Goal: Task Accomplishment & Management: Use online tool/utility

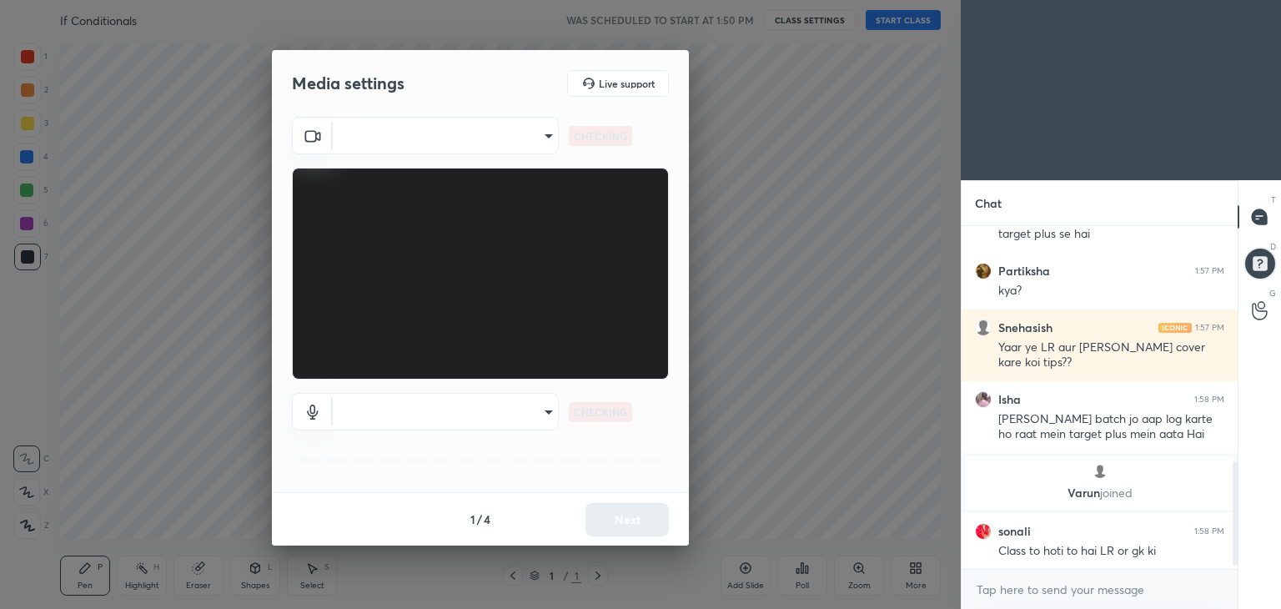
scroll to position [789, 0]
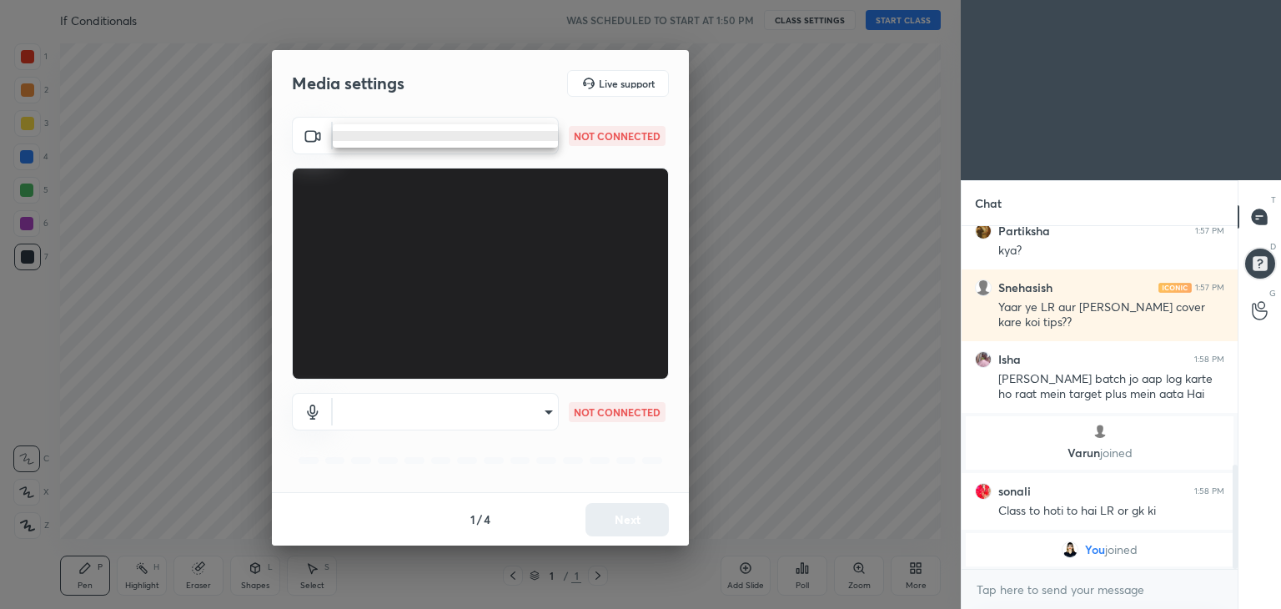
click at [545, 129] on body "1 2 3 4 5 6 7 C X Z C X Z E E Erase all H H If Conditionals WAS SCHEDULED TO ST…" at bounding box center [640, 304] width 1281 height 609
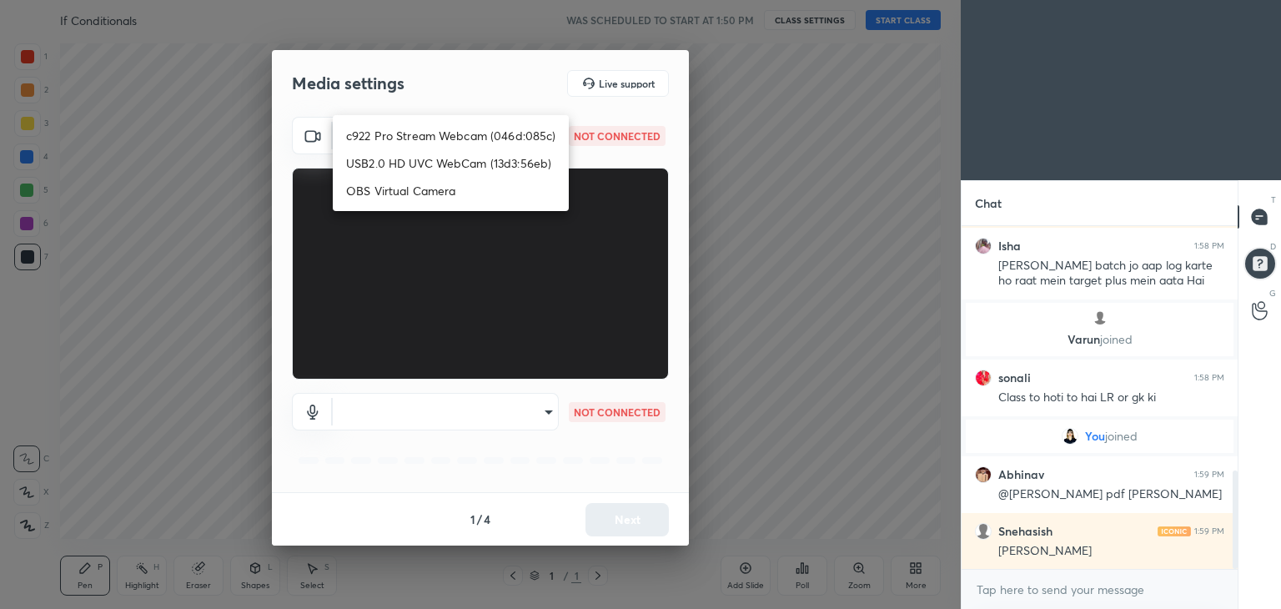
scroll to position [887, 0]
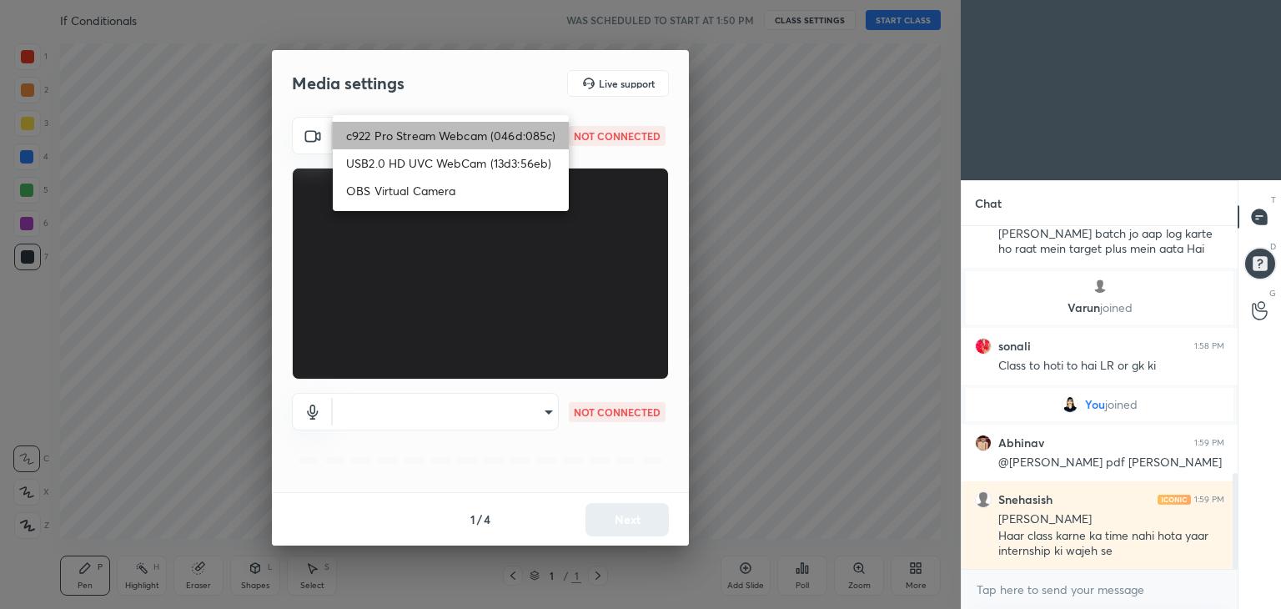
click at [449, 130] on li "c922 Pro Stream Webcam (046d:085c)" at bounding box center [451, 136] width 236 height 28
type input "49db829d448fc9c8cd0dc6c7655e12fda1b1b23bc73dfc3c320ca2090ae7cf20"
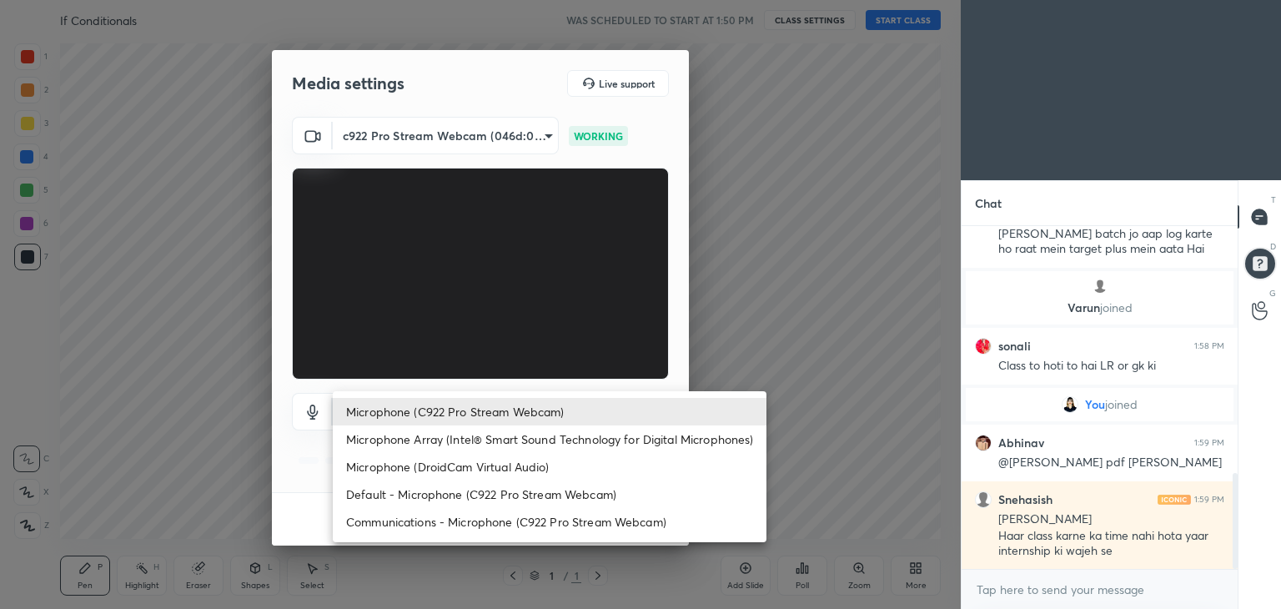
click at [549, 412] on body "1 2 3 4 5 6 7 C X Z C X Z E E Erase all H H If Conditionals WAS SCHEDULED TO ST…" at bounding box center [640, 304] width 1281 height 609
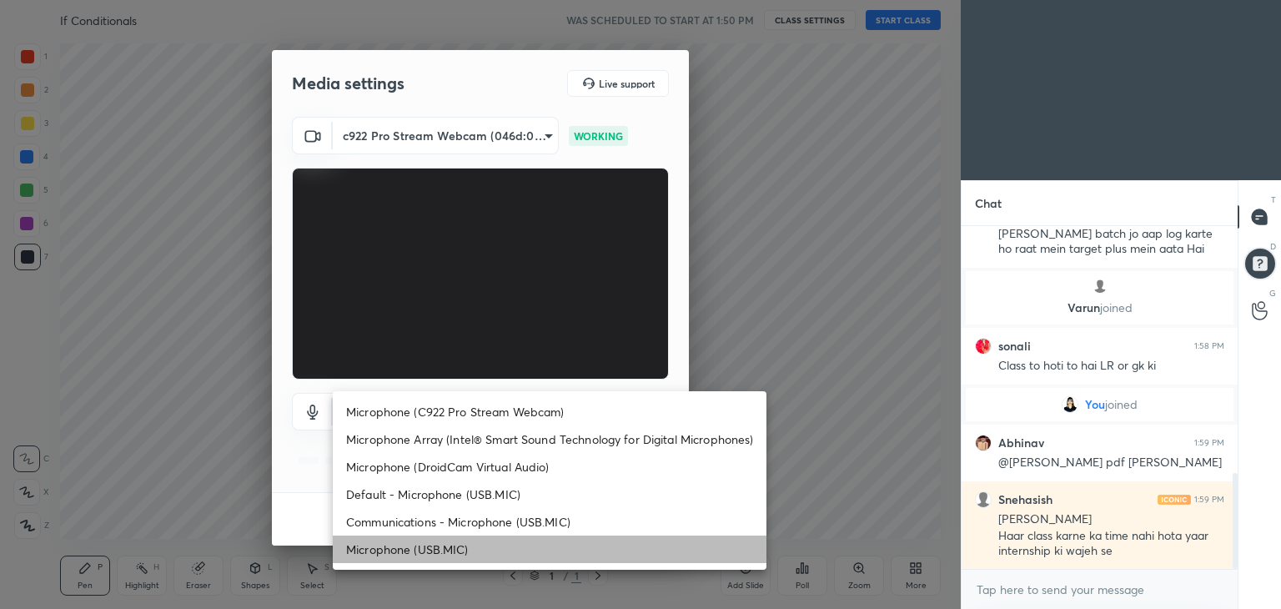
click at [544, 552] on li "Microphone (USB.MIC)" at bounding box center [550, 549] width 434 height 28
type input "f73c8d046a2301114d5f20e0e758b63cc6d9228815ff42b64d47bcfd1e571357"
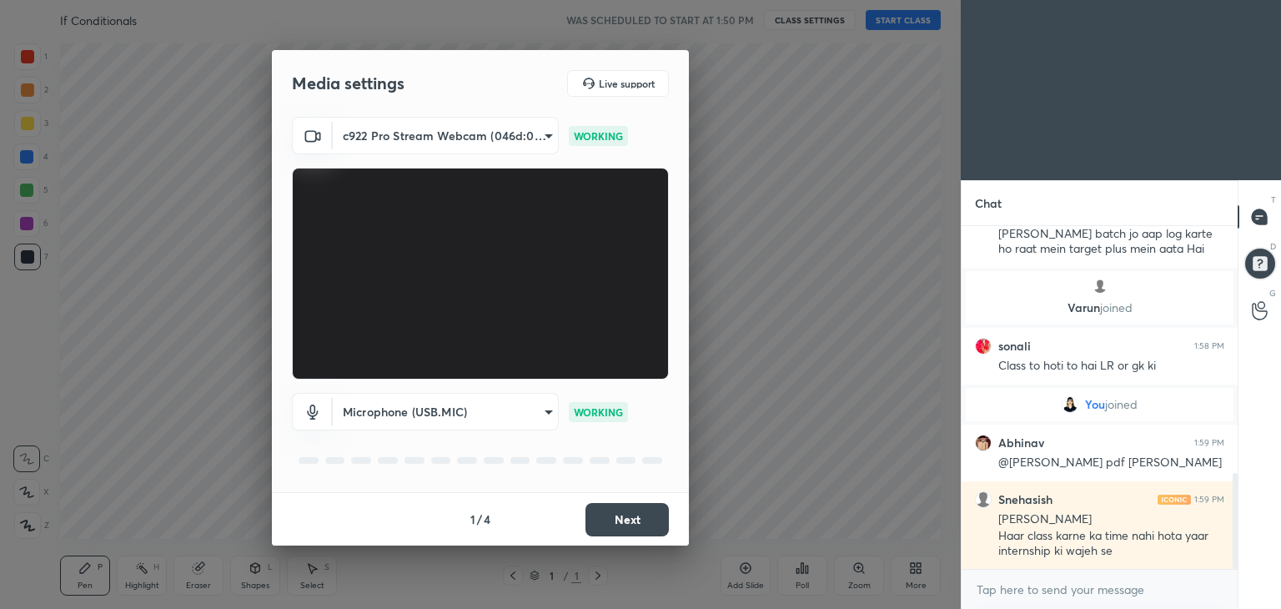
click at [629, 516] on button "Next" at bounding box center [626, 519] width 83 height 33
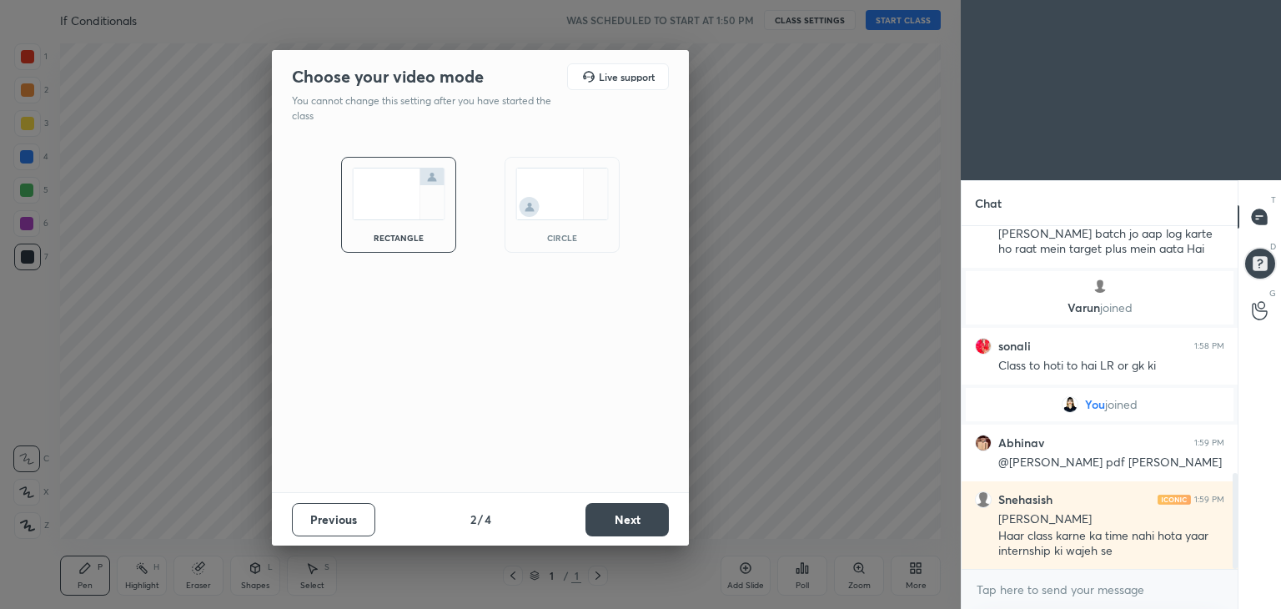
click at [629, 518] on button "Next" at bounding box center [626, 519] width 83 height 33
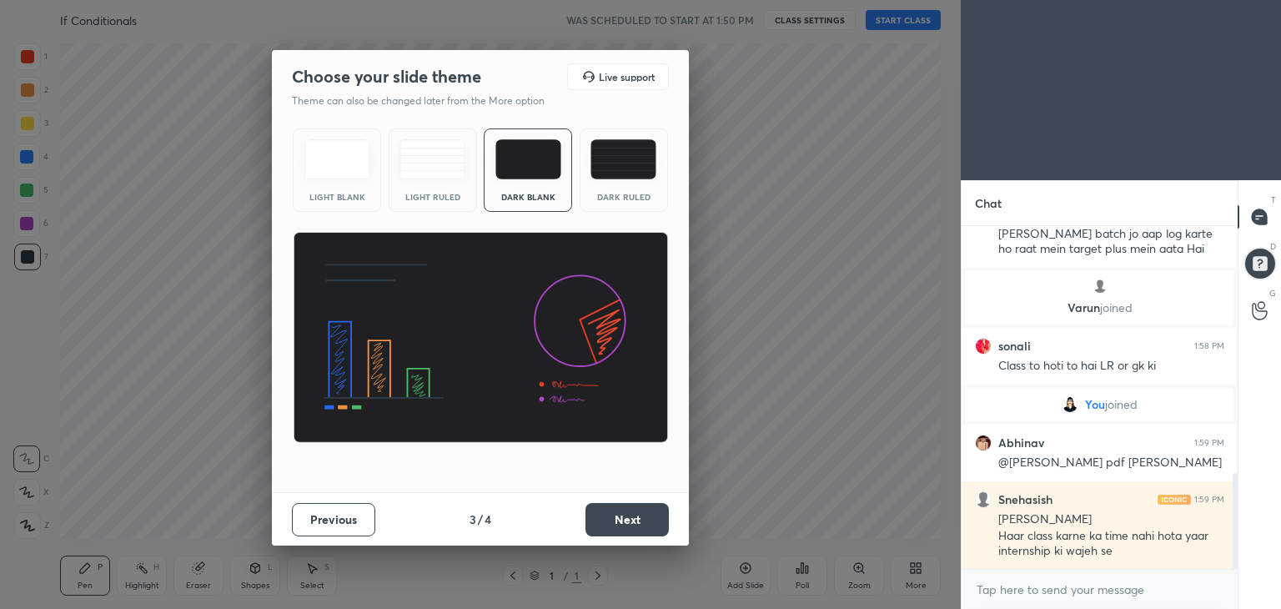
click at [629, 518] on button "Next" at bounding box center [626, 519] width 83 height 33
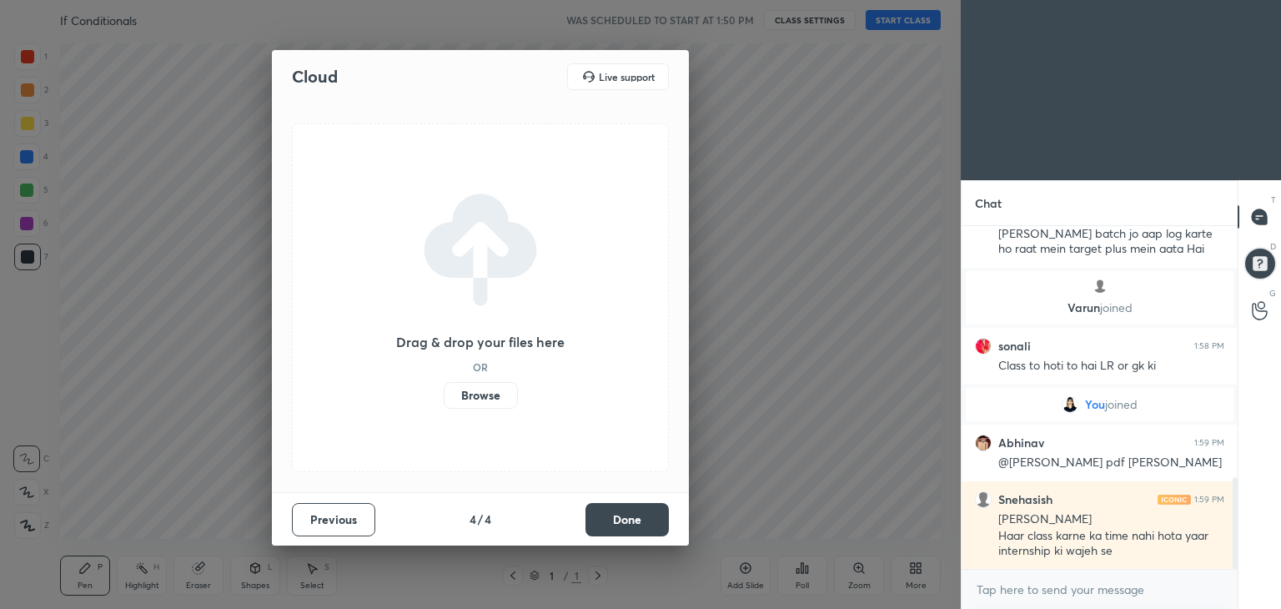
scroll to position [944, 0]
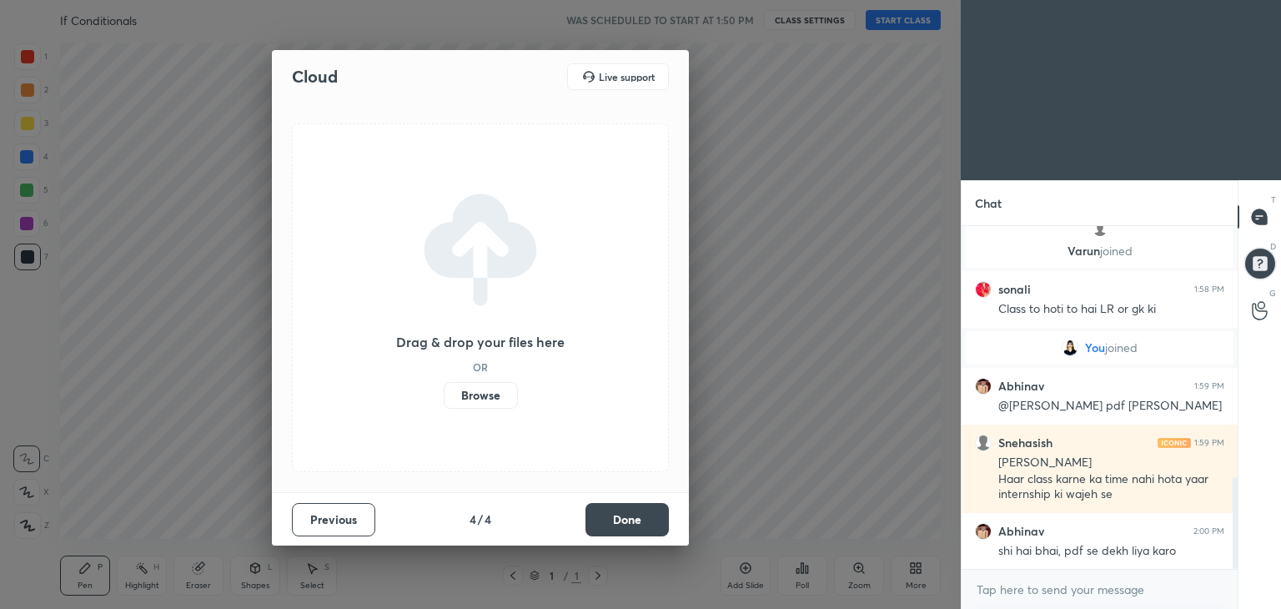
click at [629, 518] on button "Done" at bounding box center [626, 519] width 83 height 33
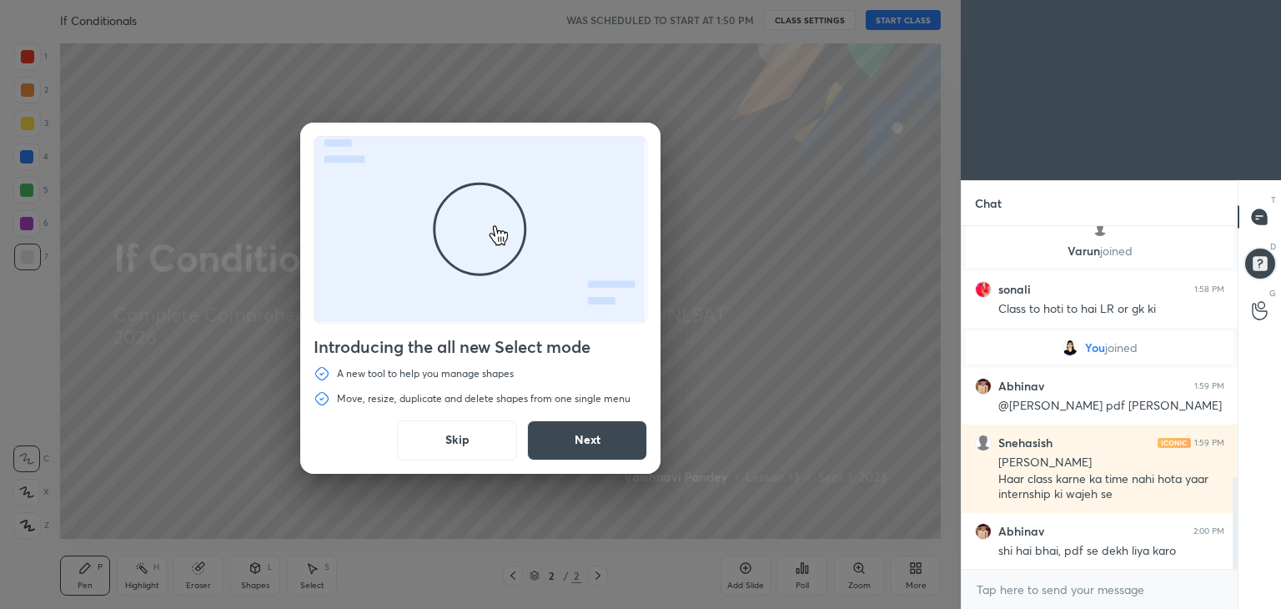
click at [610, 424] on button "Next" at bounding box center [587, 440] width 120 height 40
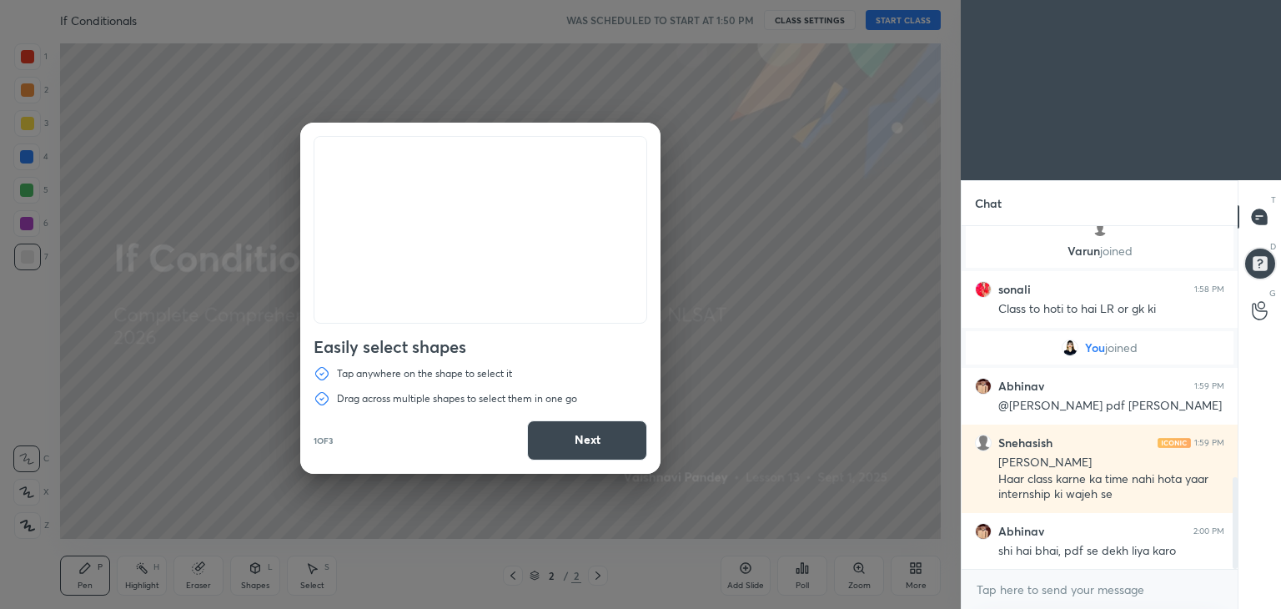
click at [610, 424] on button "Next" at bounding box center [587, 440] width 120 height 40
click at [610, 424] on button "Done" at bounding box center [587, 440] width 120 height 40
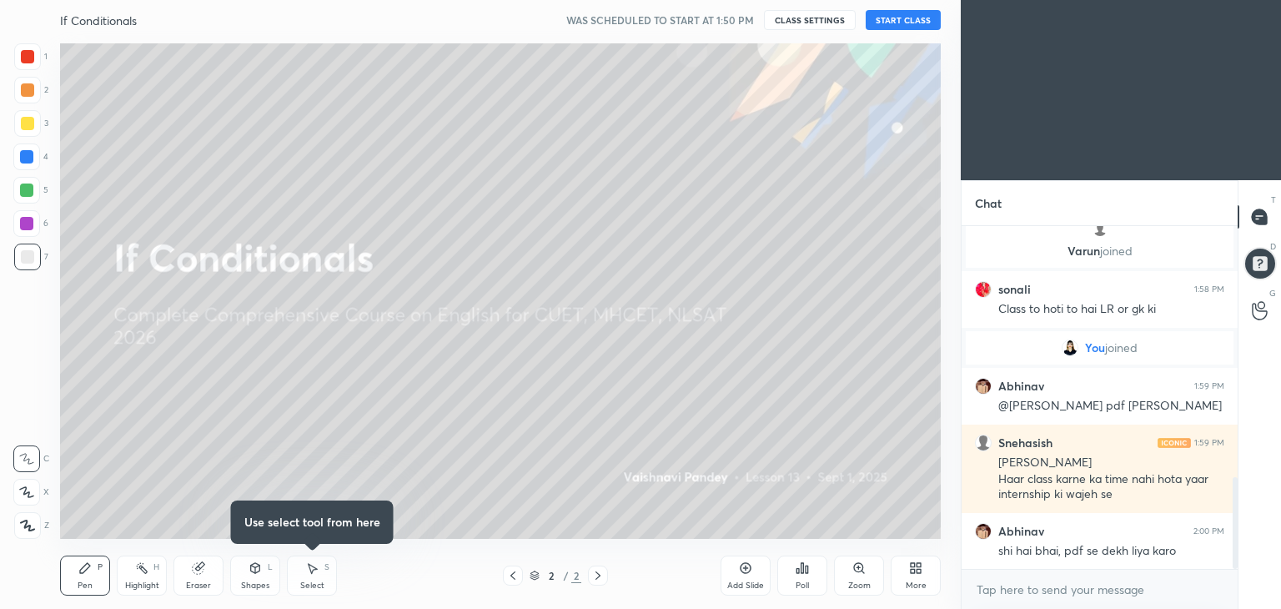
click at [893, 18] on button "START CLASS" at bounding box center [903, 20] width 75 height 20
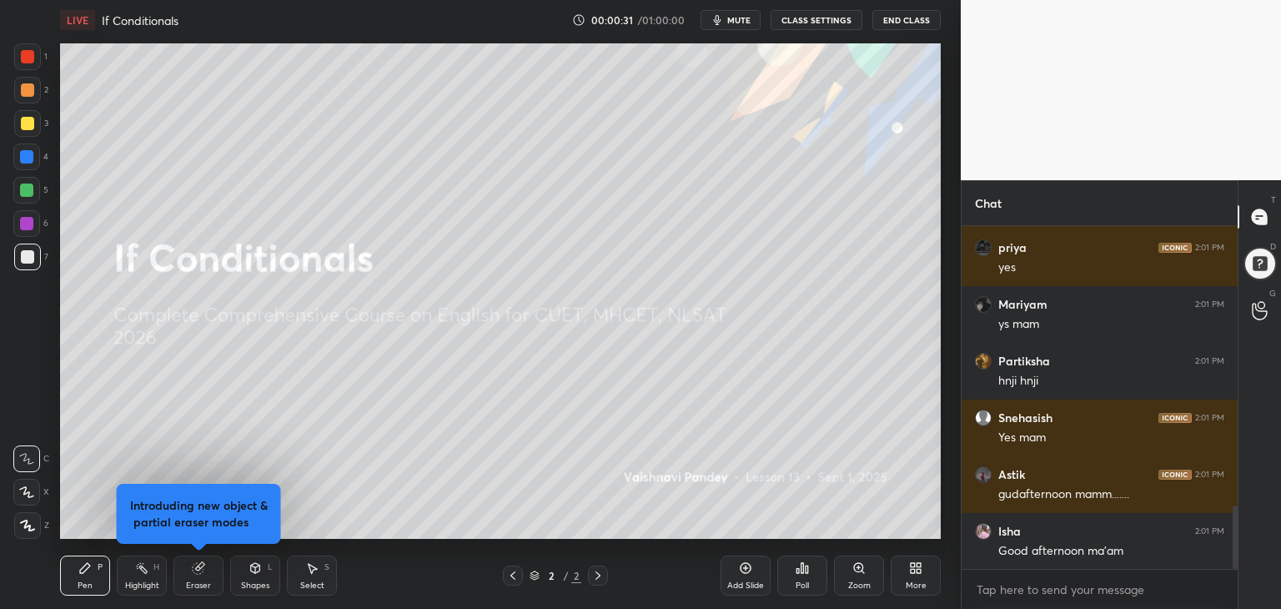
scroll to position [1568, 0]
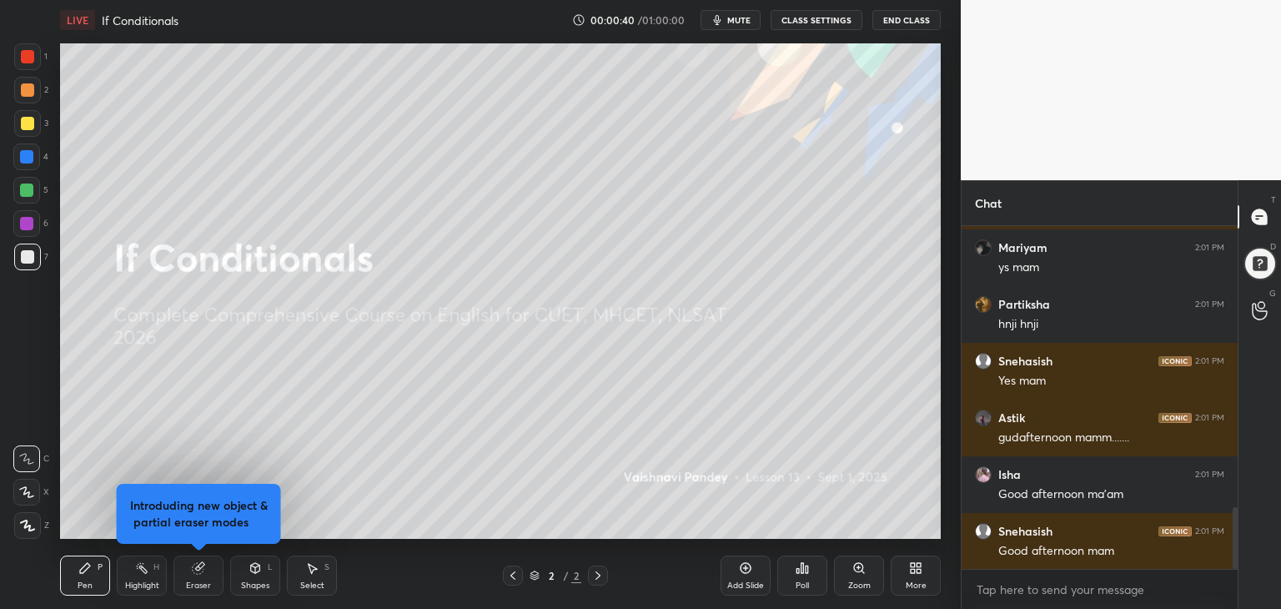
click at [751, 18] on span "mute" at bounding box center [738, 20] width 23 height 12
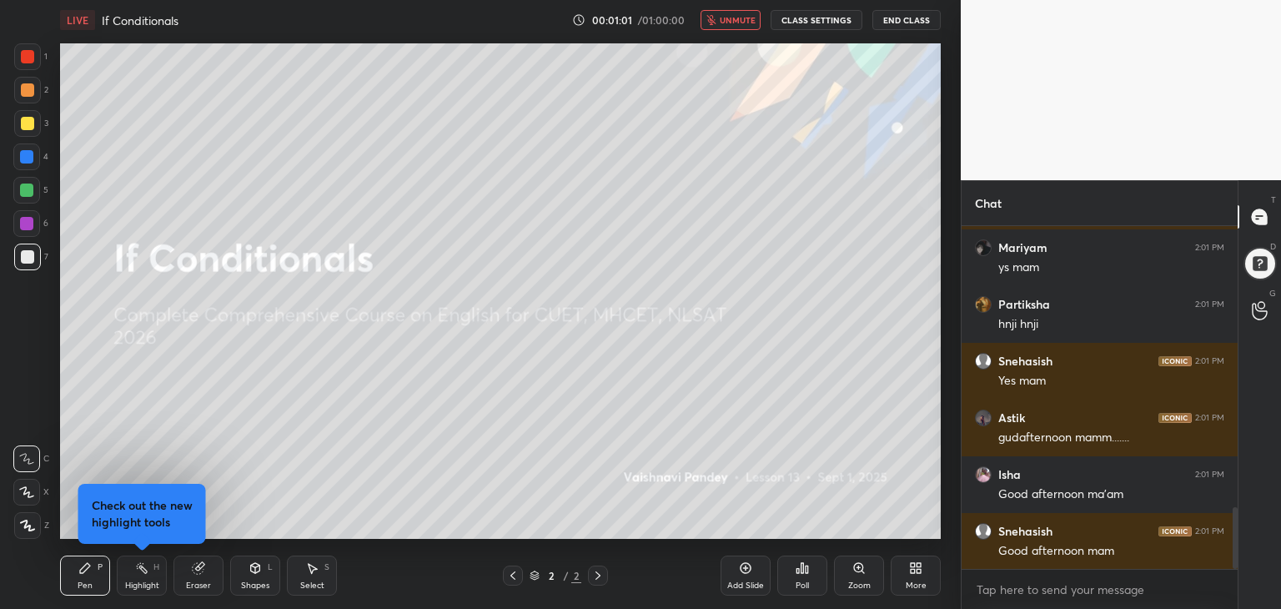
click at [736, 23] on span "unmute" at bounding box center [738, 20] width 36 height 12
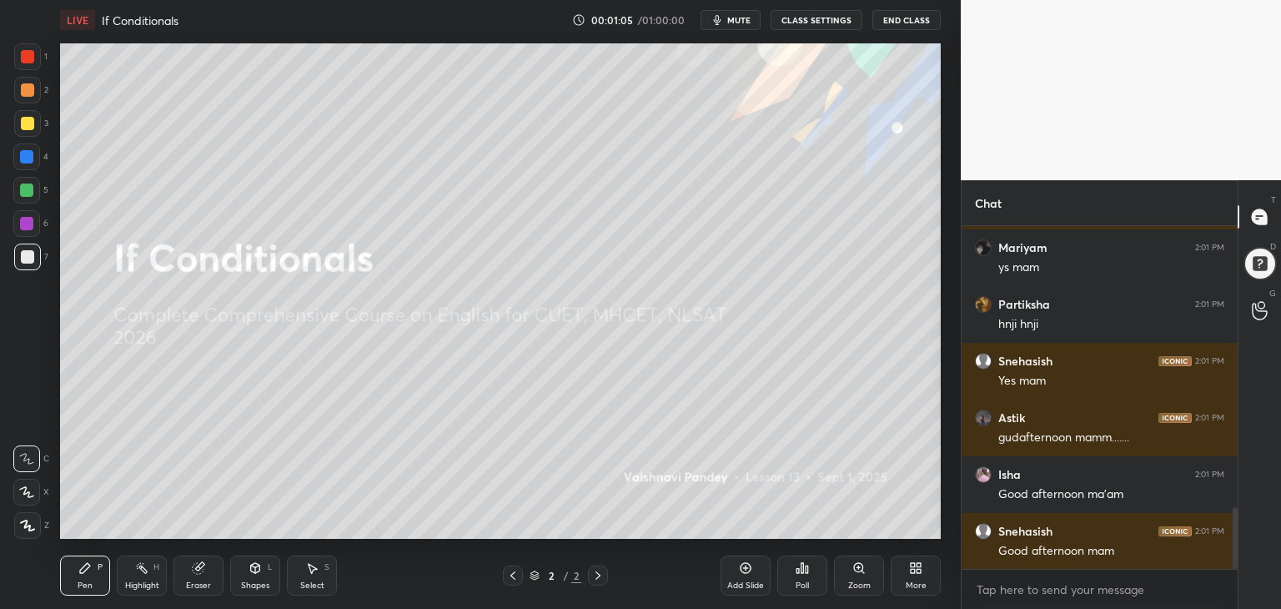
click at [736, 23] on span "mute" at bounding box center [738, 20] width 23 height 12
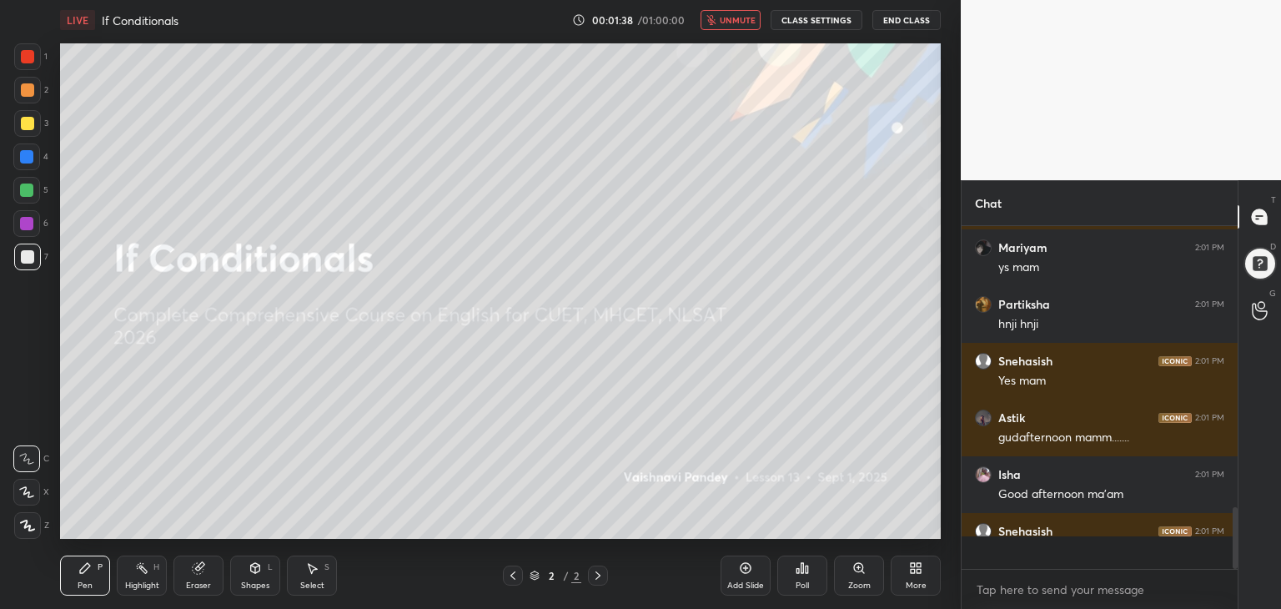
scroll to position [338, 271]
click at [736, 19] on span "unmute" at bounding box center [738, 20] width 36 height 12
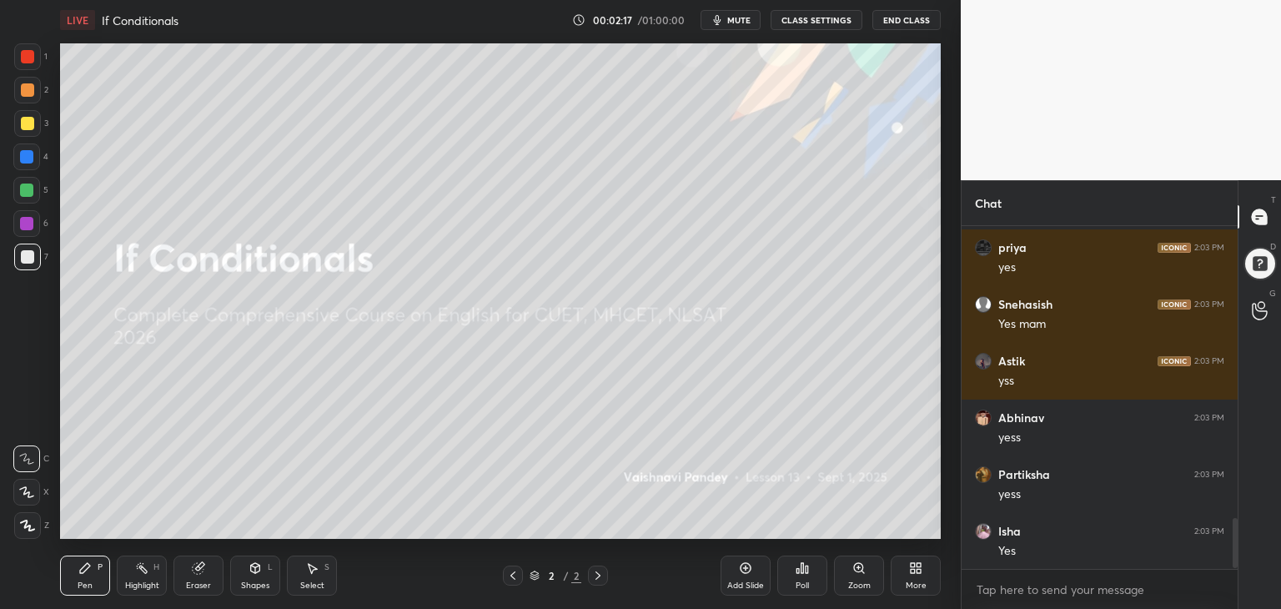
scroll to position [2021, 0]
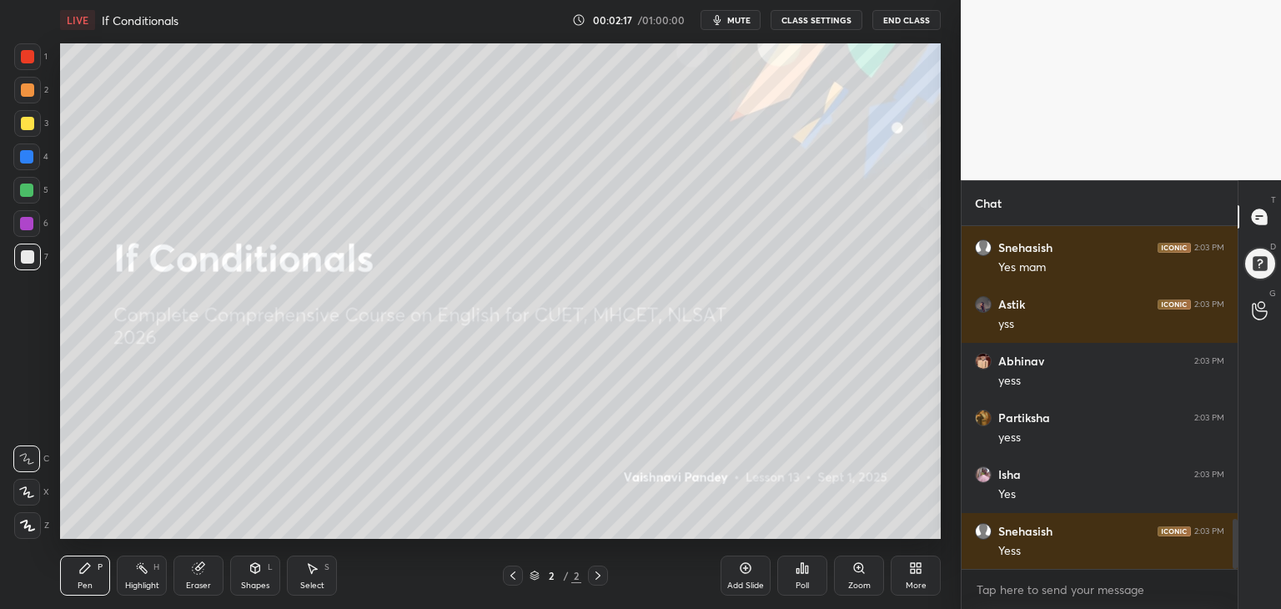
click at [921, 588] on div "More" at bounding box center [916, 585] width 21 height 8
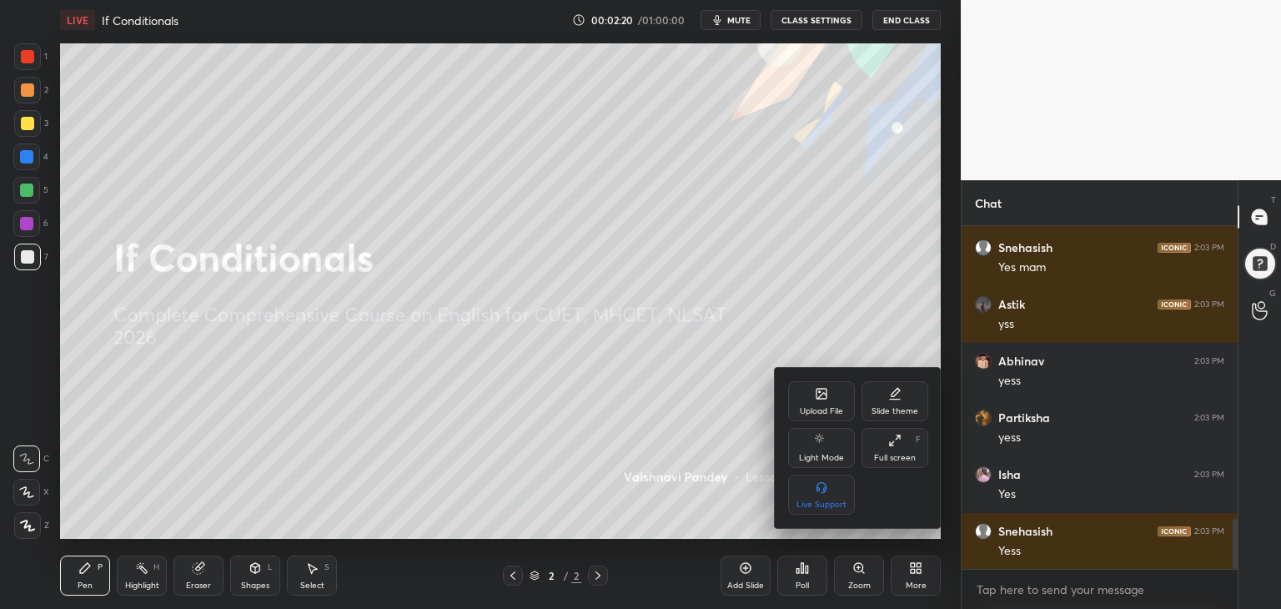
click at [820, 398] on icon at bounding box center [821, 394] width 10 height 10
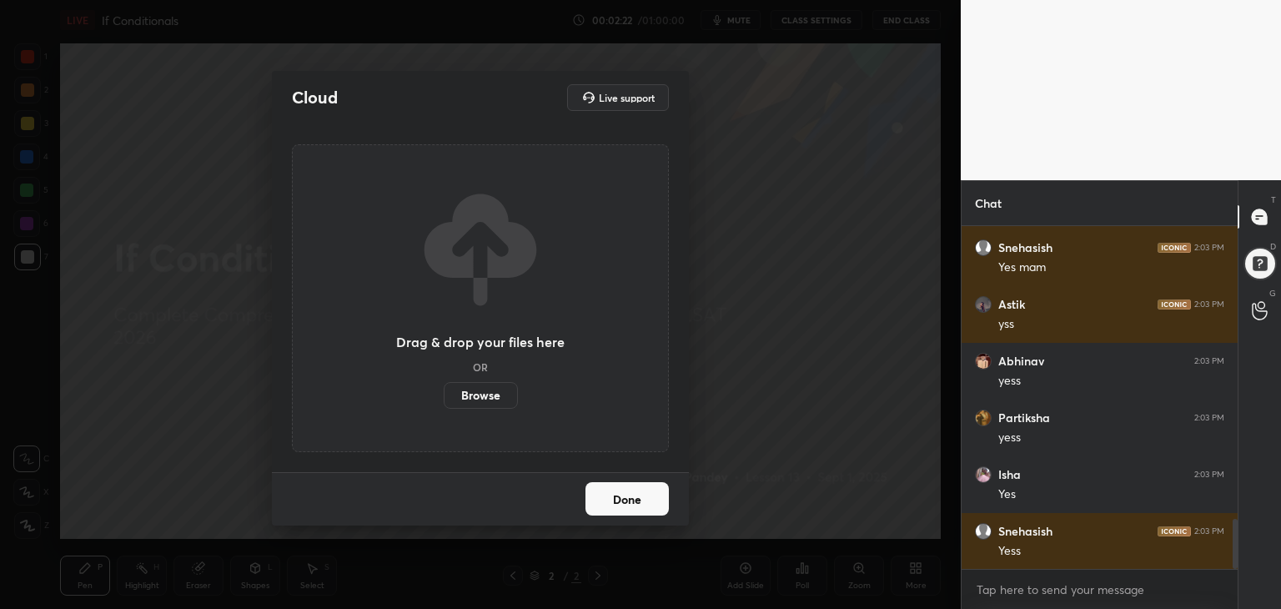
click at [490, 396] on label "Browse" at bounding box center [481, 395] width 74 height 27
click at [444, 396] on input "Browse" at bounding box center [444, 395] width 0 height 27
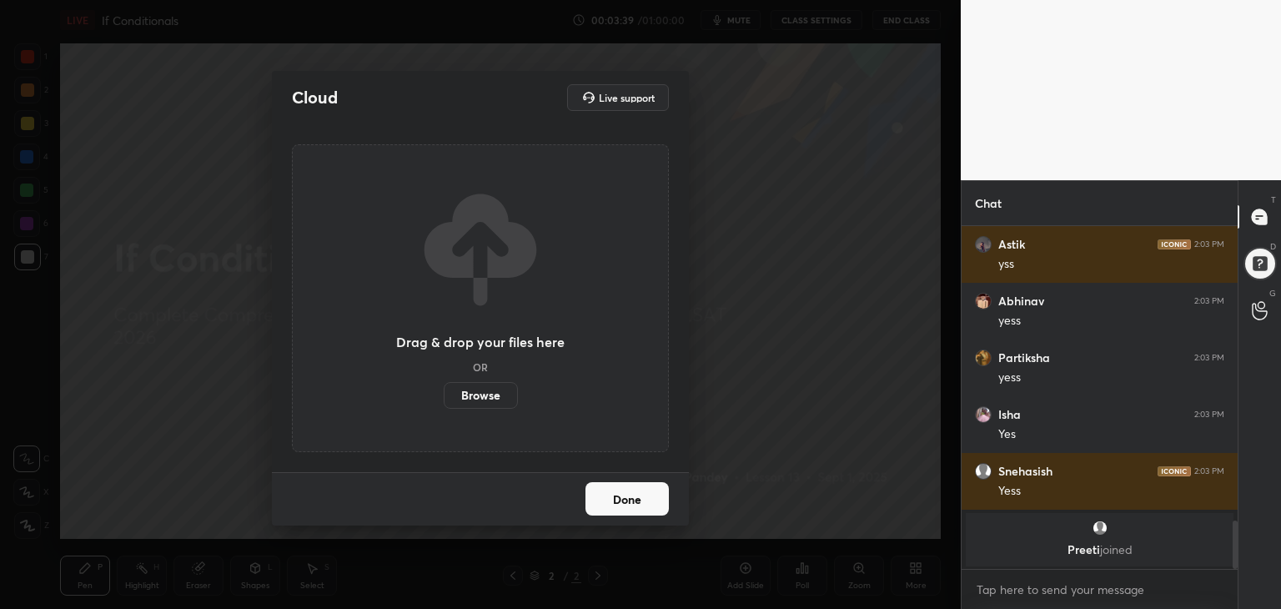
click at [645, 505] on button "Done" at bounding box center [626, 498] width 83 height 33
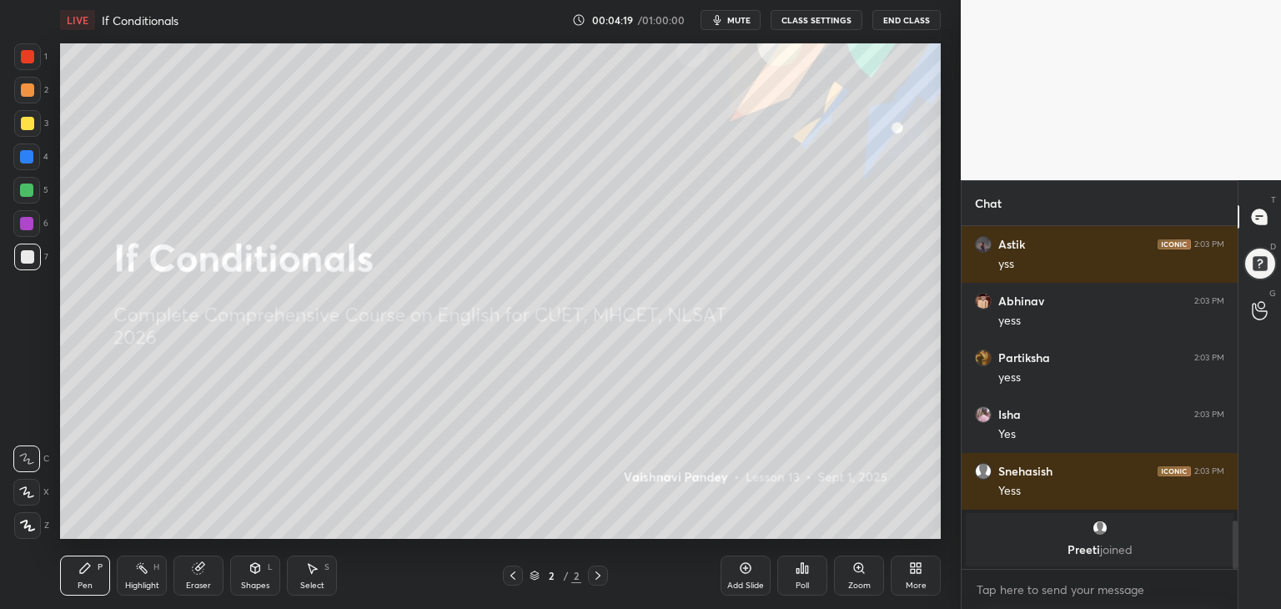
click at [750, 17] on span "mute" at bounding box center [738, 20] width 23 height 12
click at [734, 18] on span "unmute" at bounding box center [738, 20] width 36 height 12
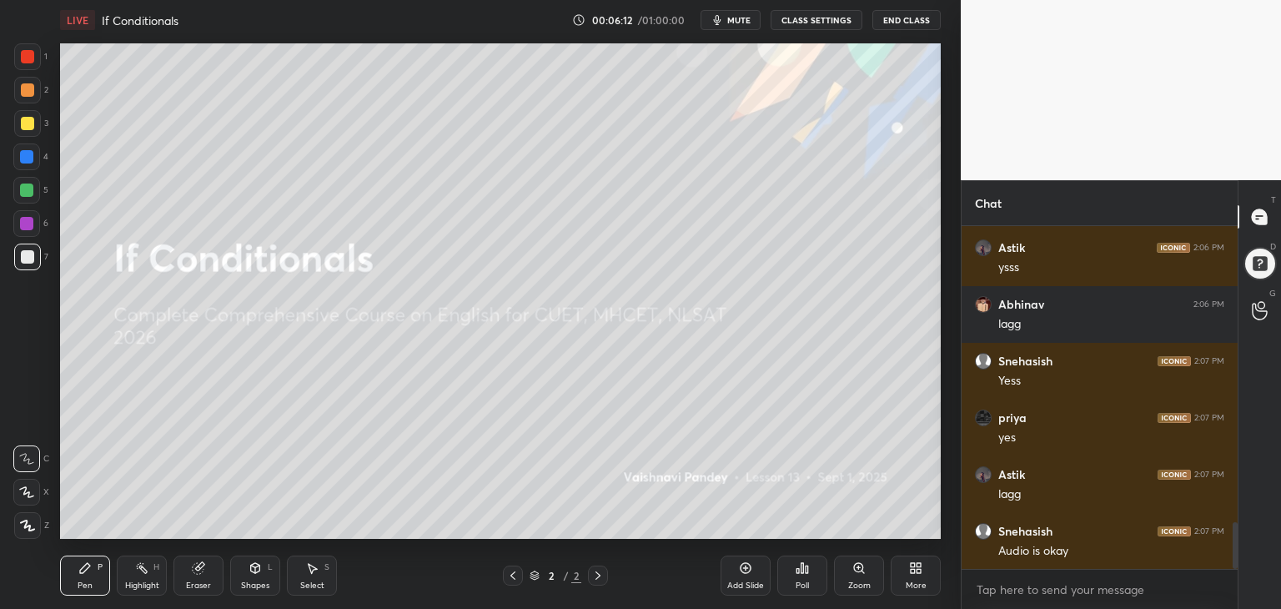
scroll to position [2248, 0]
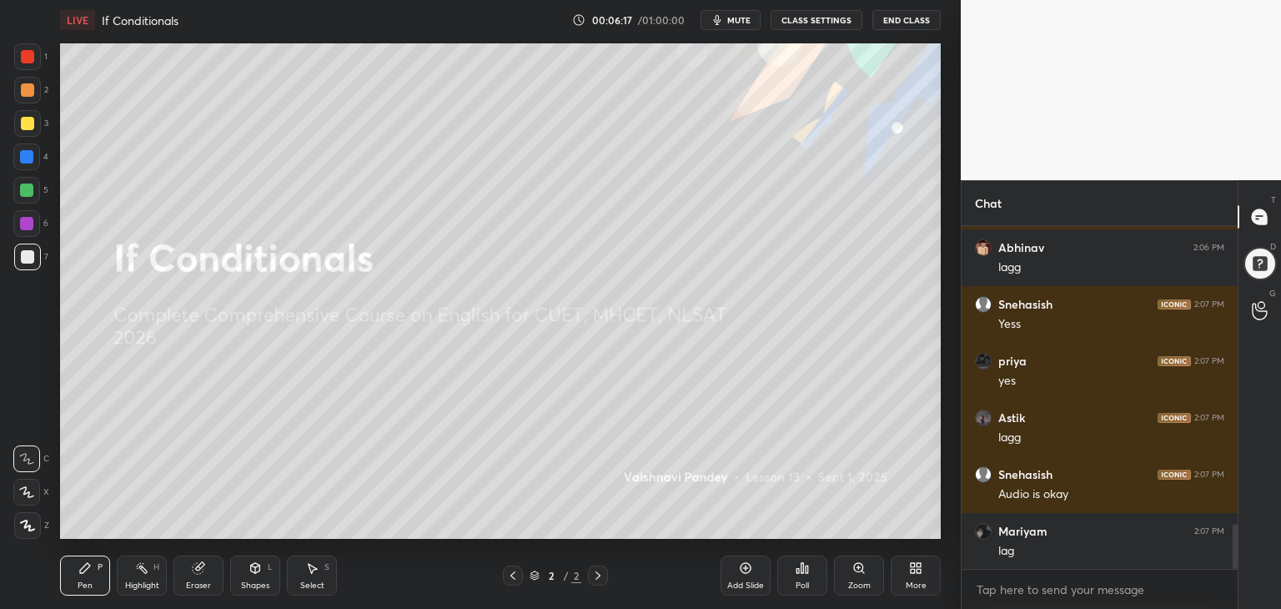
click at [825, 21] on button "CLASS SETTINGS" at bounding box center [817, 20] width 92 height 20
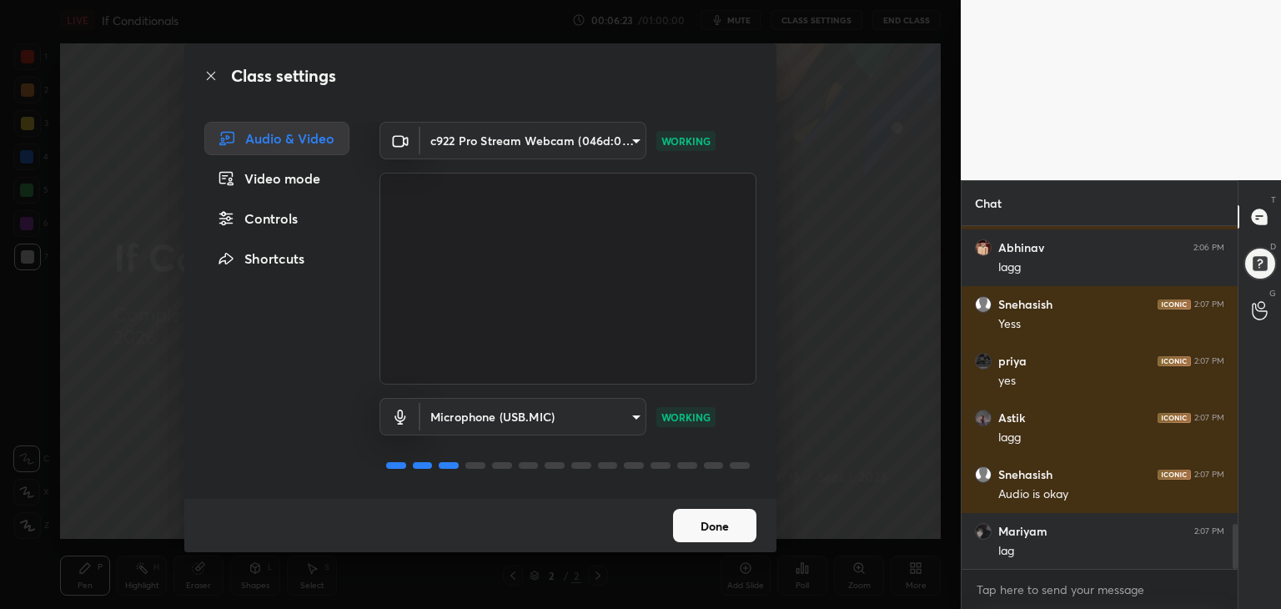
click at [736, 530] on button "Done" at bounding box center [714, 525] width 83 height 33
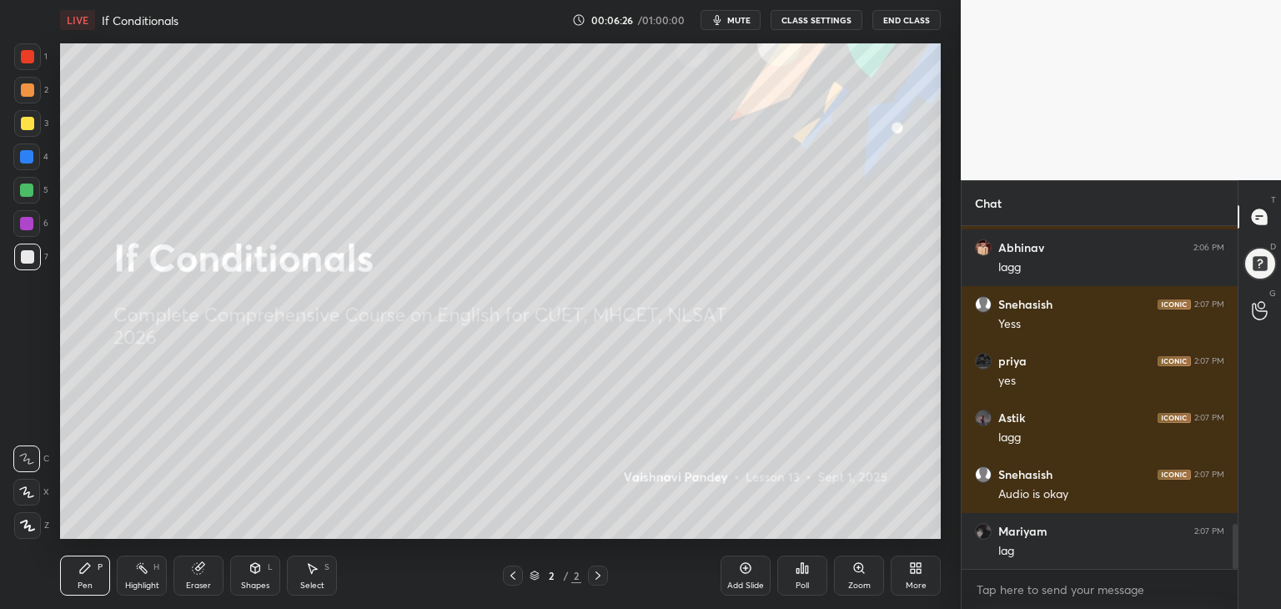
click at [819, 30] on div "LIVE If Conditionals 00:06:26 / 01:00:00 mute CLASS SETTINGS End Class" at bounding box center [500, 20] width 881 height 40
click at [819, 20] on button "CLASS SETTINGS" at bounding box center [817, 20] width 92 height 20
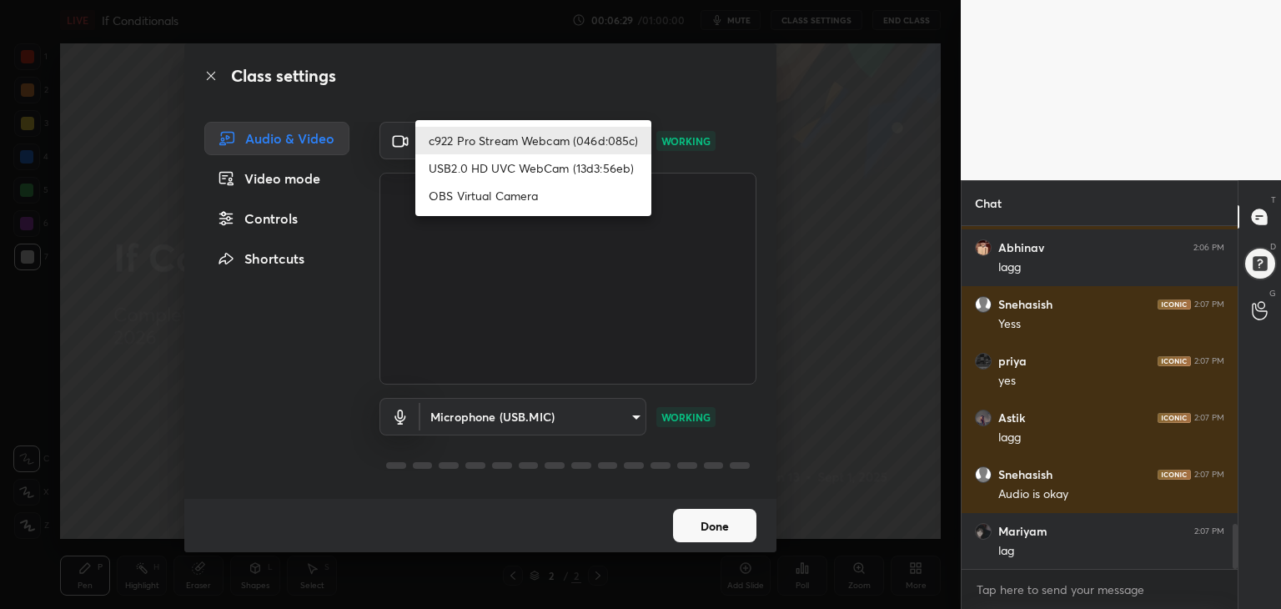
click at [517, 148] on body "1 2 3 4 5 6 7 C X Z C X Z E E Erase all H H LIVE If Conditionals 00:06:29 / 01:…" at bounding box center [640, 304] width 1281 height 609
click at [515, 135] on li "c922 Pro Stream Webcam (046d:085c)" at bounding box center [533, 141] width 236 height 28
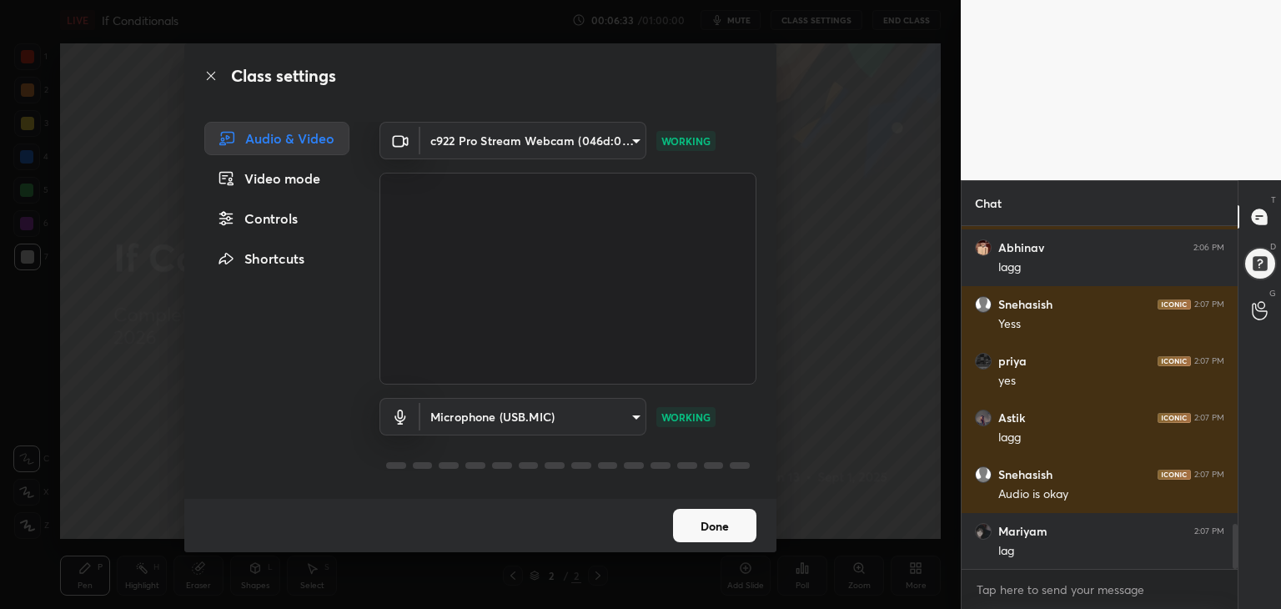
click at [714, 518] on button "Done" at bounding box center [714, 525] width 83 height 33
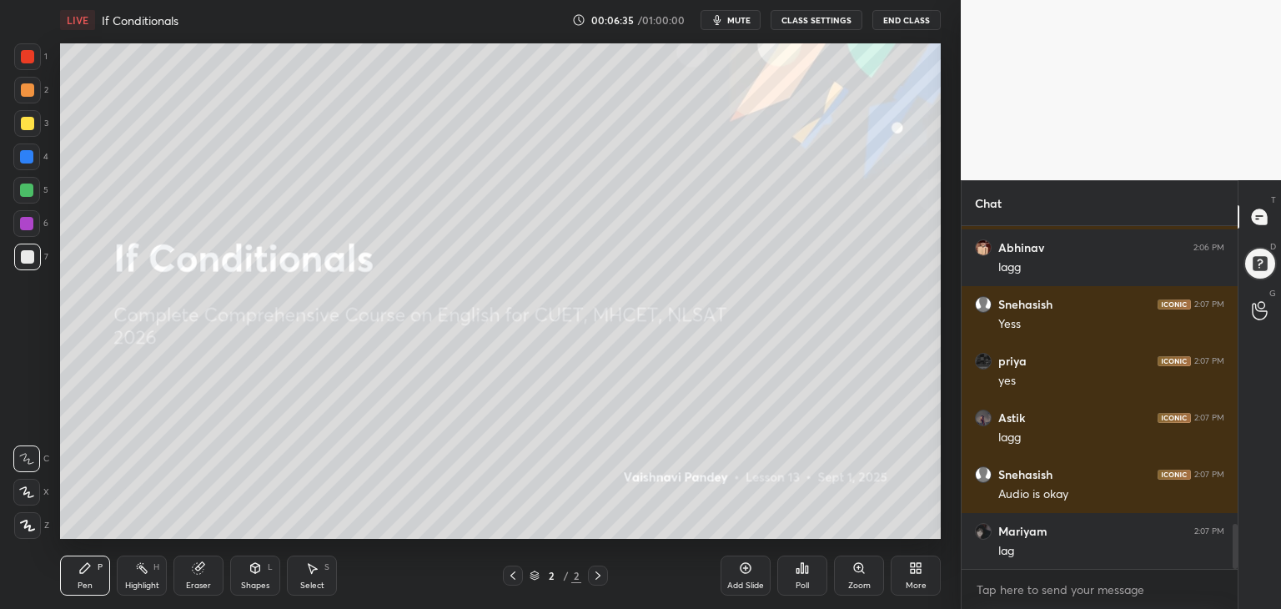
click at [815, 15] on button "CLASS SETTINGS" at bounding box center [817, 20] width 92 height 20
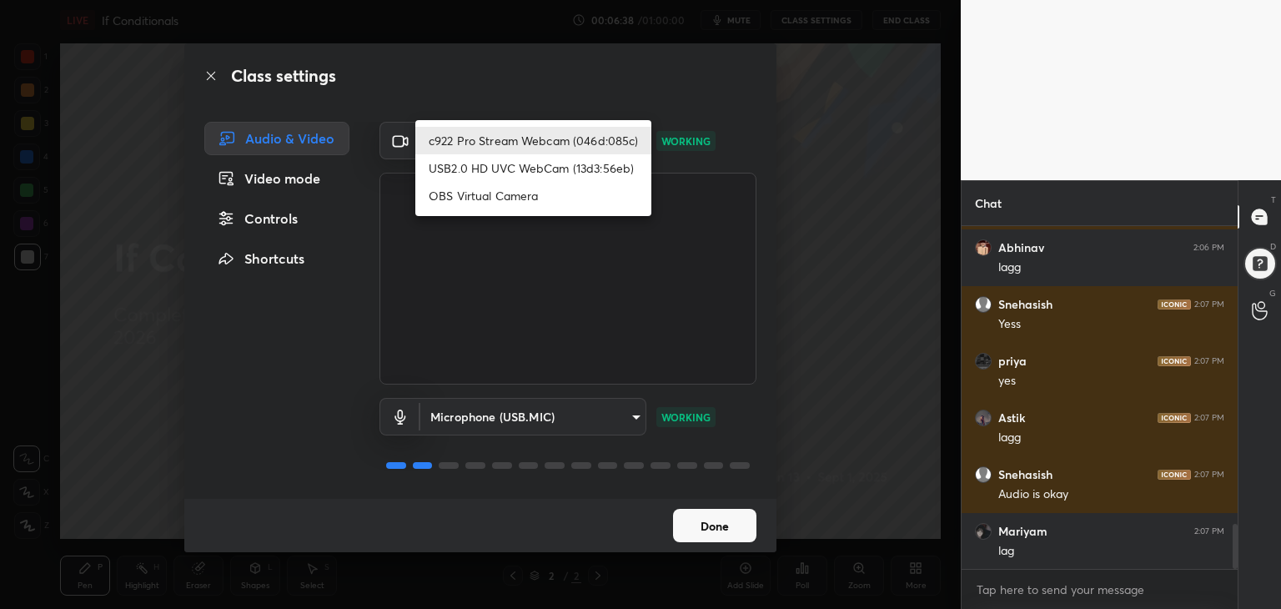
click at [629, 134] on body "1 2 3 4 5 6 7 C X Z C X Z E E Erase all H H LIVE If Conditionals 00:06:38 / 01:…" at bounding box center [640, 304] width 1281 height 609
click at [615, 171] on li "USB2.0 HD UVC WebCam (13d3:56eb)" at bounding box center [533, 168] width 236 height 28
type input "b5084b8de2ba824a1a3cbd331832f675dc379bf75d65b9ebfc16e5d3d5b1ecb8"
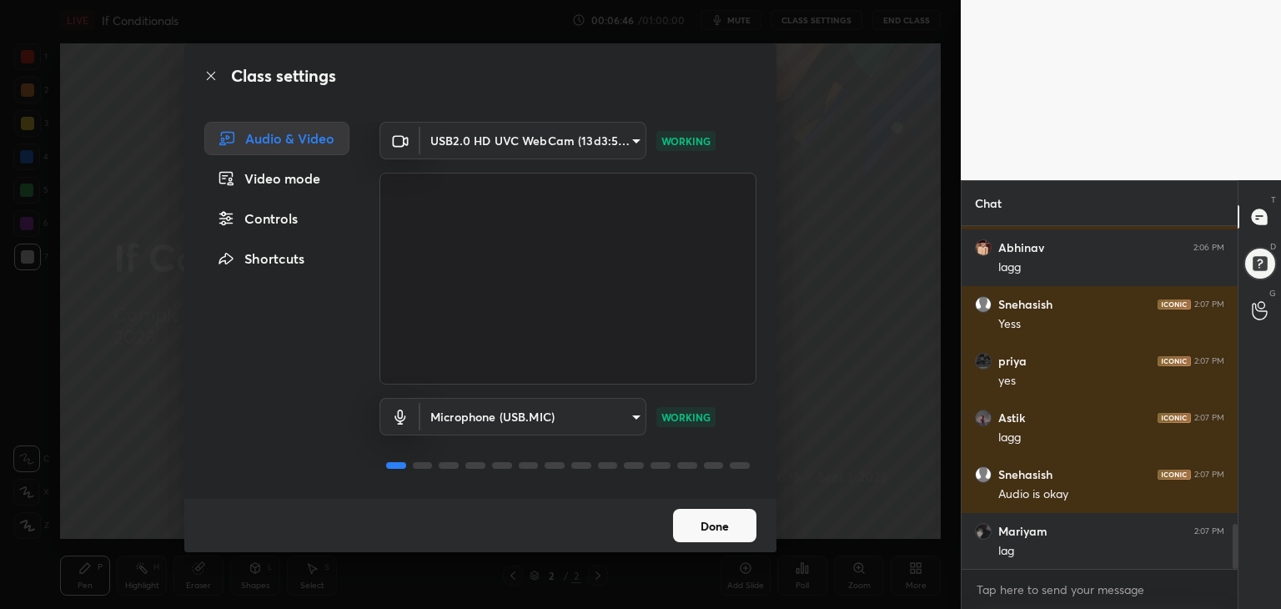
click at [701, 521] on button "Done" at bounding box center [714, 525] width 83 height 33
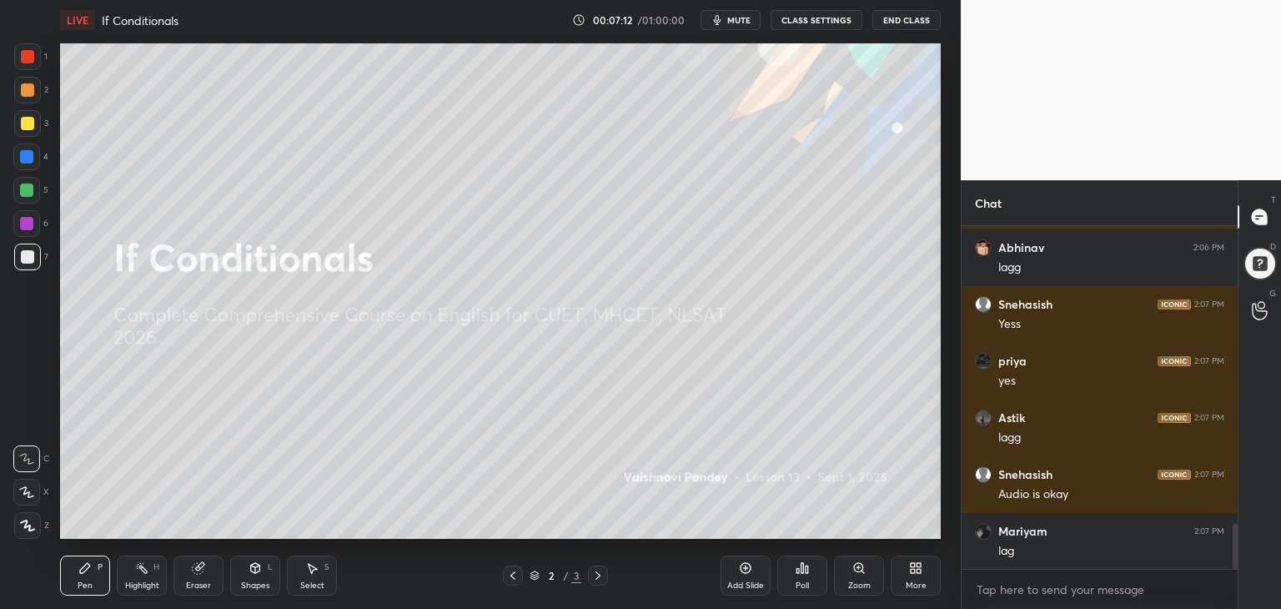
click at [921, 576] on div "More" at bounding box center [916, 575] width 50 height 40
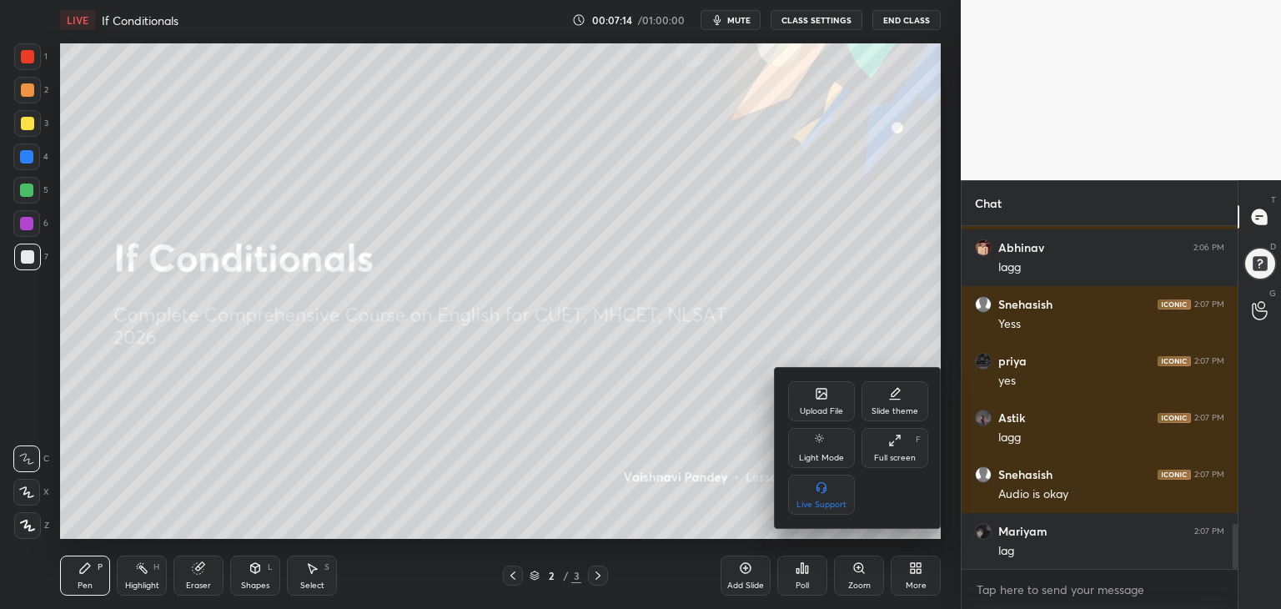
click at [804, 385] on div "Upload File" at bounding box center [821, 401] width 67 height 40
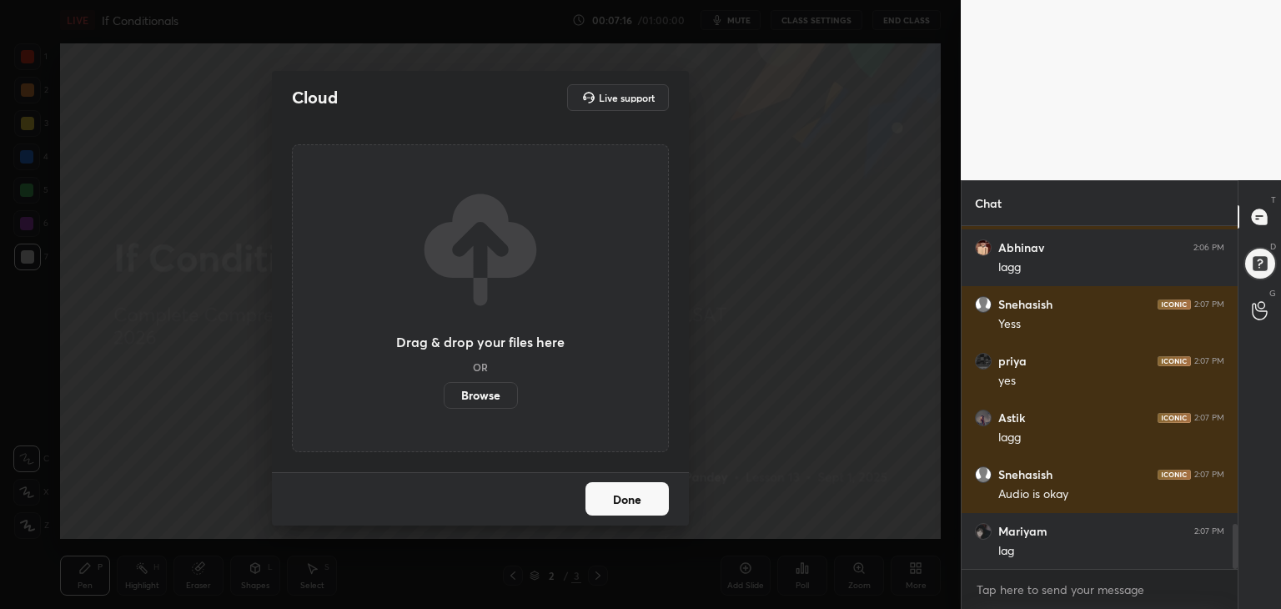
click at [480, 393] on label "Browse" at bounding box center [481, 395] width 74 height 27
click at [444, 393] on input "Browse" at bounding box center [444, 395] width 0 height 27
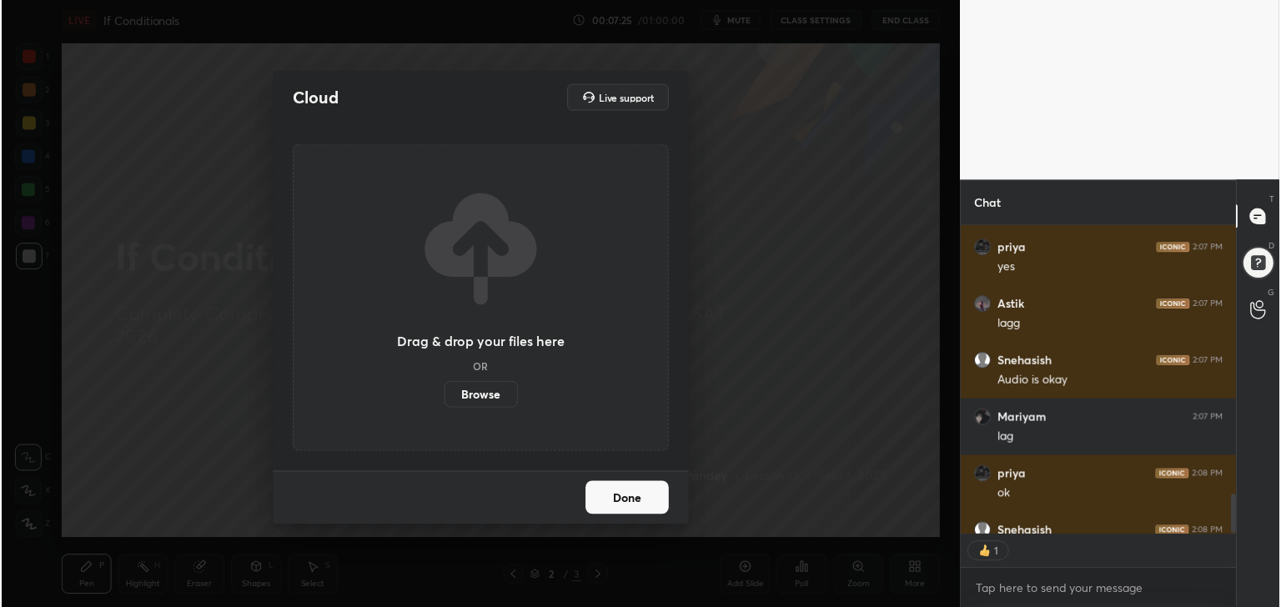
scroll to position [6, 5]
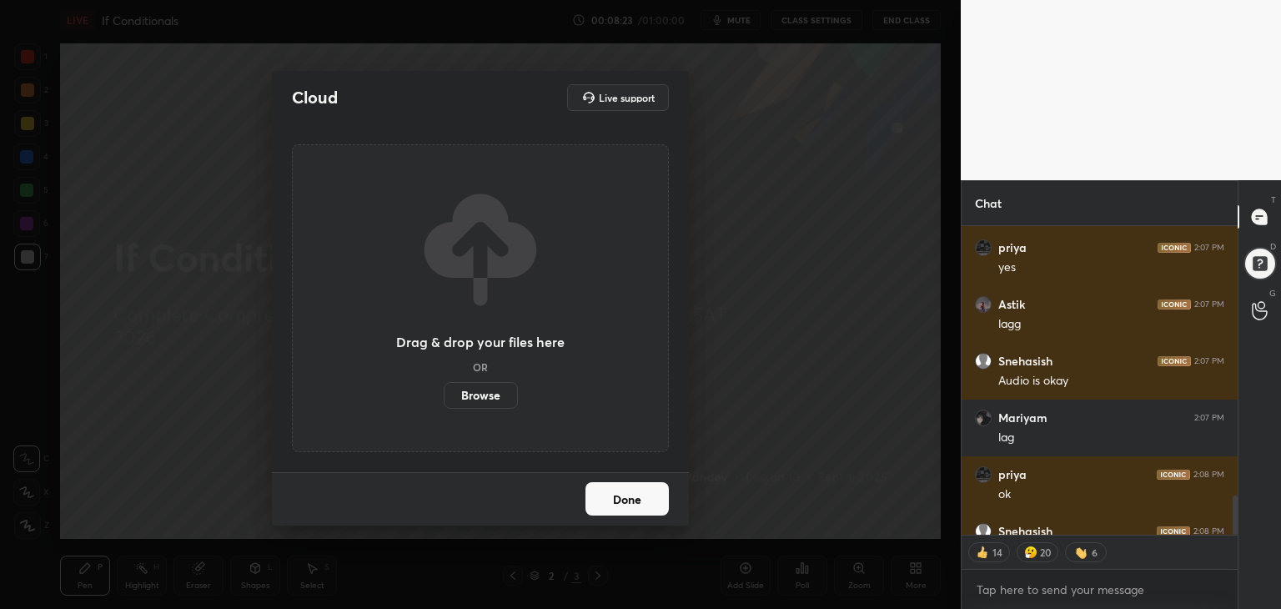
click at [444, 382] on input "Browse" at bounding box center [444, 395] width 0 height 27
click at [614, 499] on button "Done" at bounding box center [626, 498] width 83 height 33
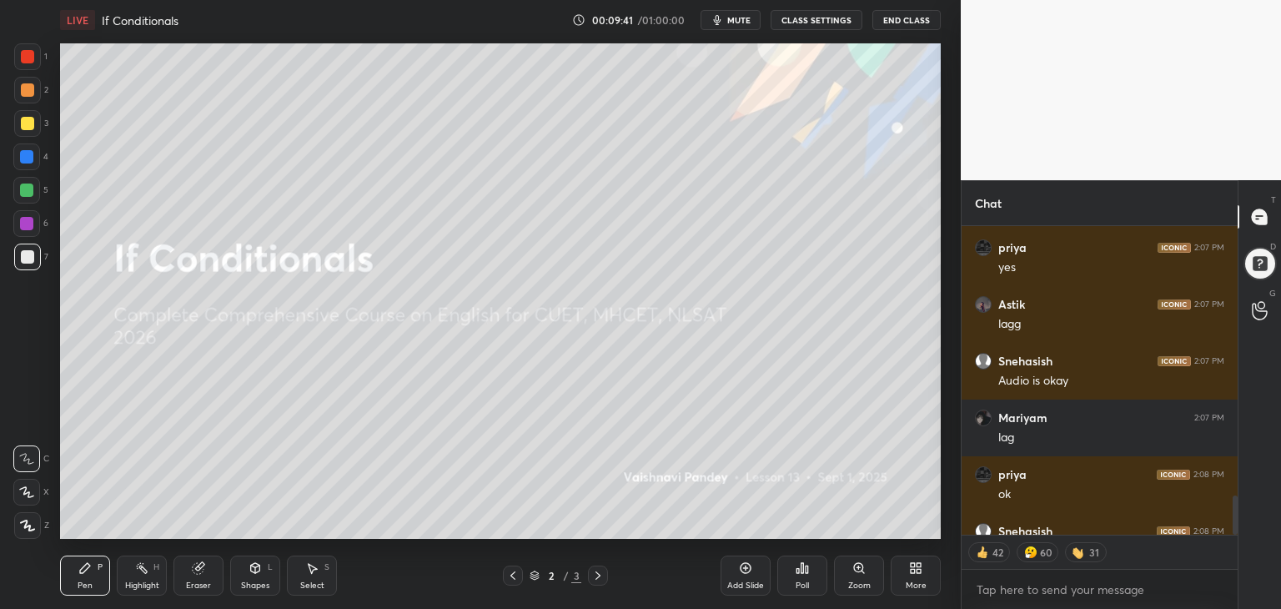
click at [922, 578] on div "More" at bounding box center [916, 575] width 50 height 40
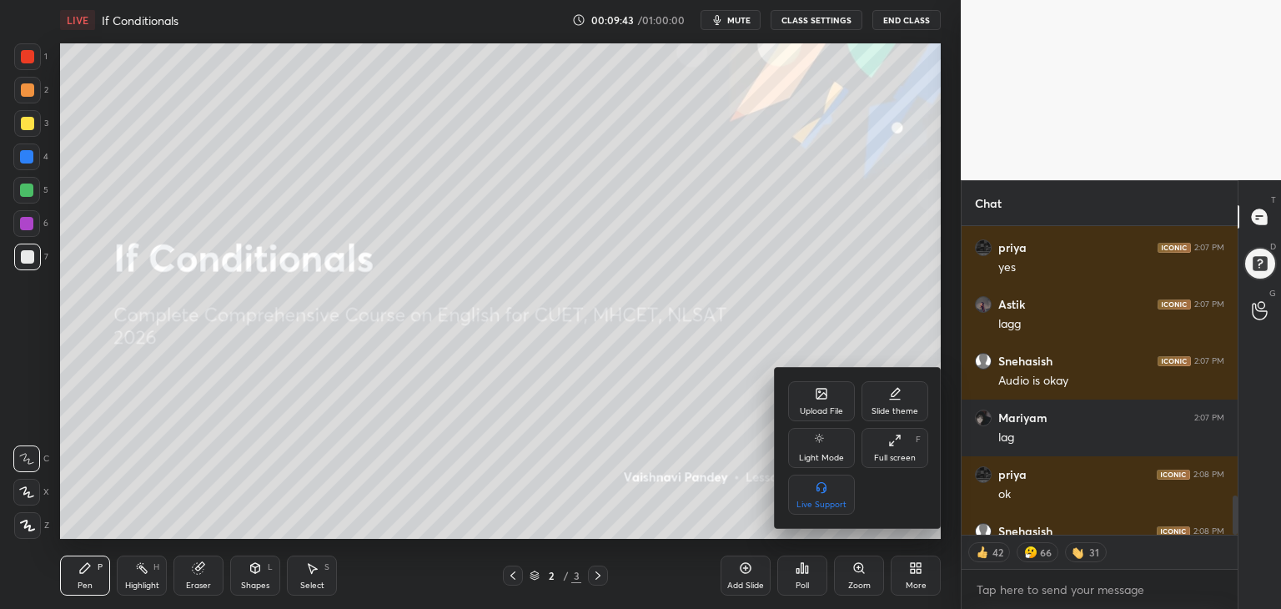
click at [809, 398] on div "Upload File" at bounding box center [821, 401] width 67 height 40
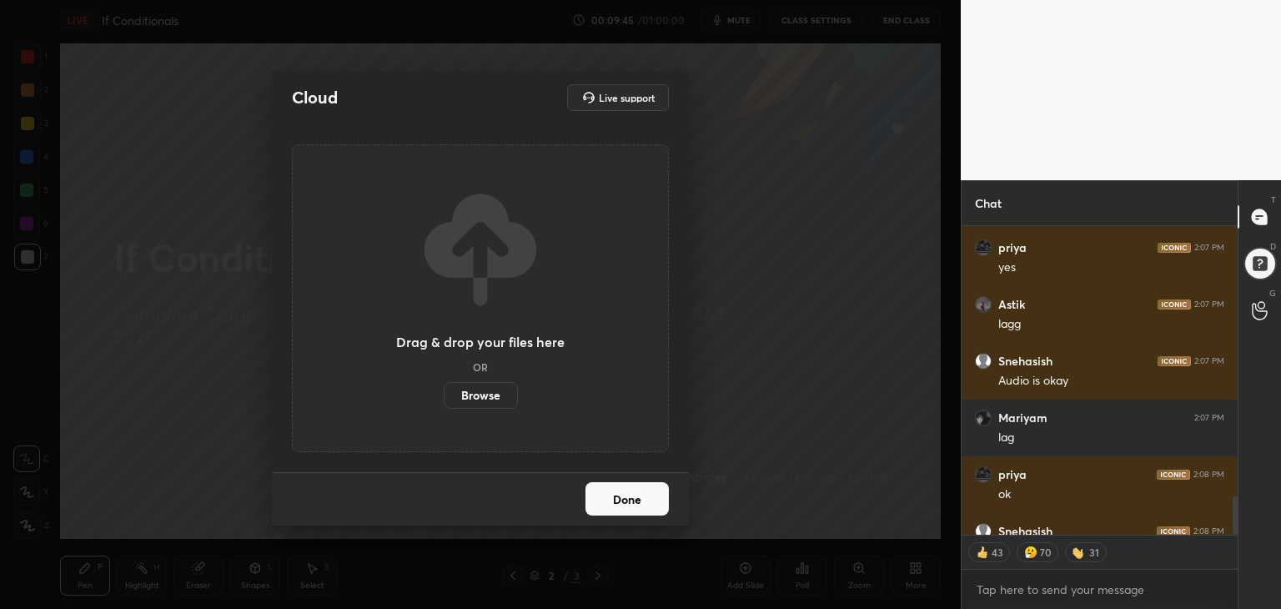
click at [463, 394] on label "Browse" at bounding box center [481, 395] width 74 height 27
click at [444, 394] on input "Browse" at bounding box center [444, 395] width 0 height 27
click at [630, 495] on button "Done" at bounding box center [626, 498] width 83 height 33
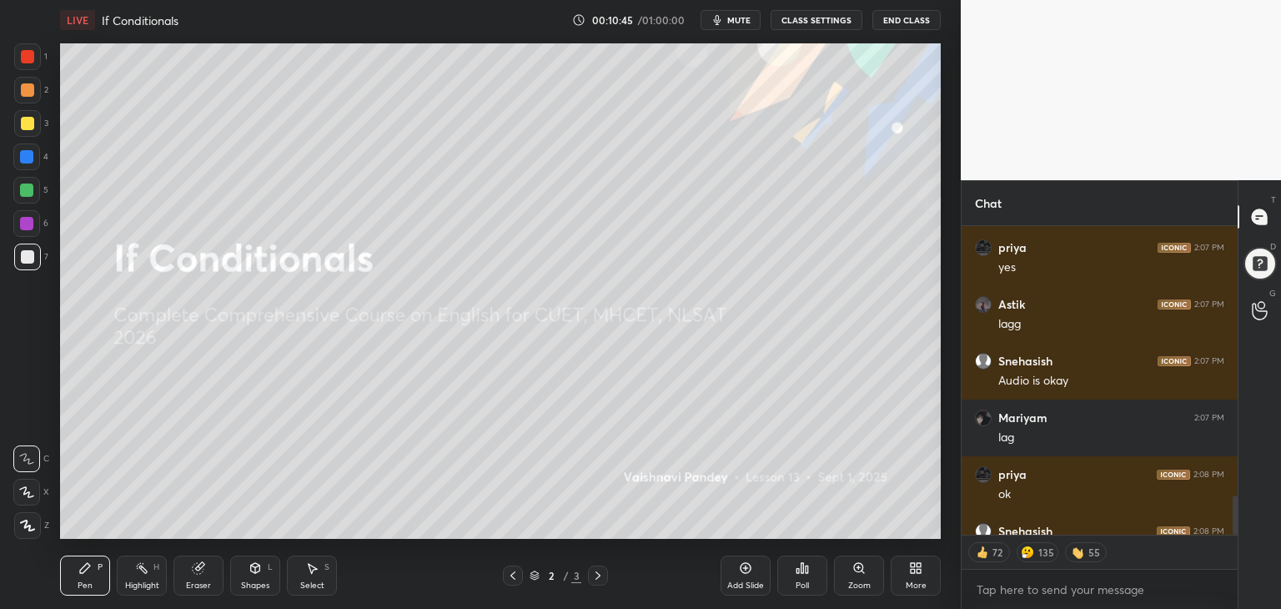
click at [724, 14] on icon "button" at bounding box center [717, 19] width 13 height 13
click at [917, 570] on icon at bounding box center [919, 571] width 4 height 4
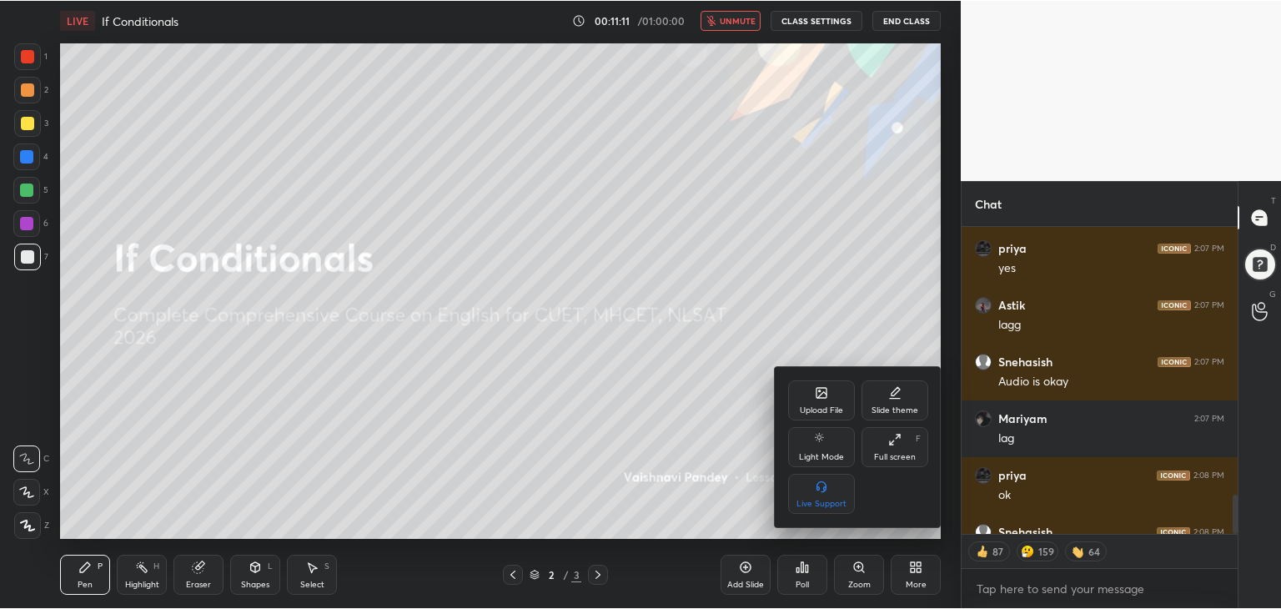
scroll to position [304, 271]
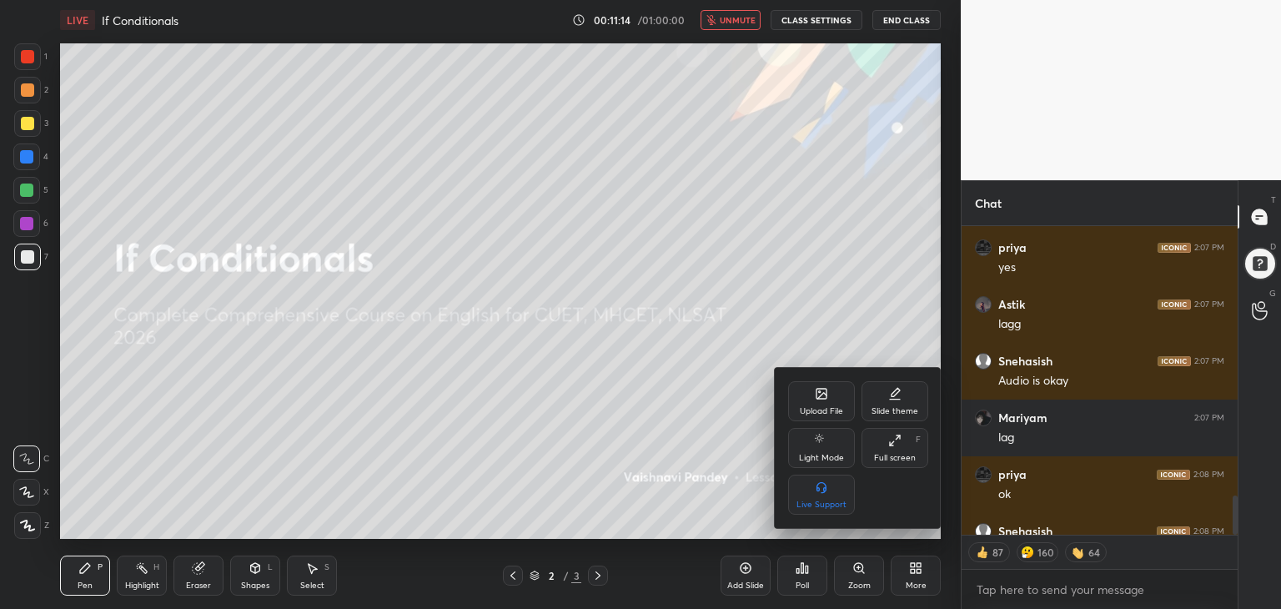
click at [772, 283] on div at bounding box center [640, 304] width 1281 height 609
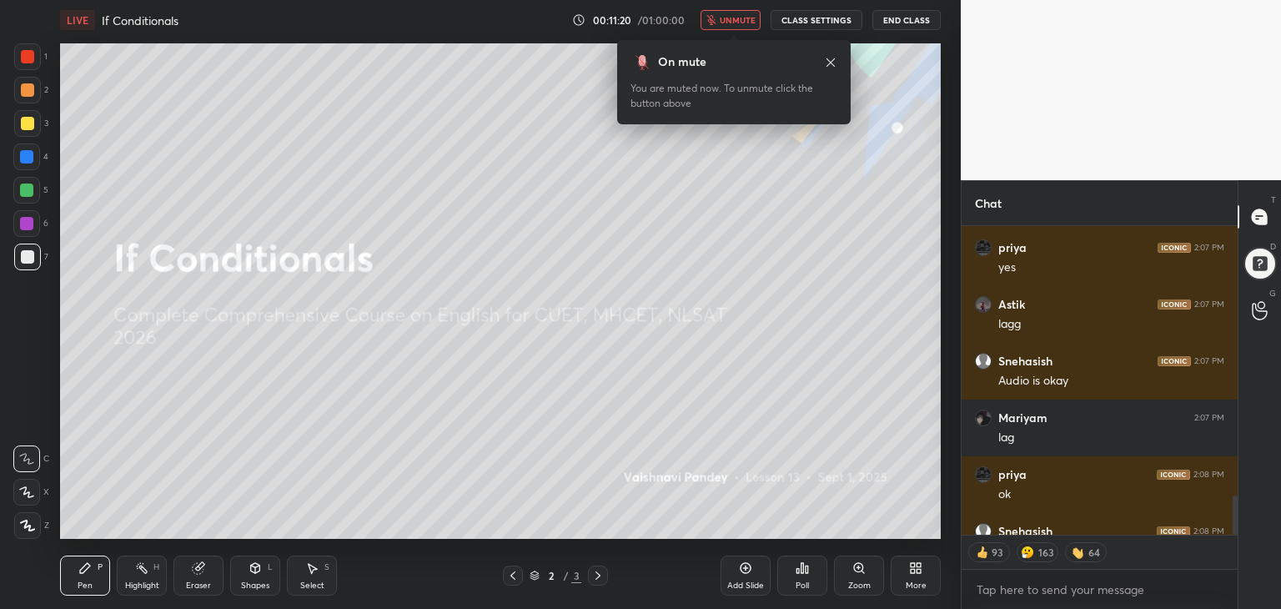
click at [716, 18] on icon "button" at bounding box center [711, 20] width 10 height 10
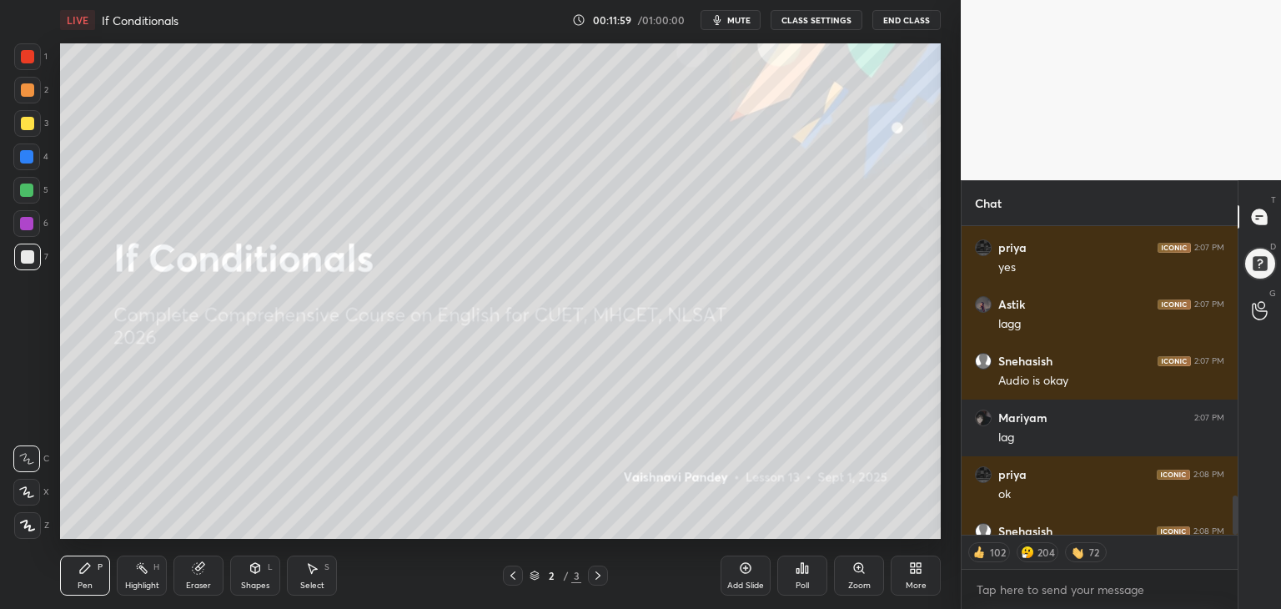
click at [741, 21] on span "mute" at bounding box center [738, 20] width 23 height 12
click at [913, 584] on div "More" at bounding box center [916, 585] width 21 height 8
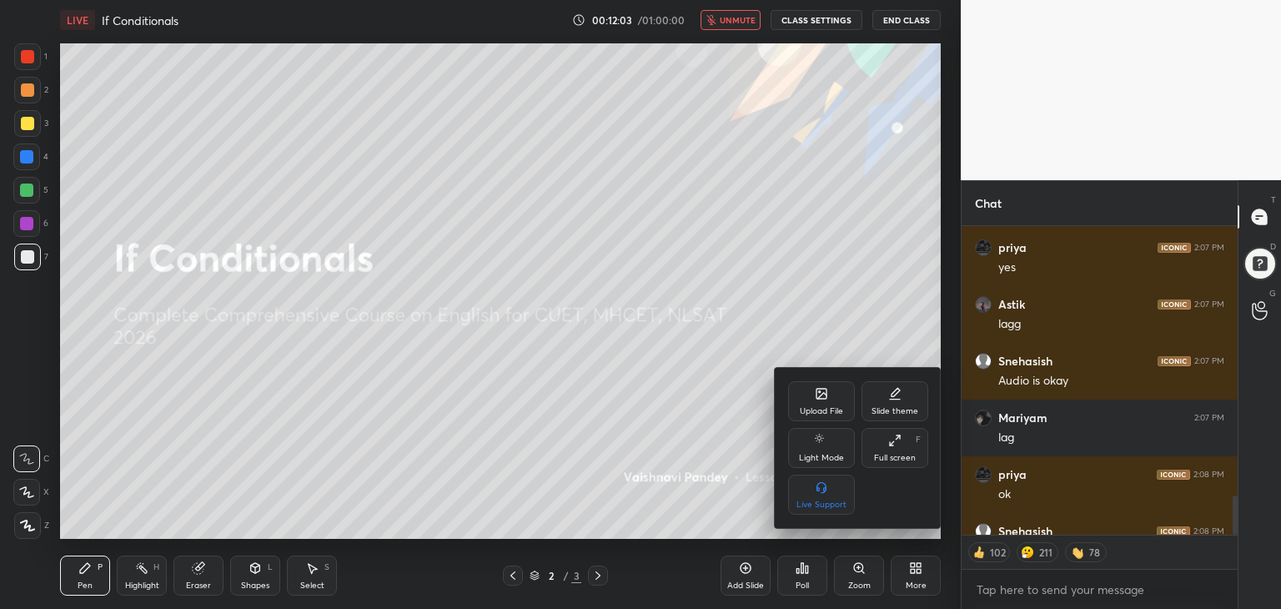
click at [814, 394] on div "Upload File" at bounding box center [821, 401] width 67 height 40
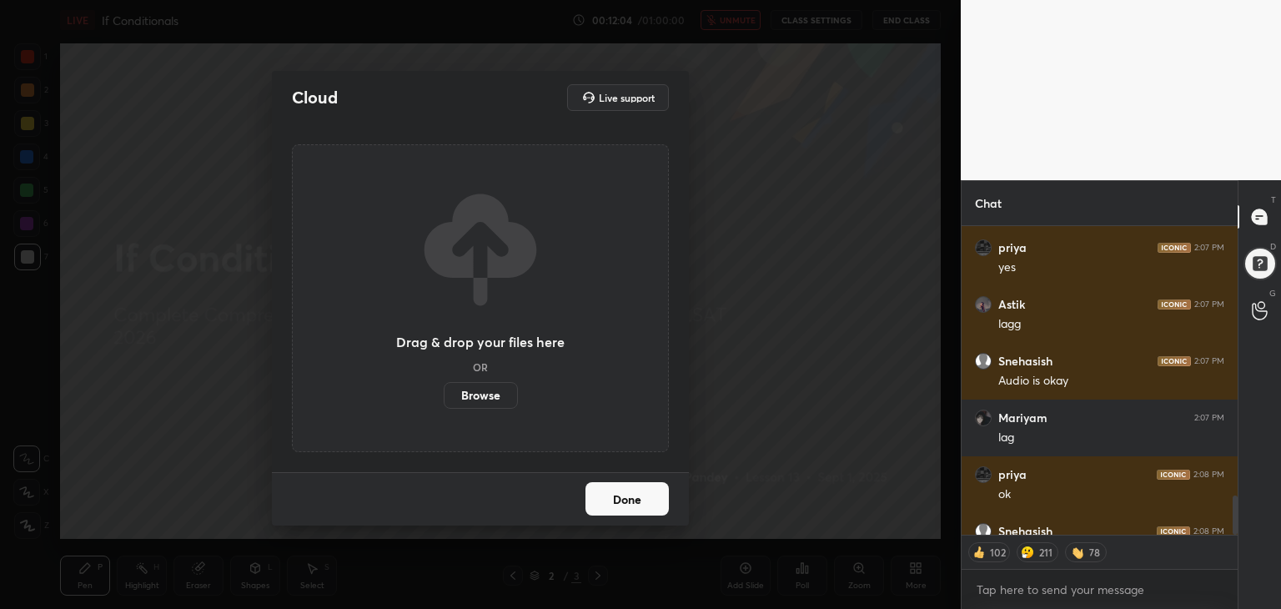
click at [485, 391] on label "Browse" at bounding box center [481, 395] width 74 height 27
click at [444, 391] on input "Browse" at bounding box center [444, 395] width 0 height 27
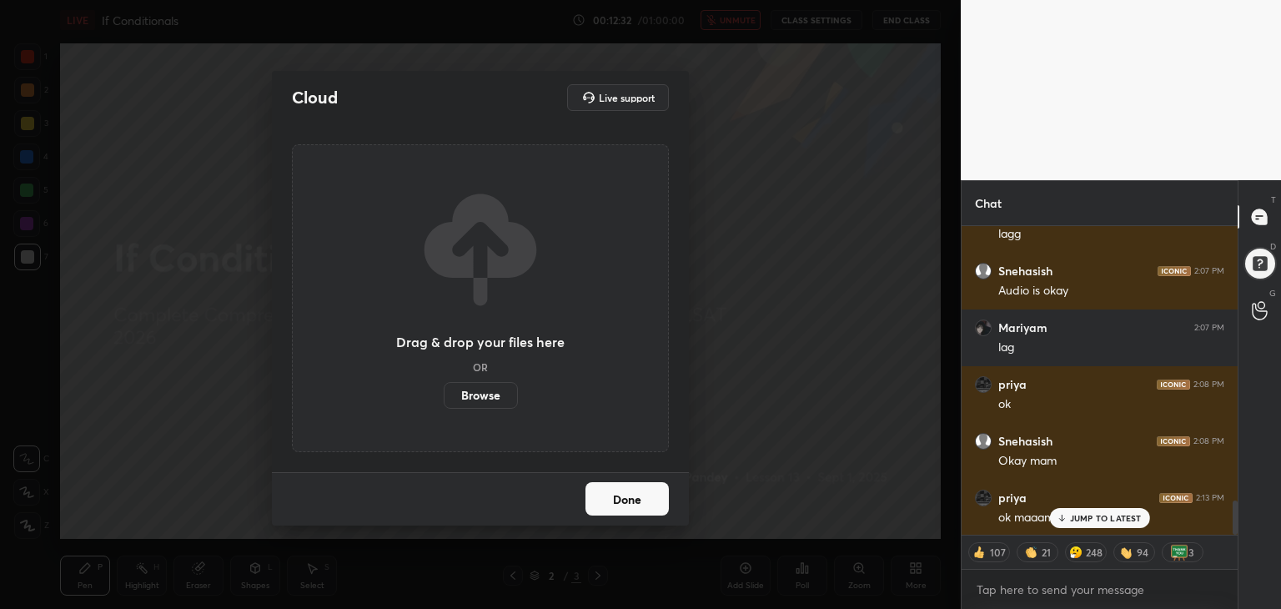
click at [602, 498] on button "Done" at bounding box center [626, 498] width 83 height 33
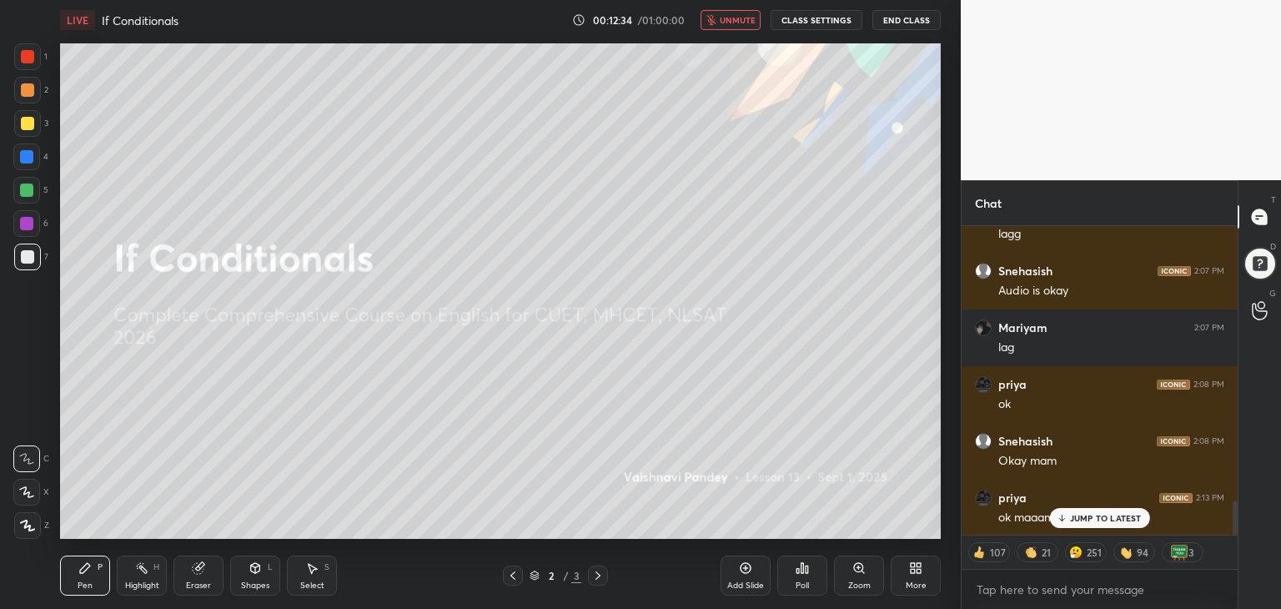
click at [730, 15] on span "unmute" at bounding box center [738, 20] width 36 height 12
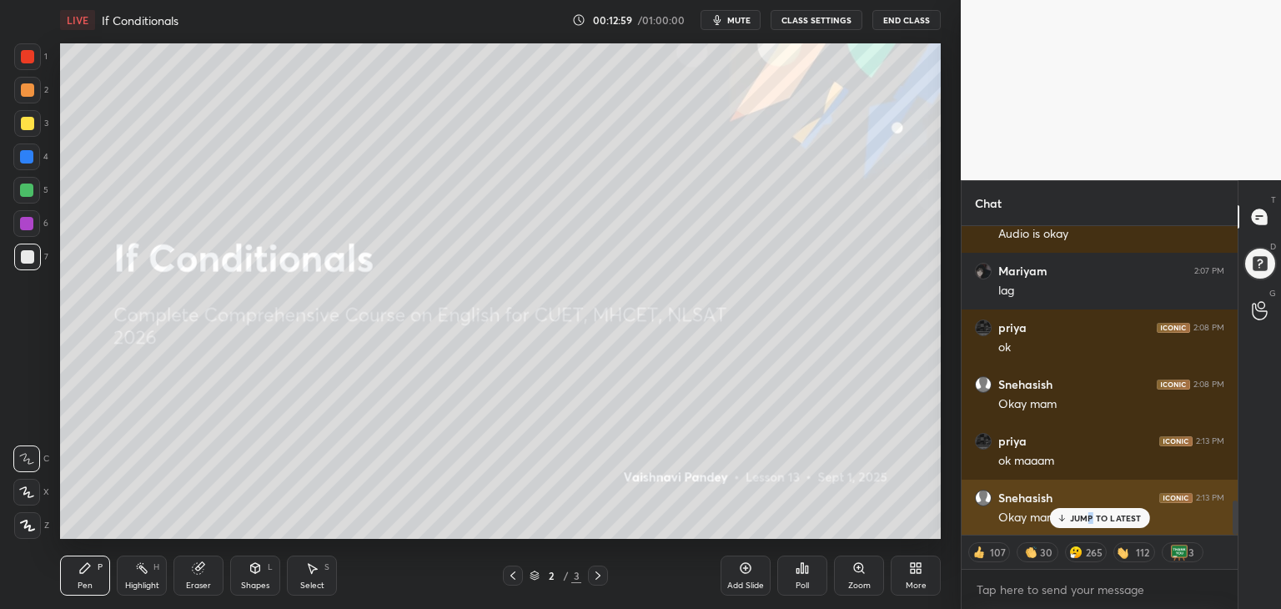
click at [1090, 513] on p "JUMP TO LATEST" at bounding box center [1106, 518] width 72 height 10
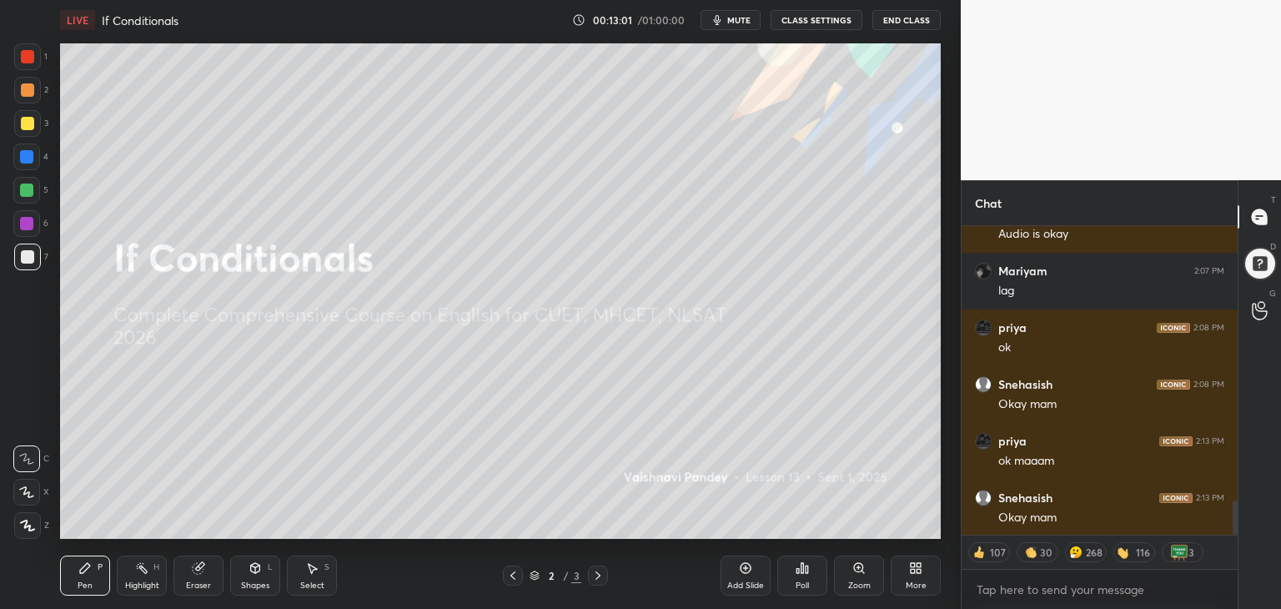
click at [744, 575] on icon at bounding box center [745, 567] width 13 height 13
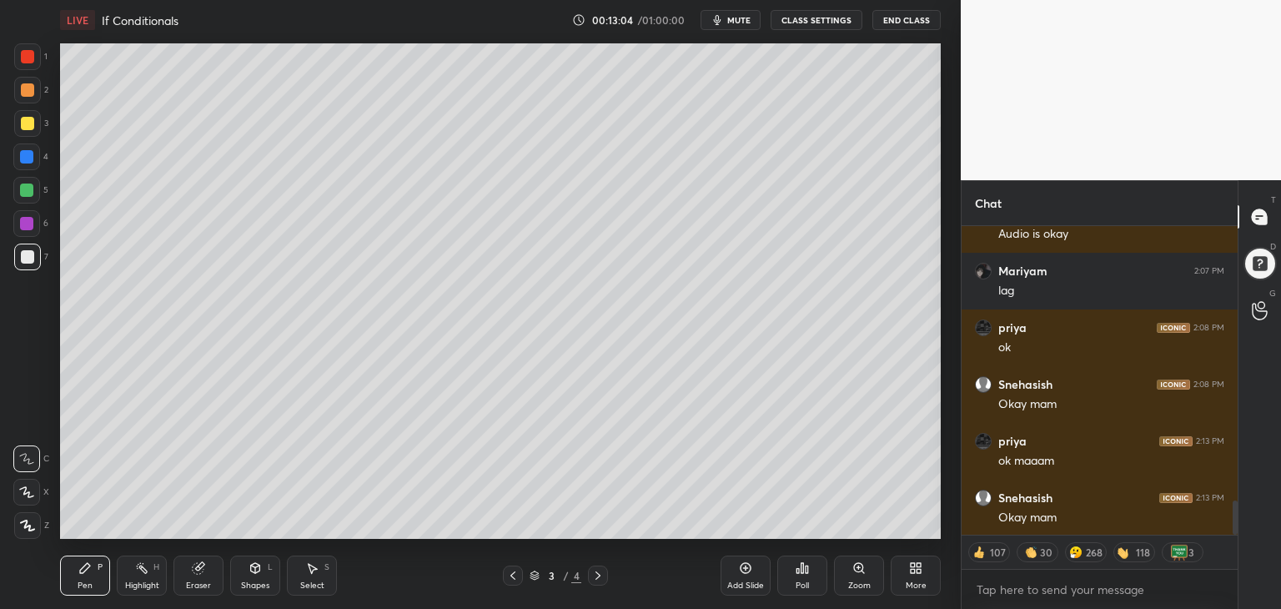
click at [30, 521] on icon at bounding box center [27, 526] width 15 height 12
drag, startPoint x: 188, startPoint y: 585, endPoint x: 210, endPoint y: 561, distance: 32.5
click at [193, 585] on div "Eraser" at bounding box center [198, 585] width 25 height 8
click at [83, 574] on icon at bounding box center [84, 567] width 13 height 13
click at [24, 128] on div at bounding box center [27, 123] width 13 height 13
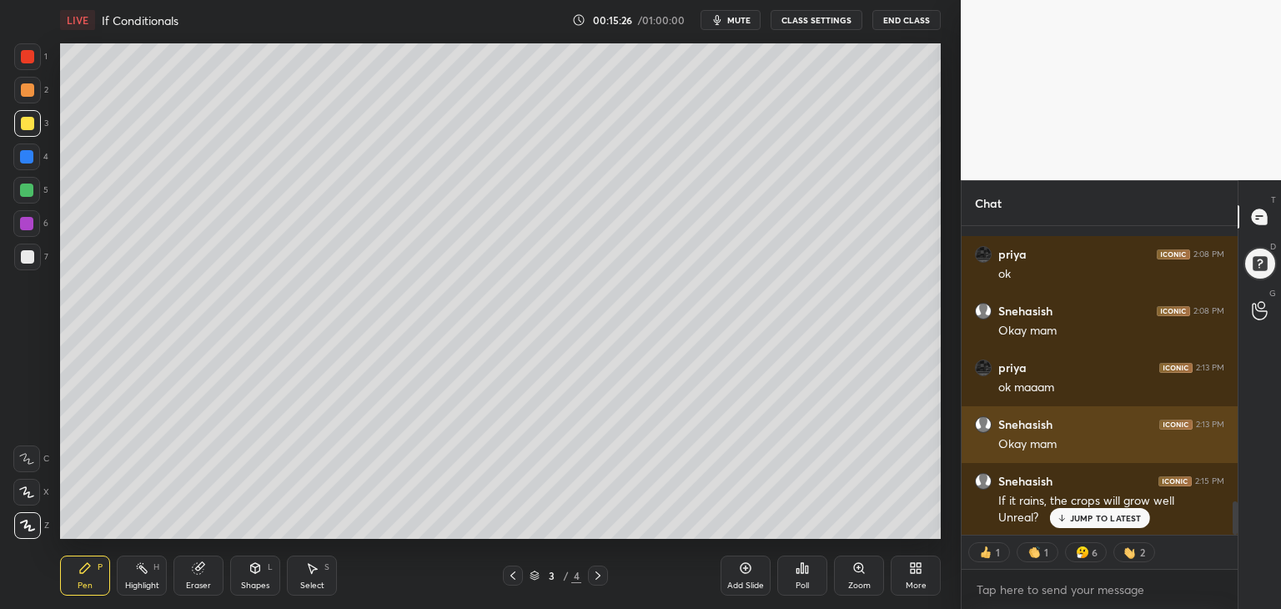
scroll to position [2582, 0]
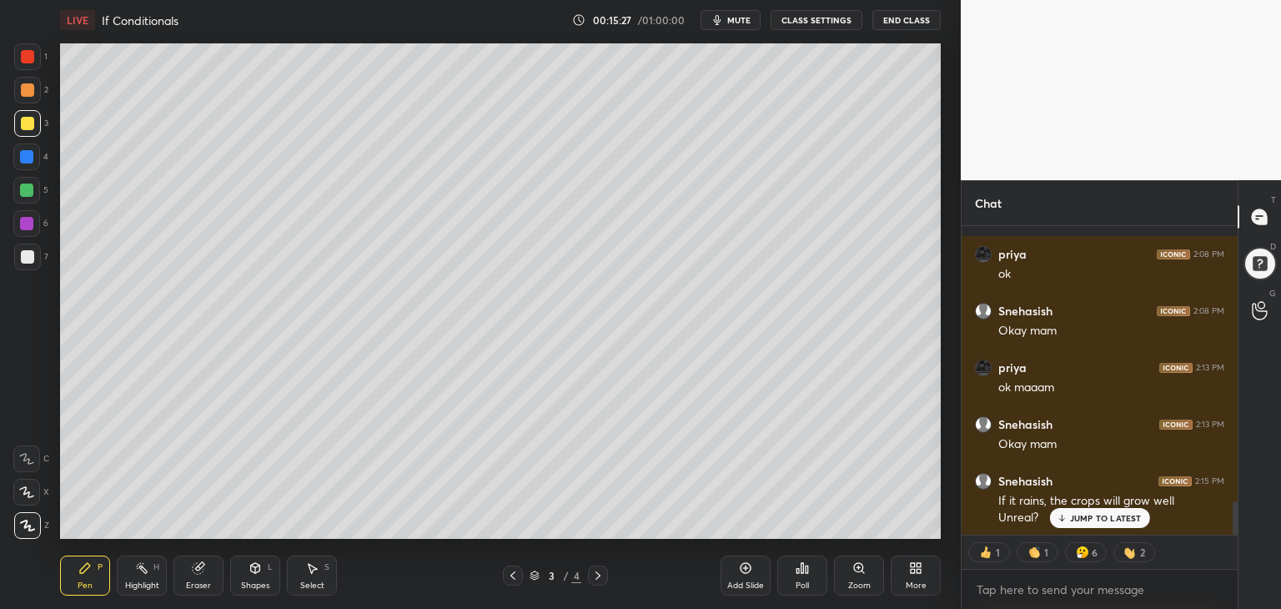
click at [1087, 525] on div "JUMP TO LATEST" at bounding box center [1099, 518] width 100 height 20
click at [753, 575] on div "Add Slide" at bounding box center [746, 575] width 50 height 40
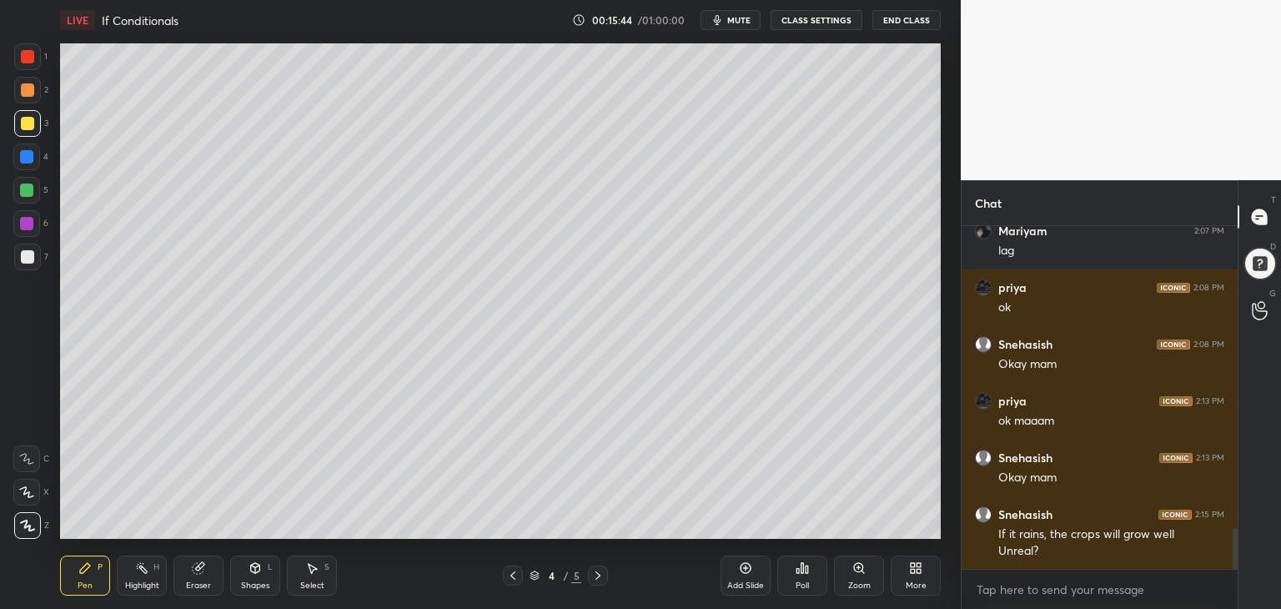
scroll to position [5, 5]
click at [17, 193] on div at bounding box center [26, 190] width 27 height 27
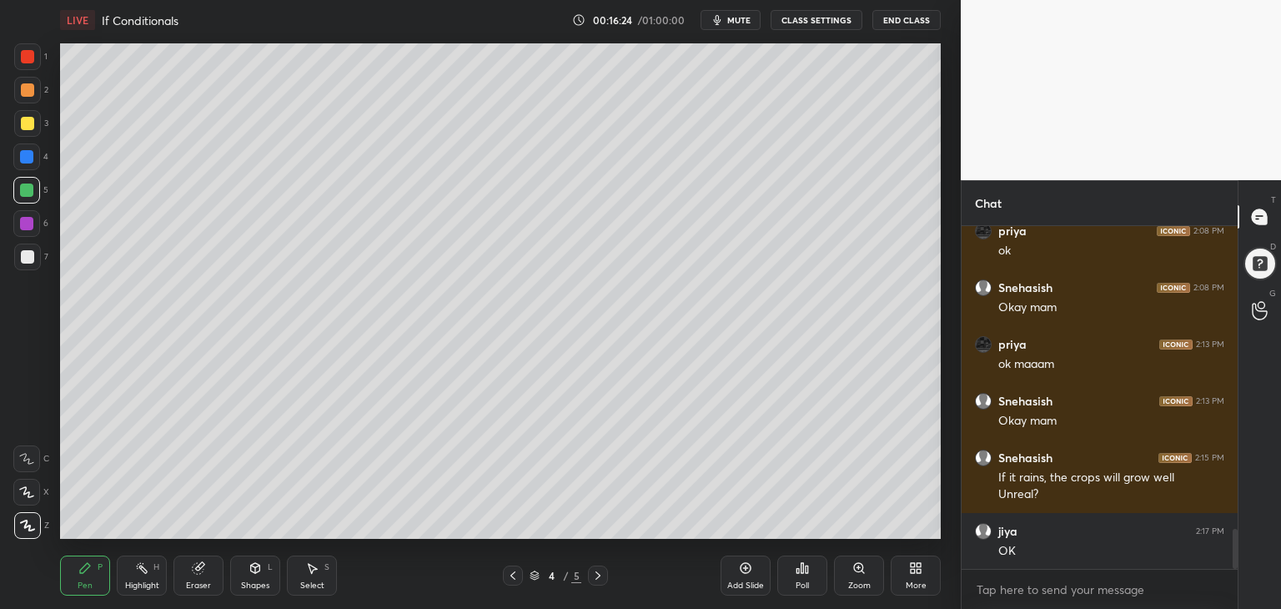
click at [24, 120] on div at bounding box center [27, 123] width 13 height 13
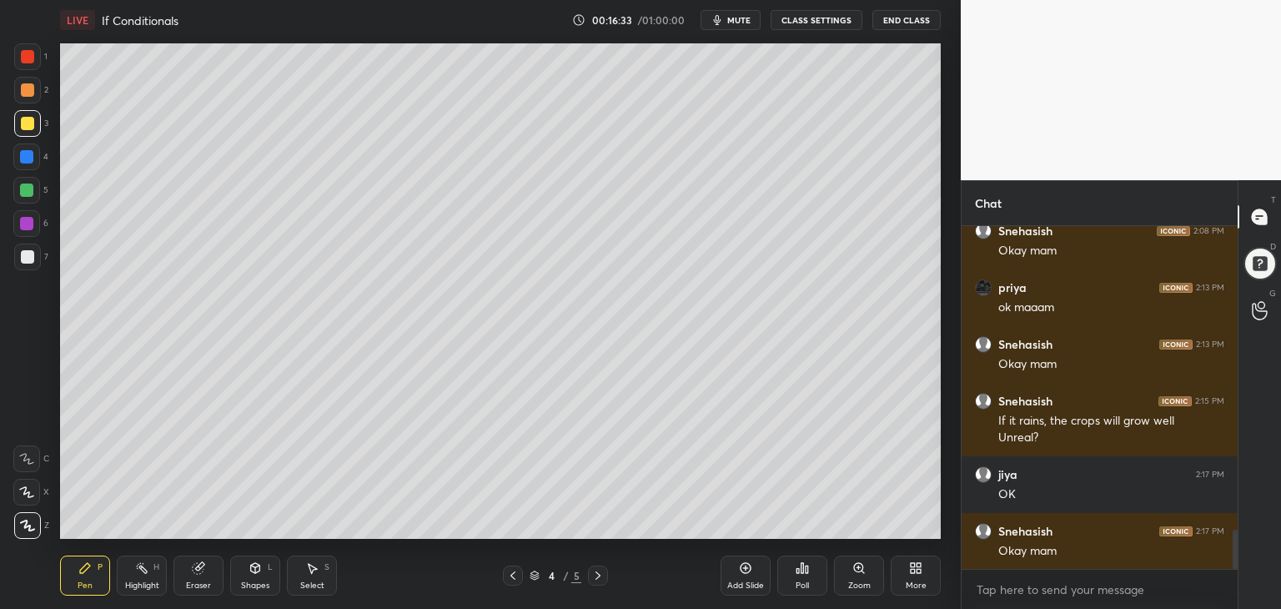
drag, startPoint x: 24, startPoint y: 161, endPoint x: 57, endPoint y: 163, distance: 32.6
click at [23, 159] on div at bounding box center [26, 156] width 13 height 13
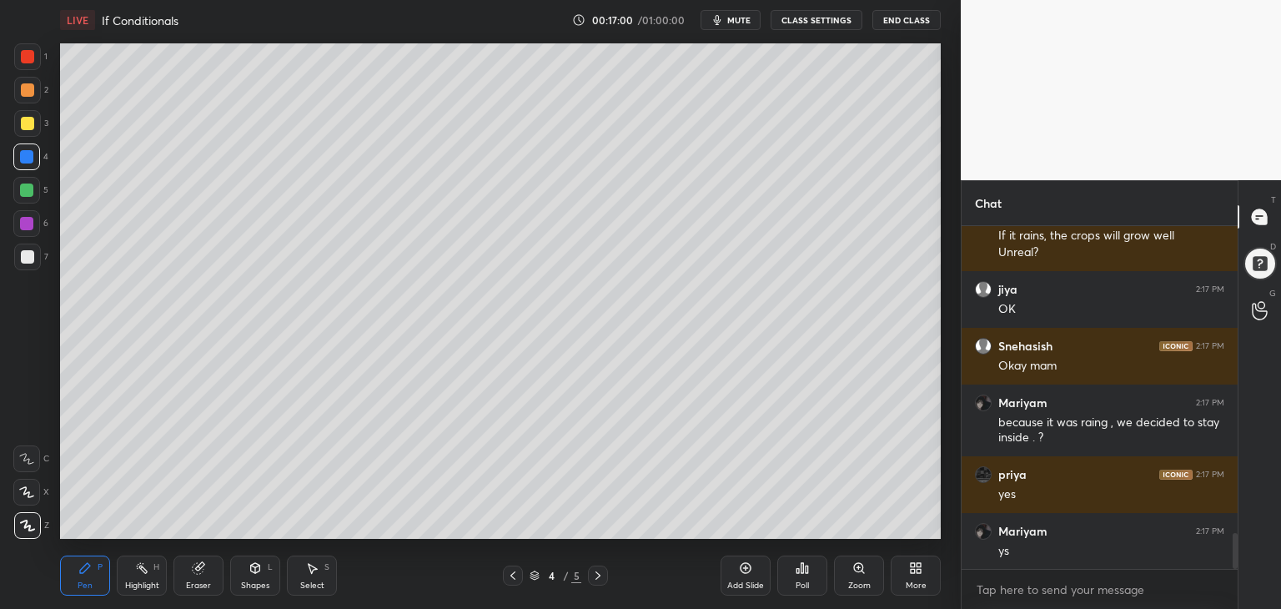
scroll to position [2904, 0]
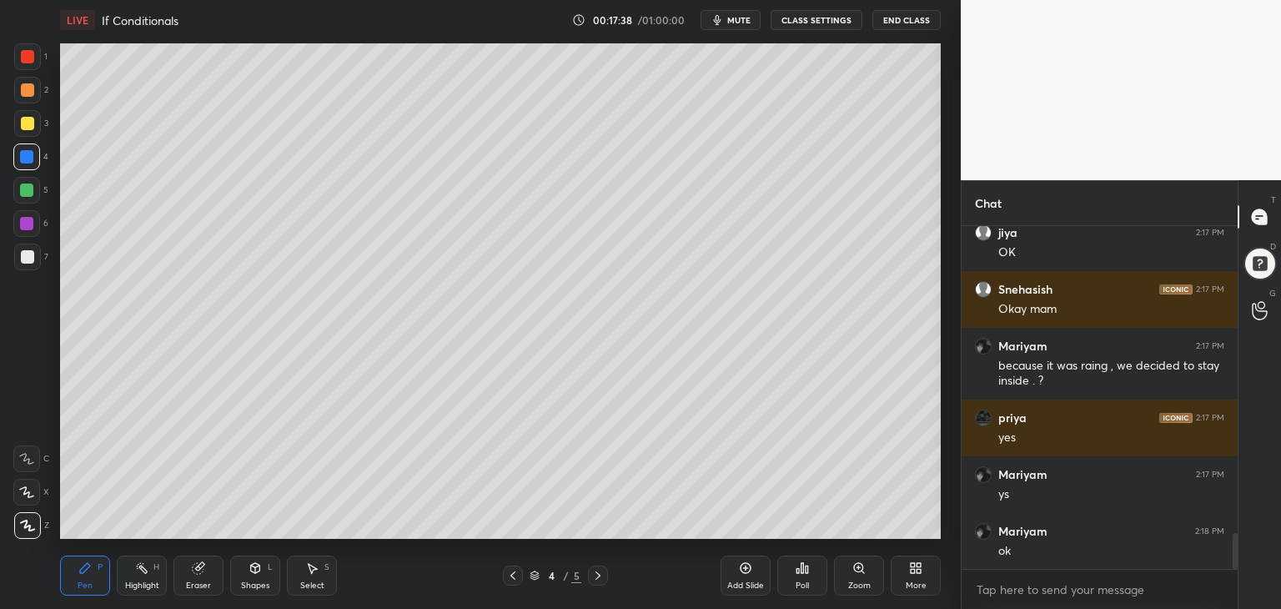
click at [25, 118] on div at bounding box center [27, 123] width 13 height 13
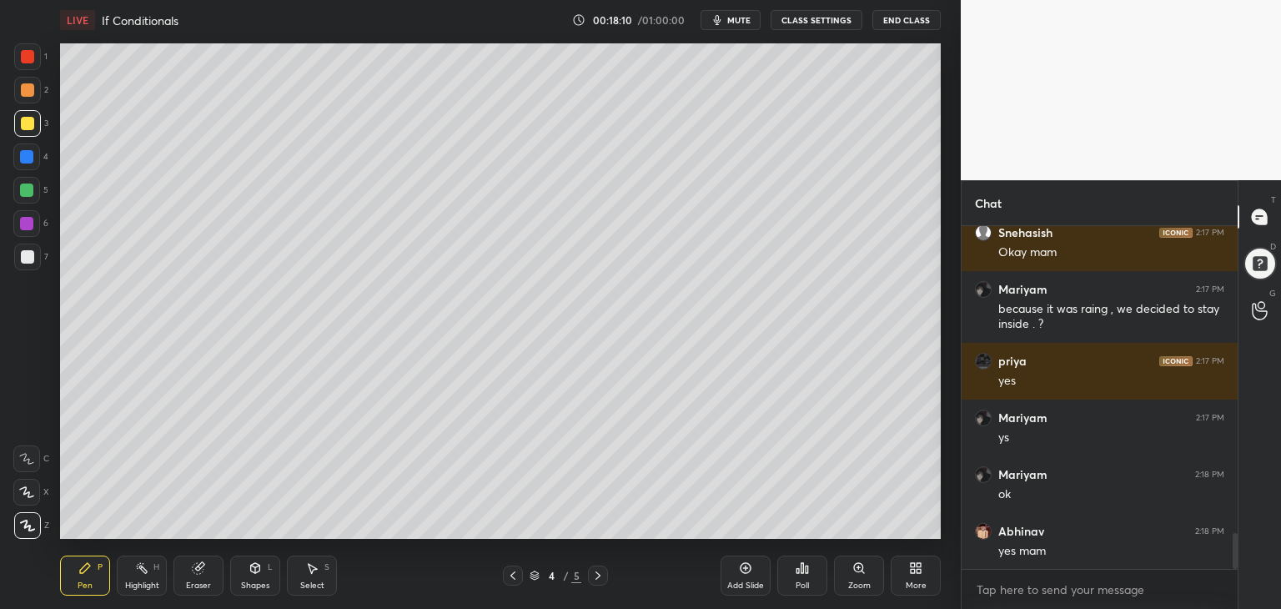
click at [22, 156] on div at bounding box center [26, 156] width 13 height 13
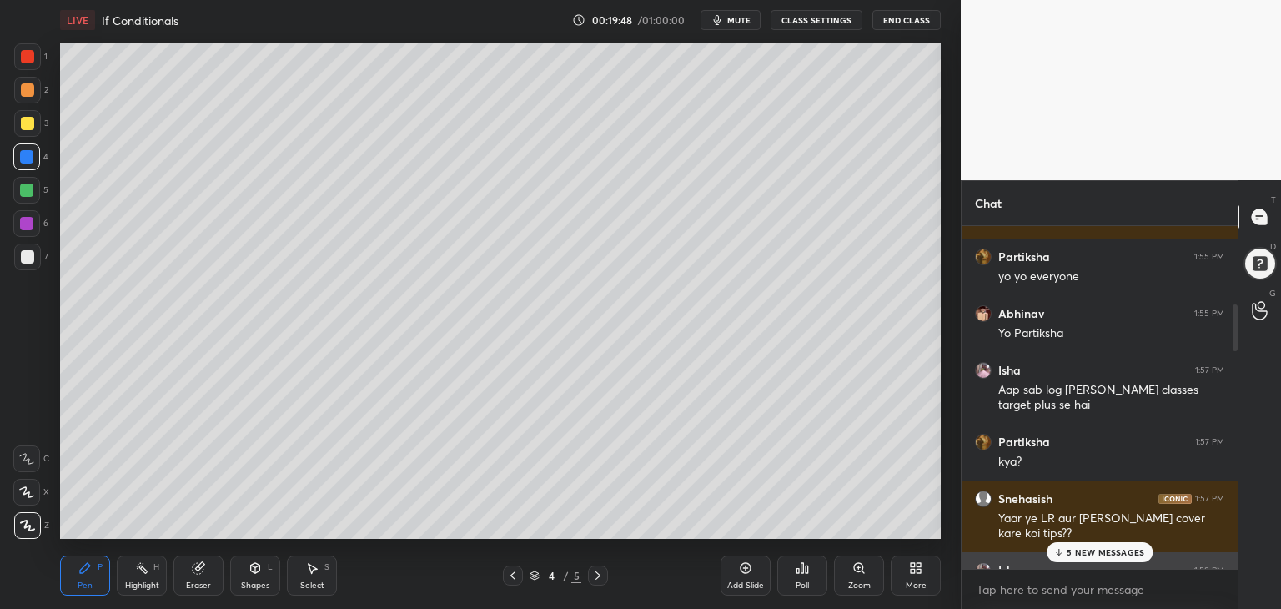
scroll to position [575, 0]
click at [1111, 451] on div "Partiksha 1:57 PM" at bounding box center [1099, 444] width 249 height 17
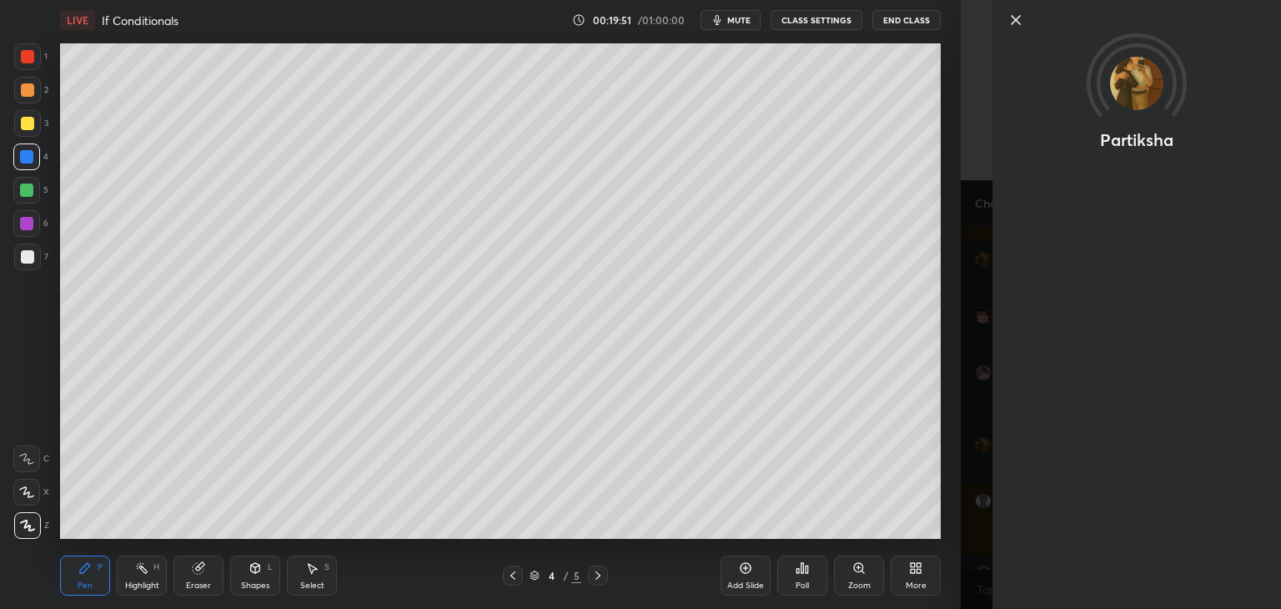
click at [1017, 18] on icon at bounding box center [1016, 20] width 8 height 8
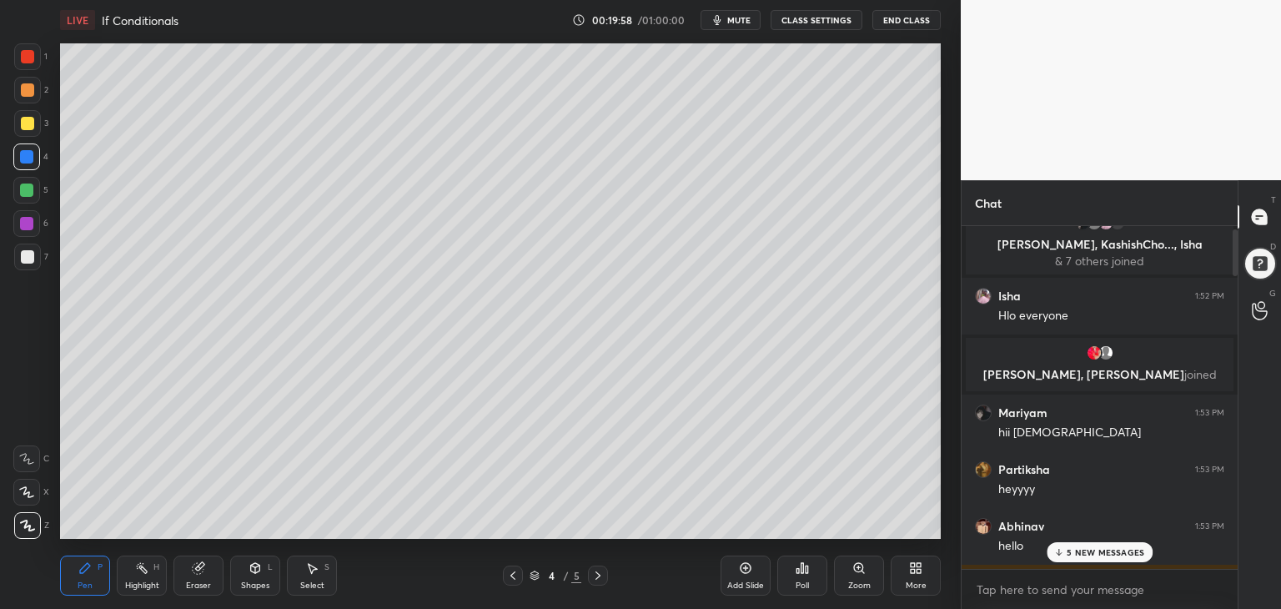
scroll to position [0, 0]
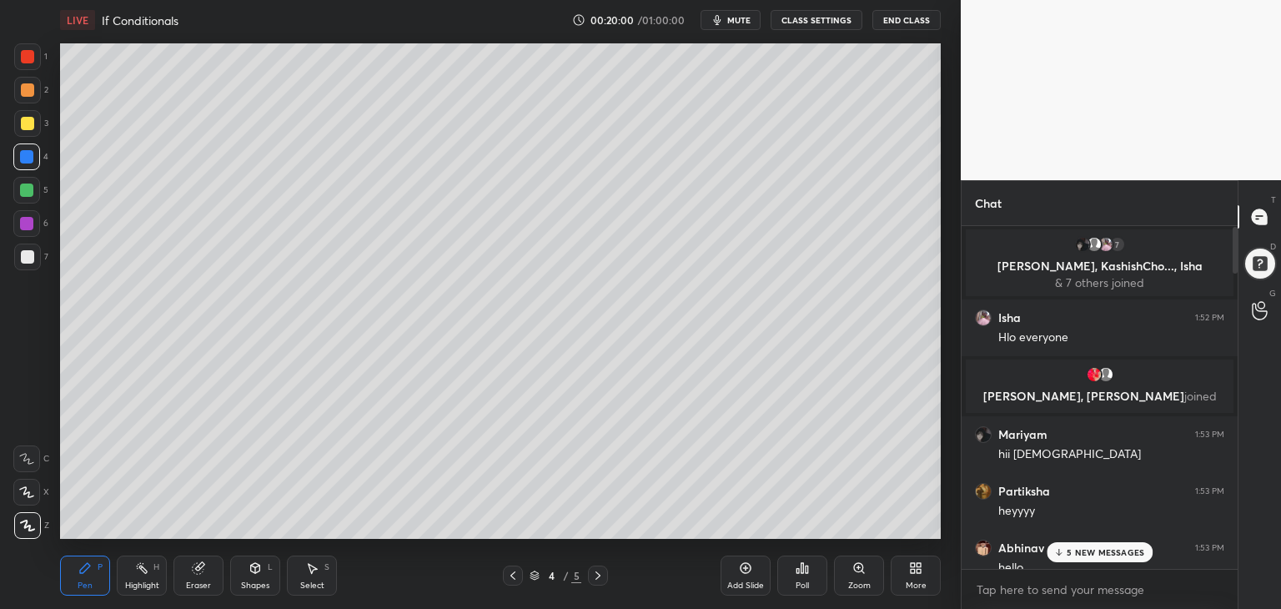
click at [1112, 552] on p "5 NEW MESSAGES" at bounding box center [1106, 552] width 78 height 10
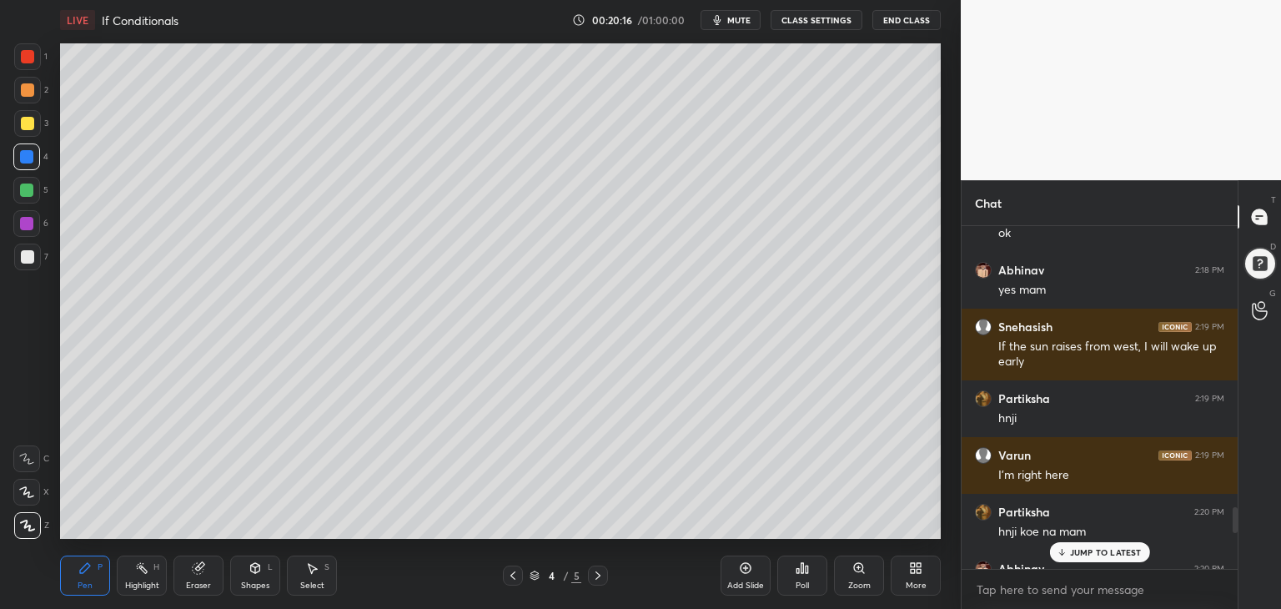
scroll to position [3666, 0]
click at [1104, 551] on p "1 NEW MESSAGE" at bounding box center [1105, 552] width 71 height 10
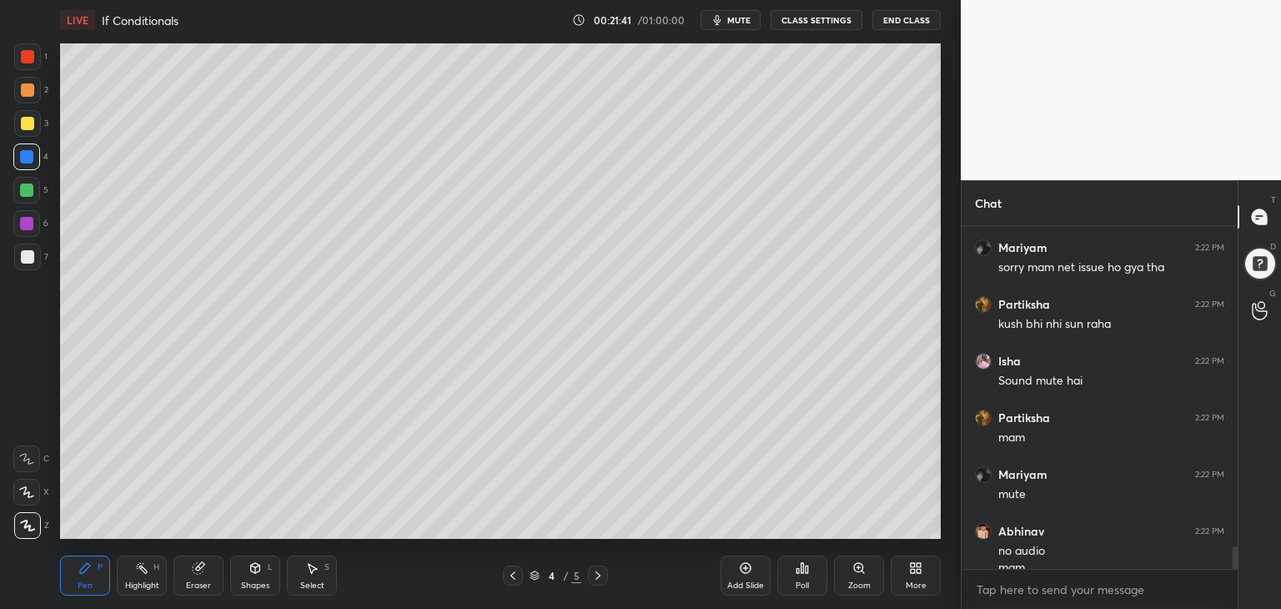
scroll to position [4830, 0]
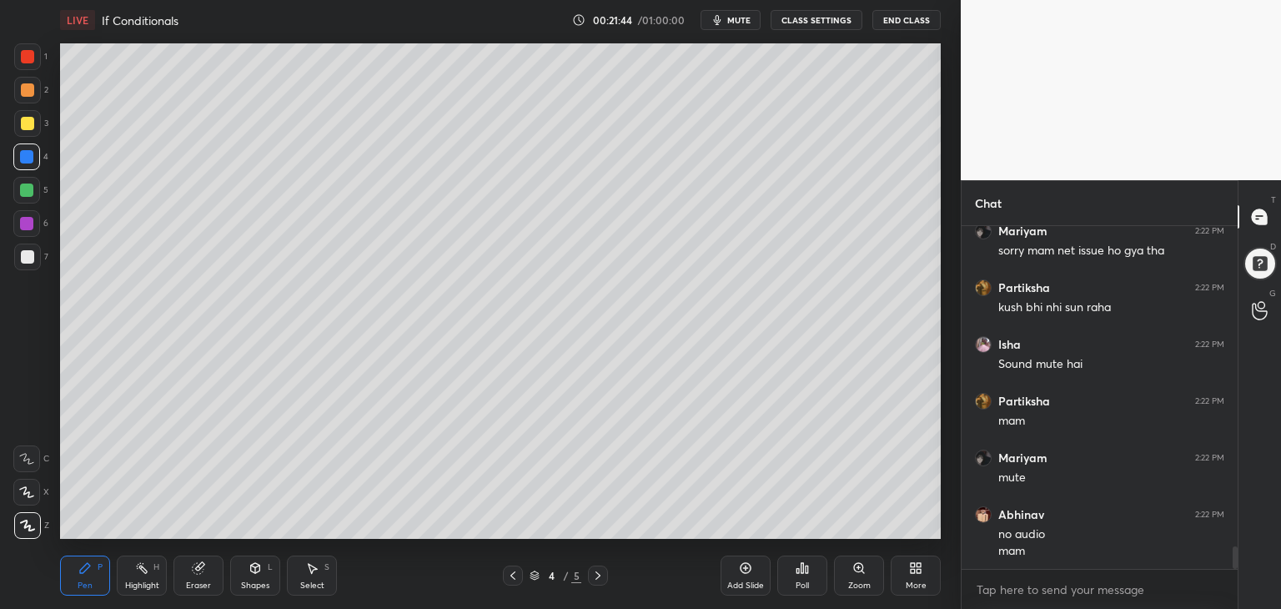
click at [794, 24] on button "CLASS SETTINGS" at bounding box center [817, 20] width 92 height 20
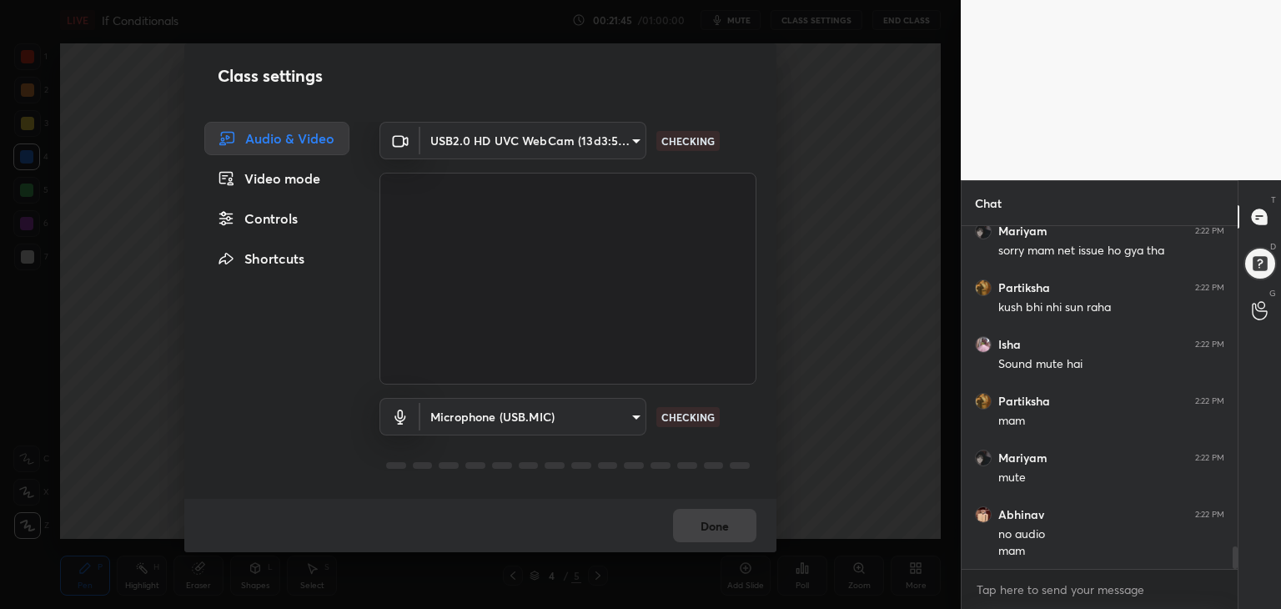
scroll to position [4887, 0]
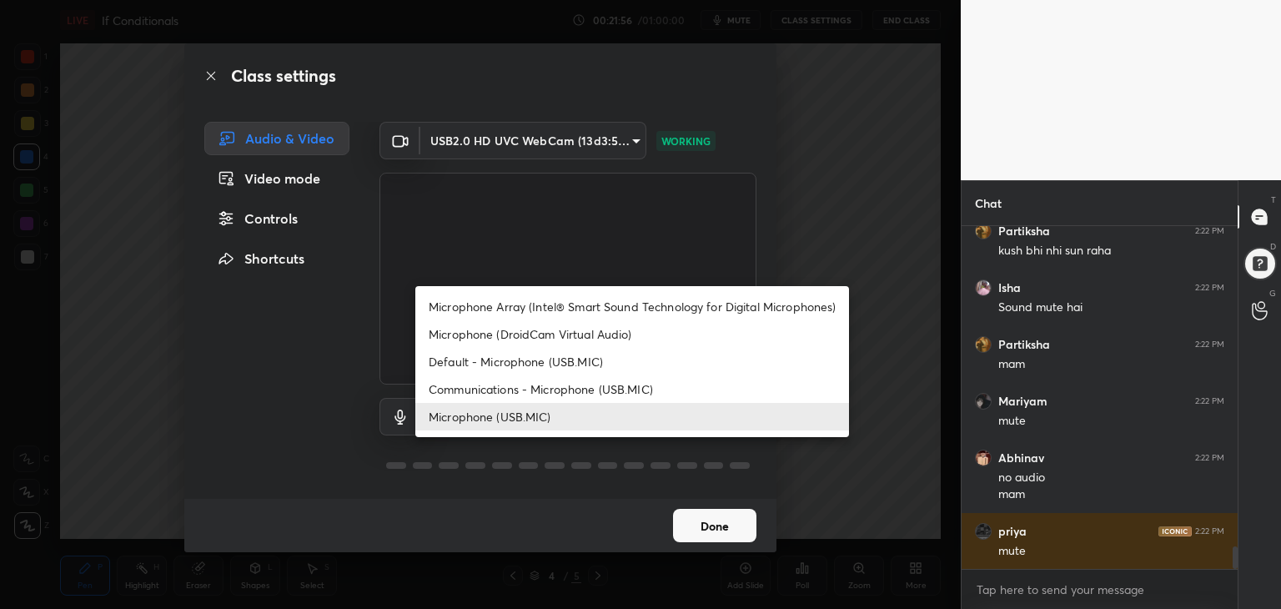
click at [631, 411] on body "1 2 3 4 5 6 7 C X Z C X Z E E Erase all H H LIVE If Conditionals 00:21:56 / 01:…" at bounding box center [640, 304] width 1281 height 609
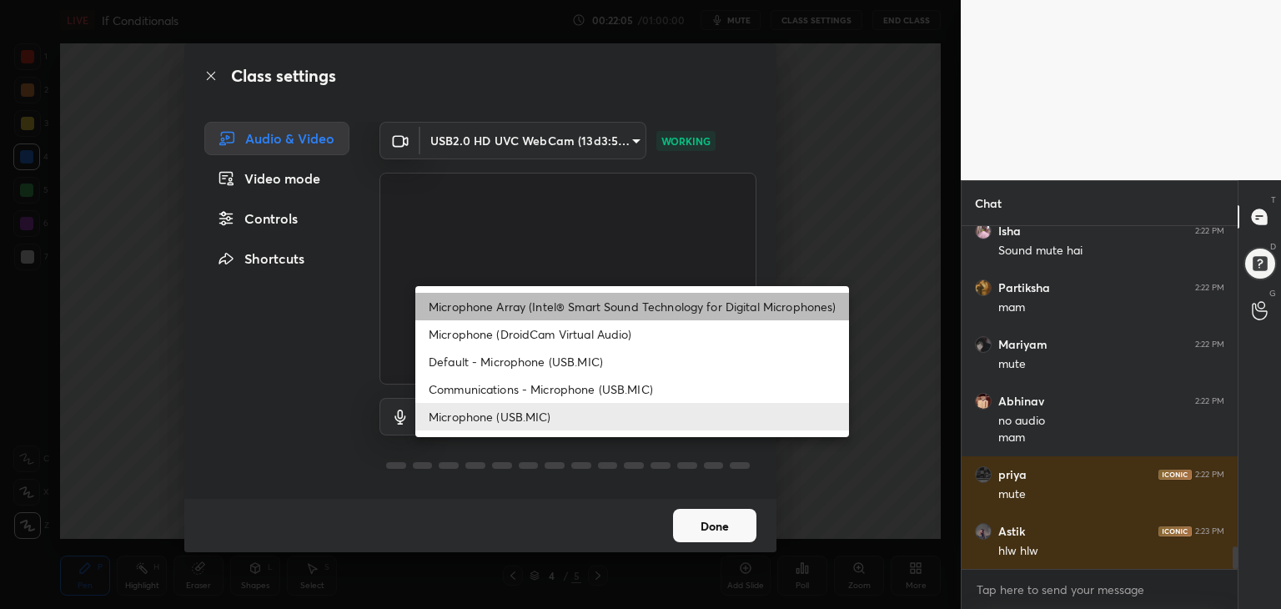
click at [621, 309] on li "Microphone Array (Intel® Smart Sound Technology for Digital Microphones)" at bounding box center [632, 307] width 434 height 28
type input "d3b3f5dff4a9cc868e5ae36c5cc3e4d1244ed5f6bb8d289c01635a5f8d73801c"
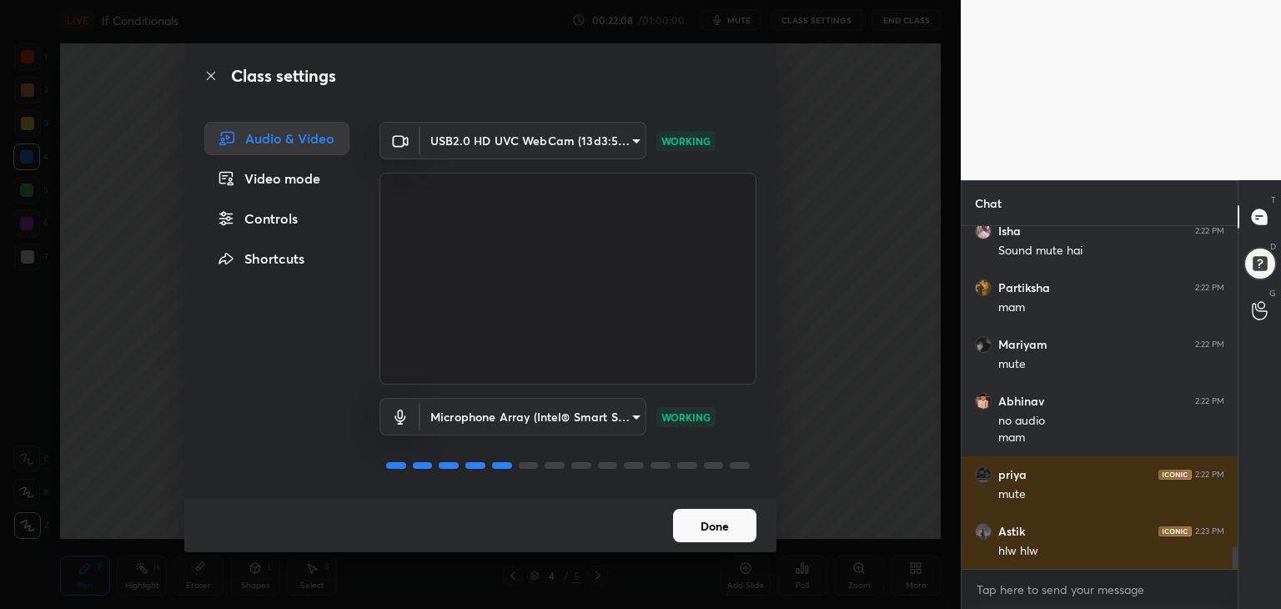
click at [706, 530] on button "Done" at bounding box center [714, 525] width 83 height 33
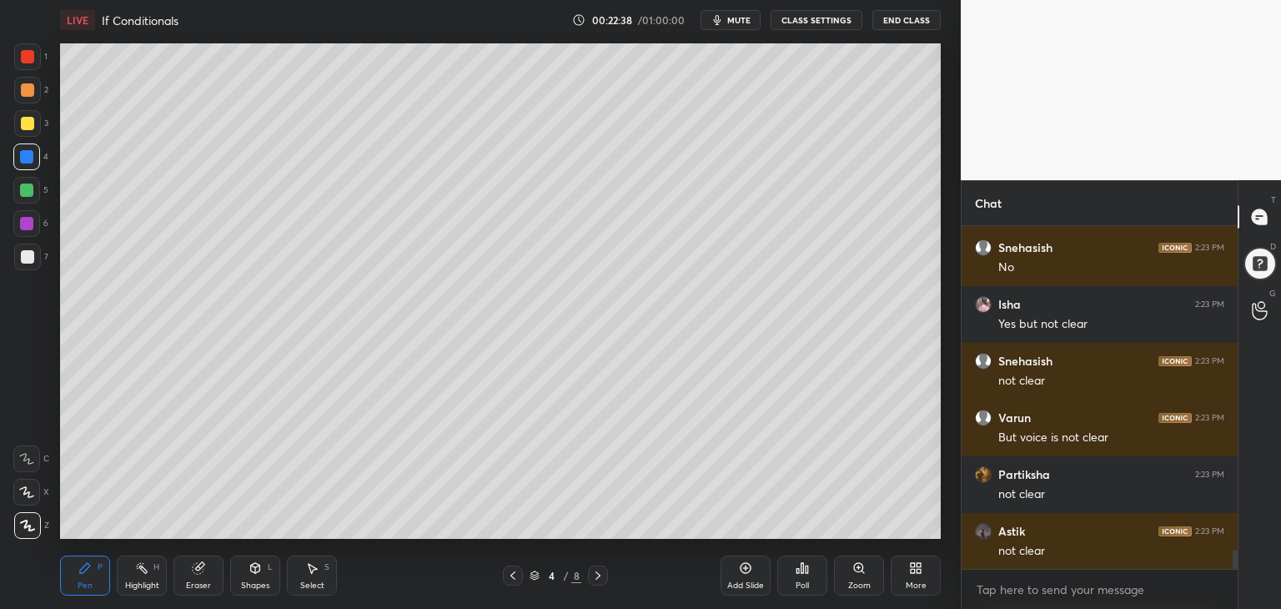
scroll to position [5754, 0]
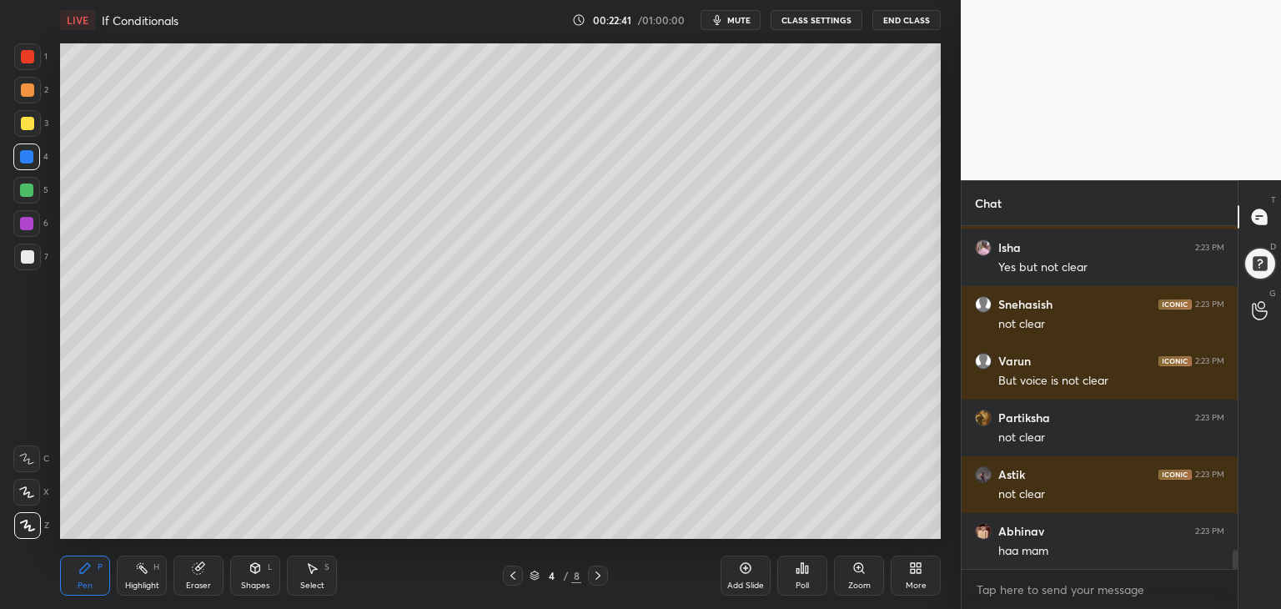
click at [814, 11] on button "CLASS SETTINGS" at bounding box center [817, 20] width 92 height 20
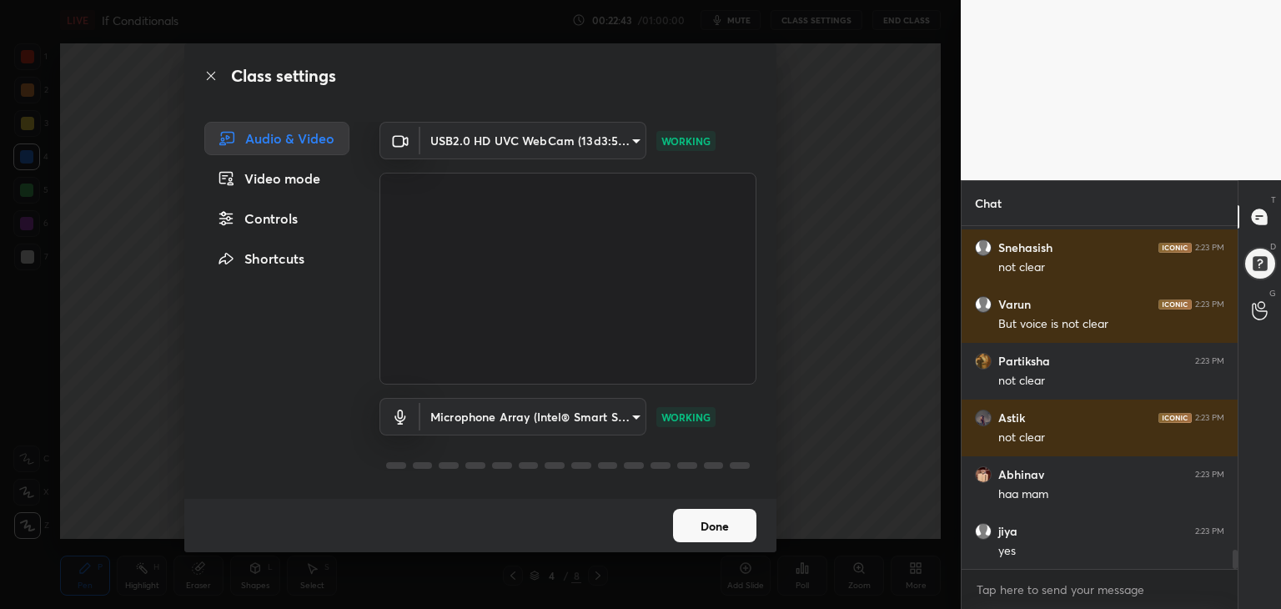
scroll to position [304, 271]
click at [624, 414] on body "1 2 3 4 5 6 7 C X Z C X Z E E Erase all H H LIVE If Conditionals 00:22:44 / 01:…" at bounding box center [640, 304] width 1281 height 609
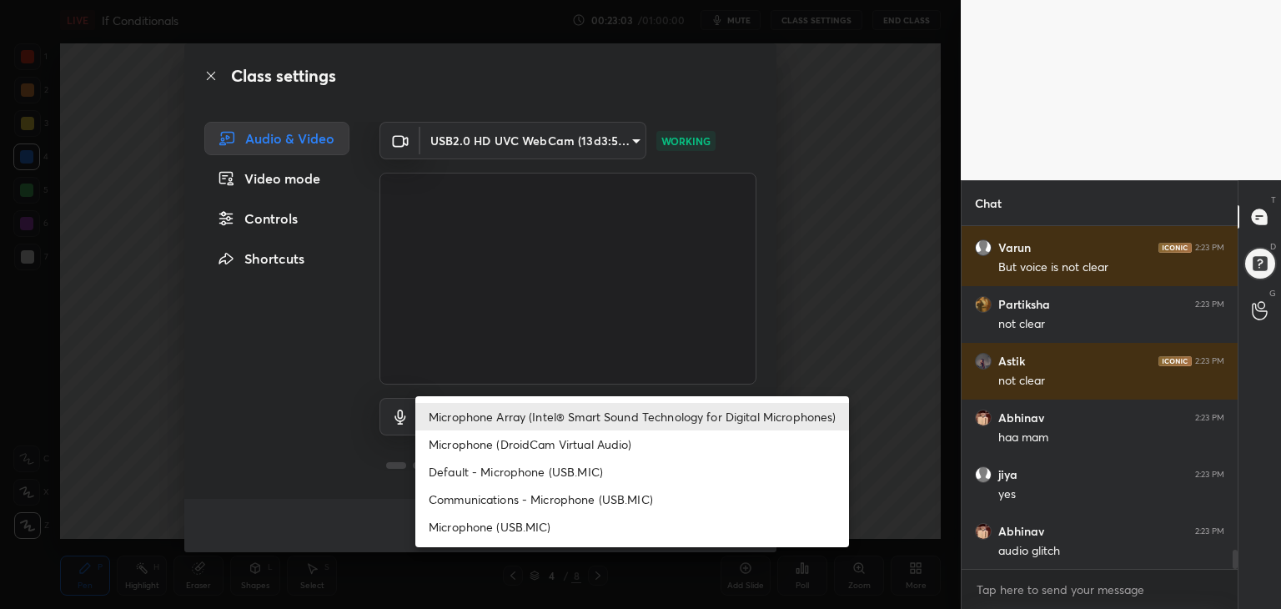
scroll to position [5924, 0]
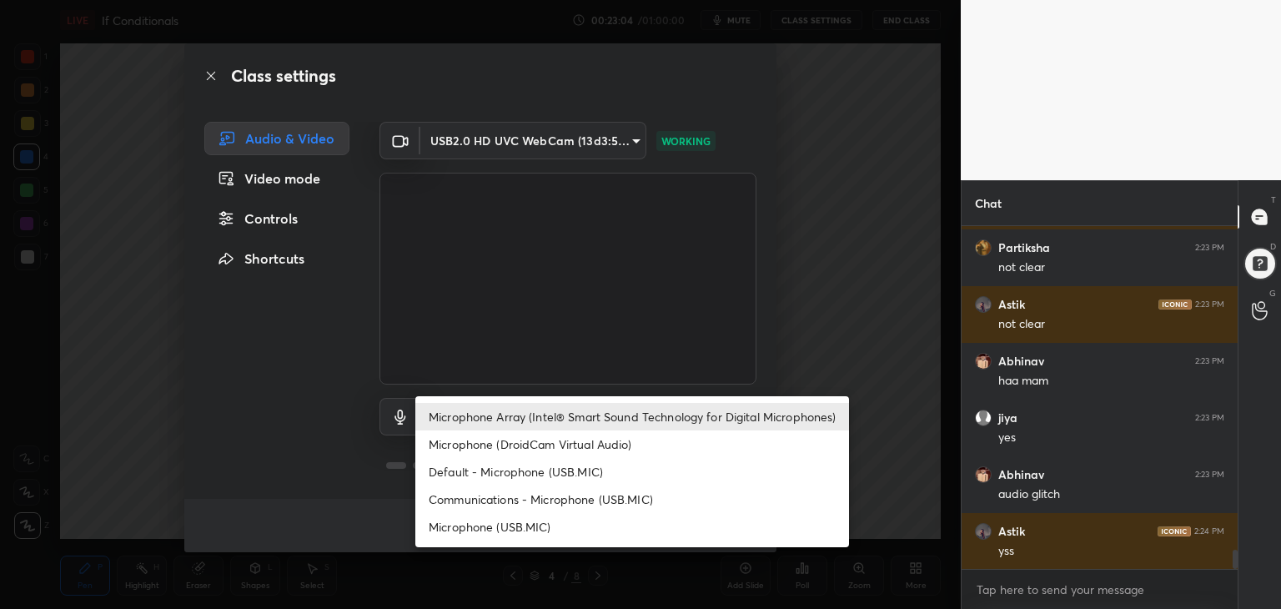
click at [510, 536] on li "Microphone (USB.MIC)" at bounding box center [632, 527] width 434 height 28
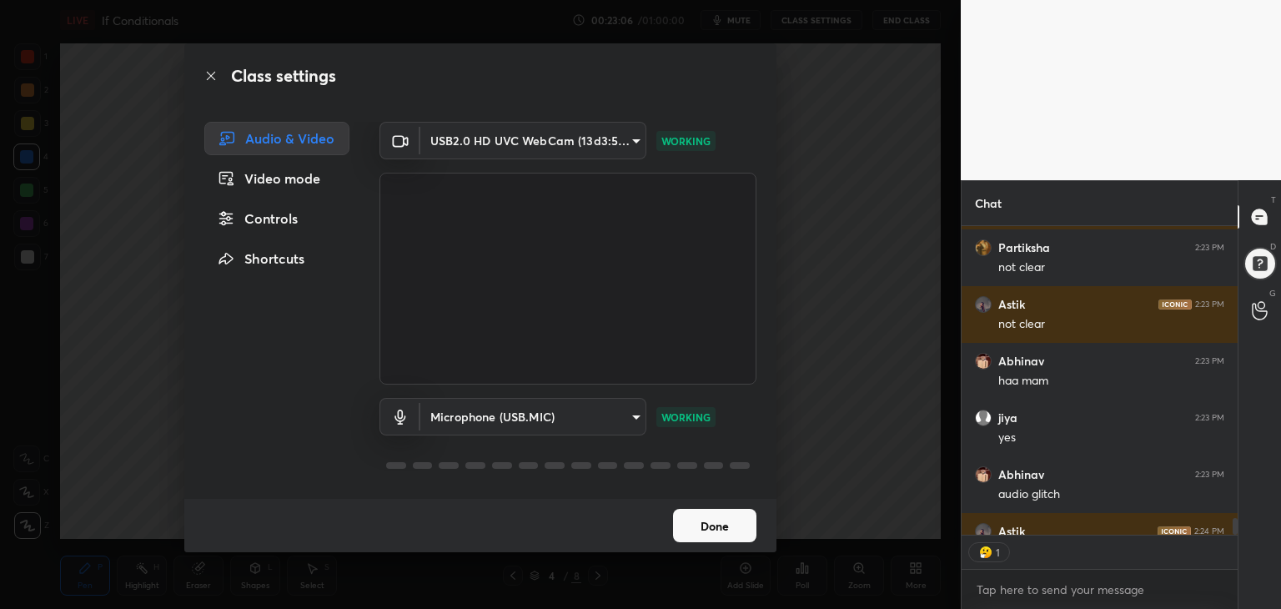
scroll to position [6, 5]
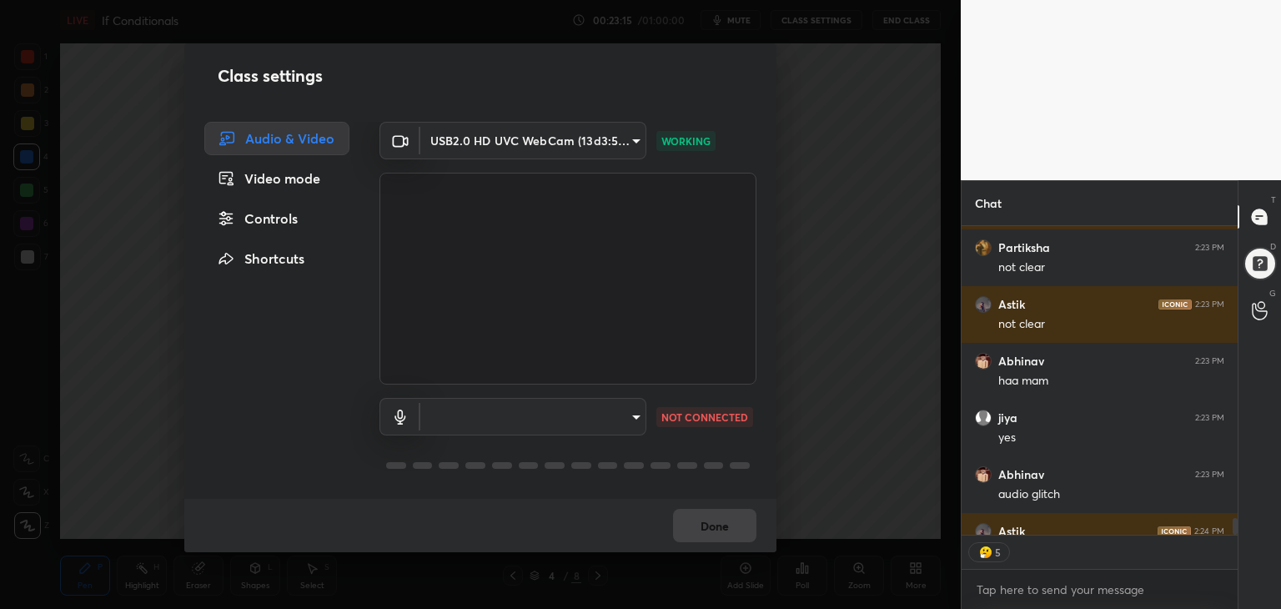
click at [630, 414] on body "1 2 3 4 5 6 7 C X Z C X Z E E Erase all H H LIVE If Conditionals 00:23:15 / 01:…" at bounding box center [640, 304] width 1281 height 609
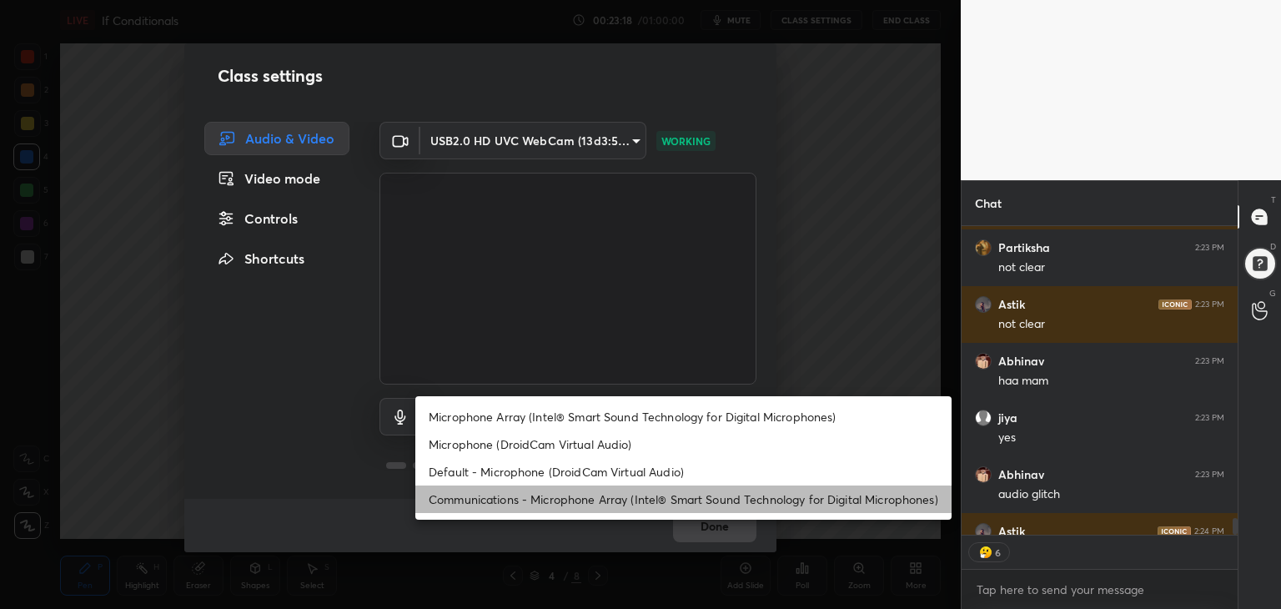
click at [618, 485] on li "Communications - Microphone Array (Intel® Smart Sound Technology for Digital Mi…" at bounding box center [683, 499] width 536 height 28
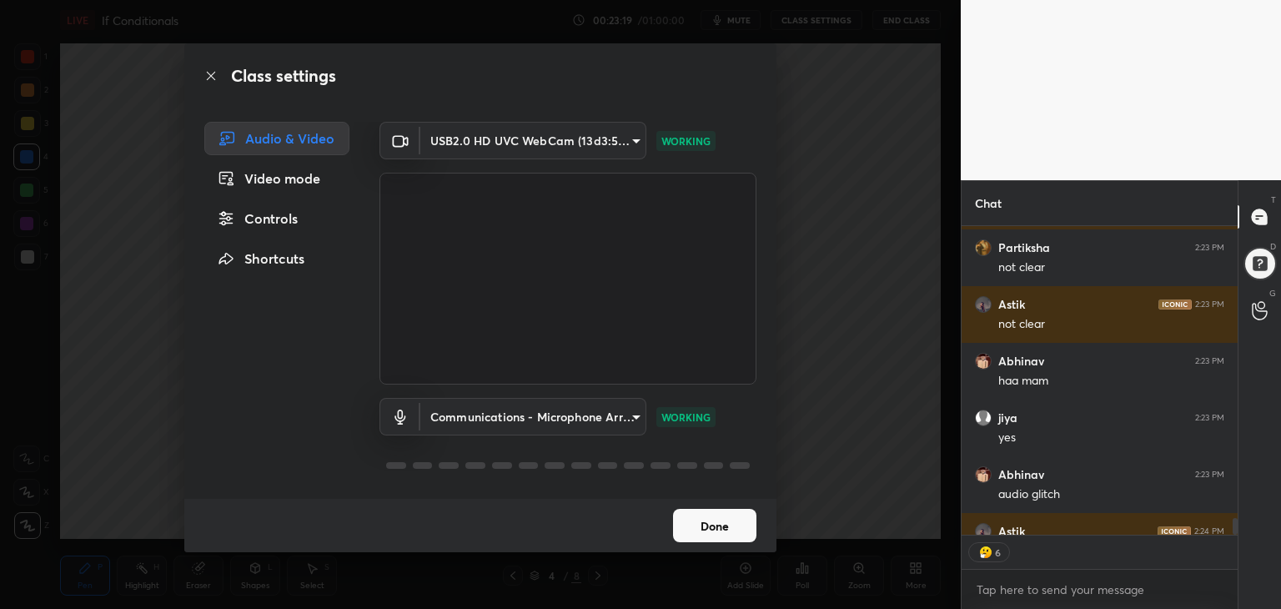
click at [634, 410] on body "1 2 3 4 5 6 7 C X Z C X Z E E Erase all H H LIVE If Conditionals 00:23:19 / 01:…" at bounding box center [640, 304] width 1281 height 609
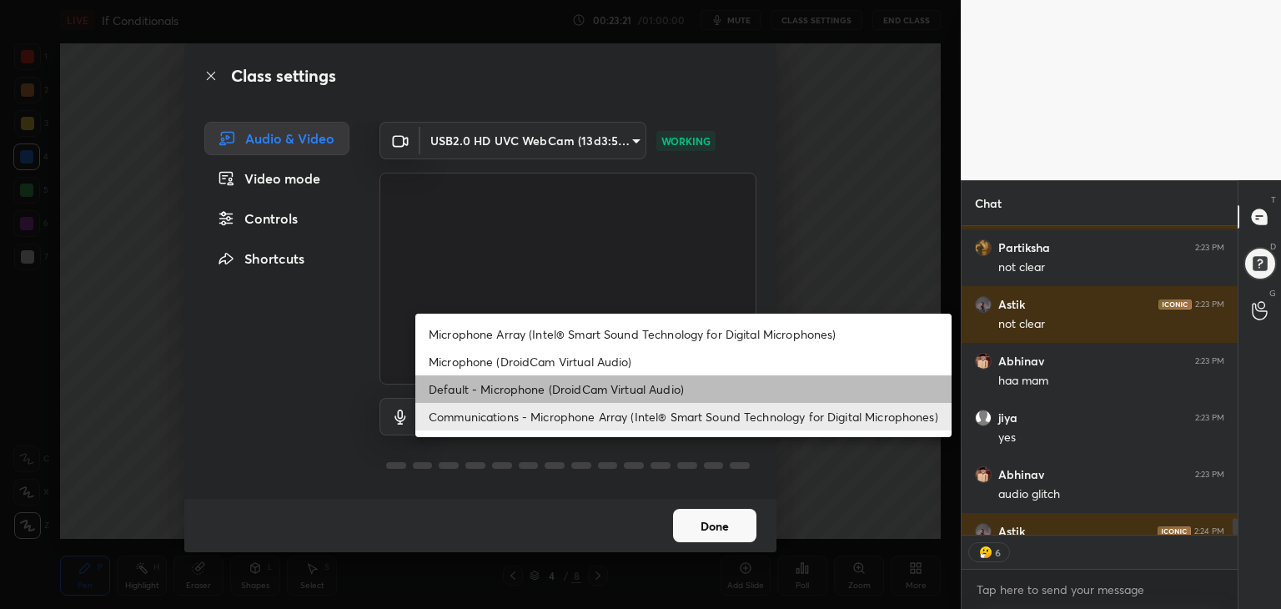
click at [629, 394] on li "Default - Microphone (DroidCam Virtual Audio)" at bounding box center [683, 389] width 536 height 28
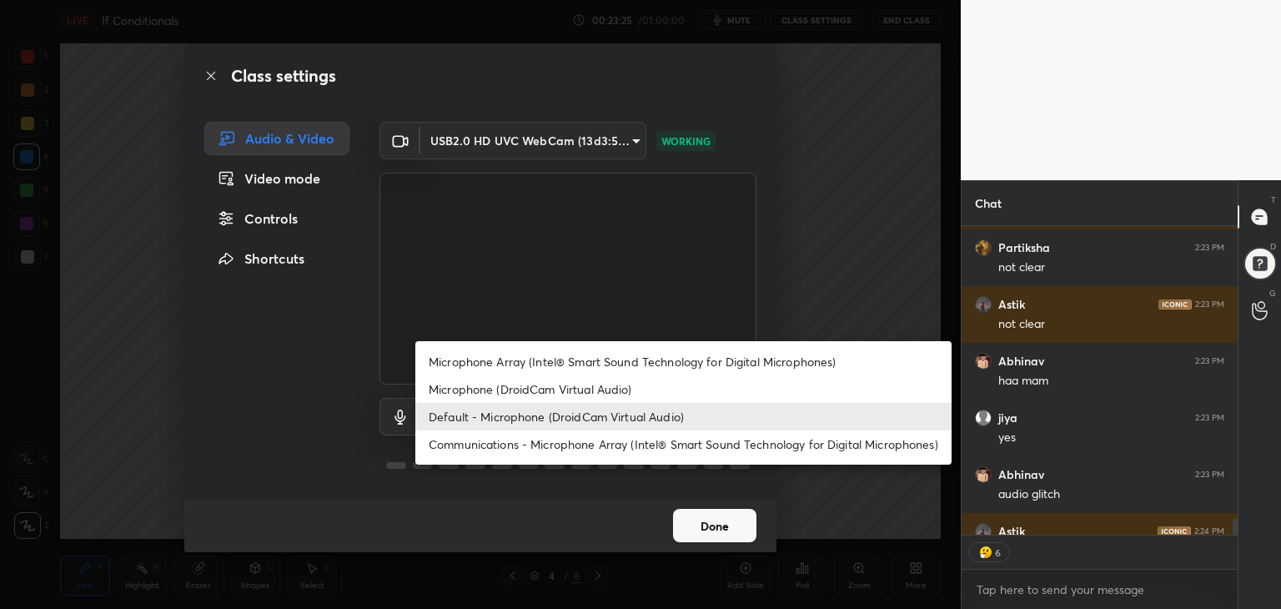
click at [630, 415] on body "1 2 3 4 5 6 7 C X Z C X Z E E Erase all H H LIVE If Conditionals 00:23:25 / 01:…" at bounding box center [640, 304] width 1281 height 609
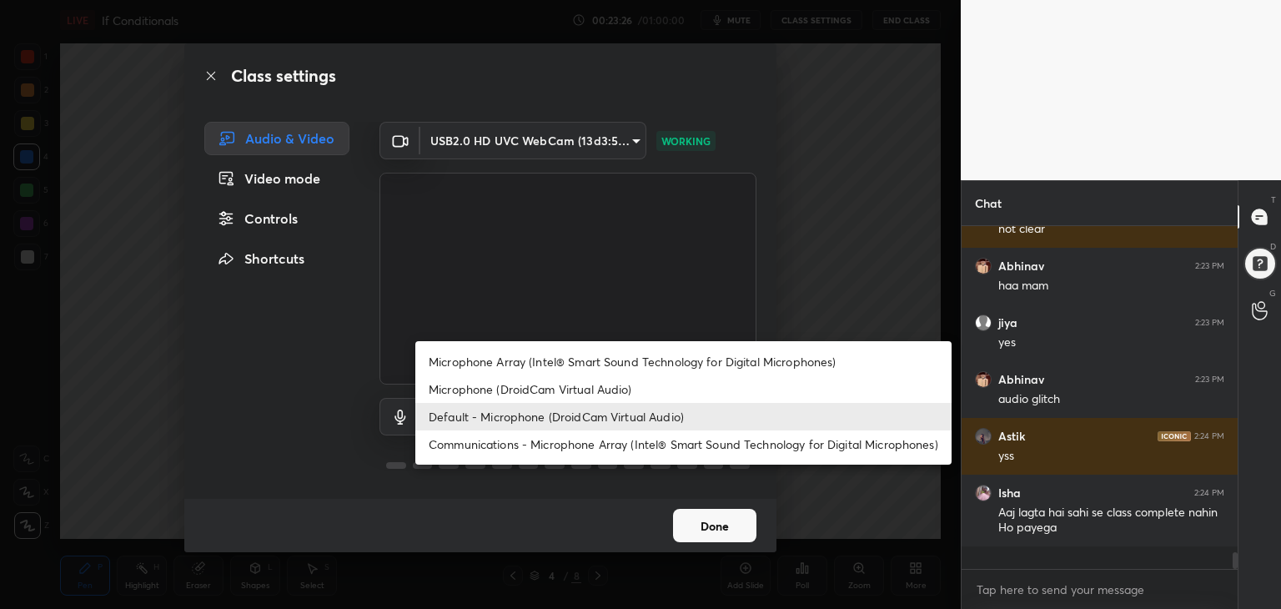
scroll to position [338, 271]
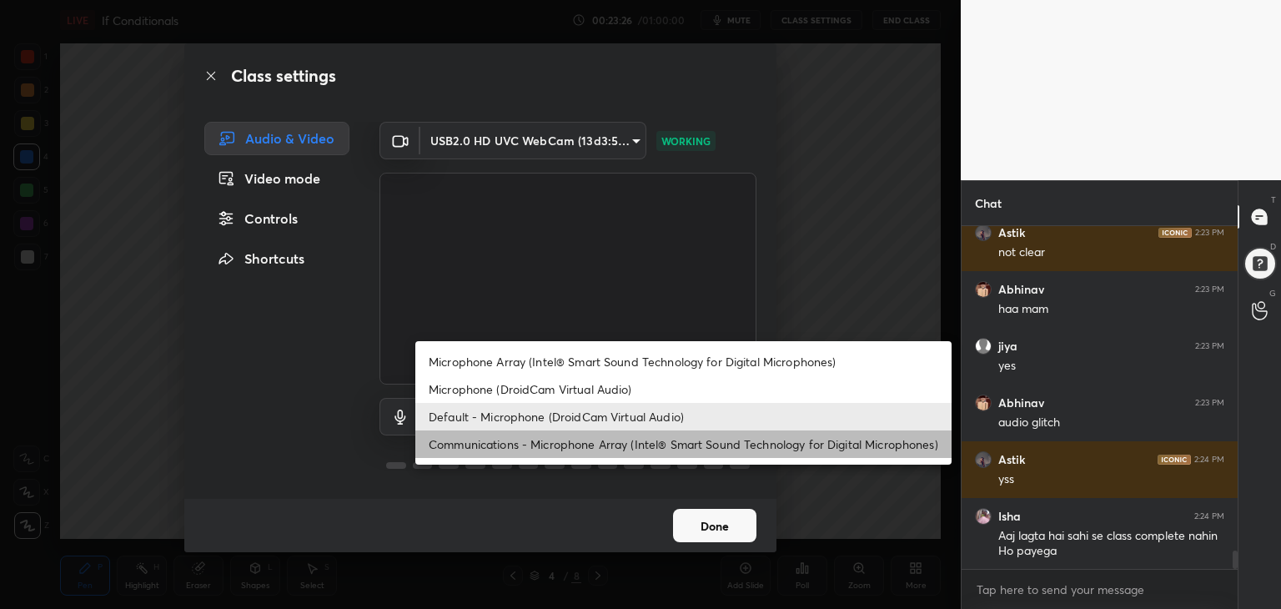
click at [620, 445] on li "Communications - Microphone Array (Intel® Smart Sound Technology for Digital Mi…" at bounding box center [683, 444] width 536 height 28
type input "communications"
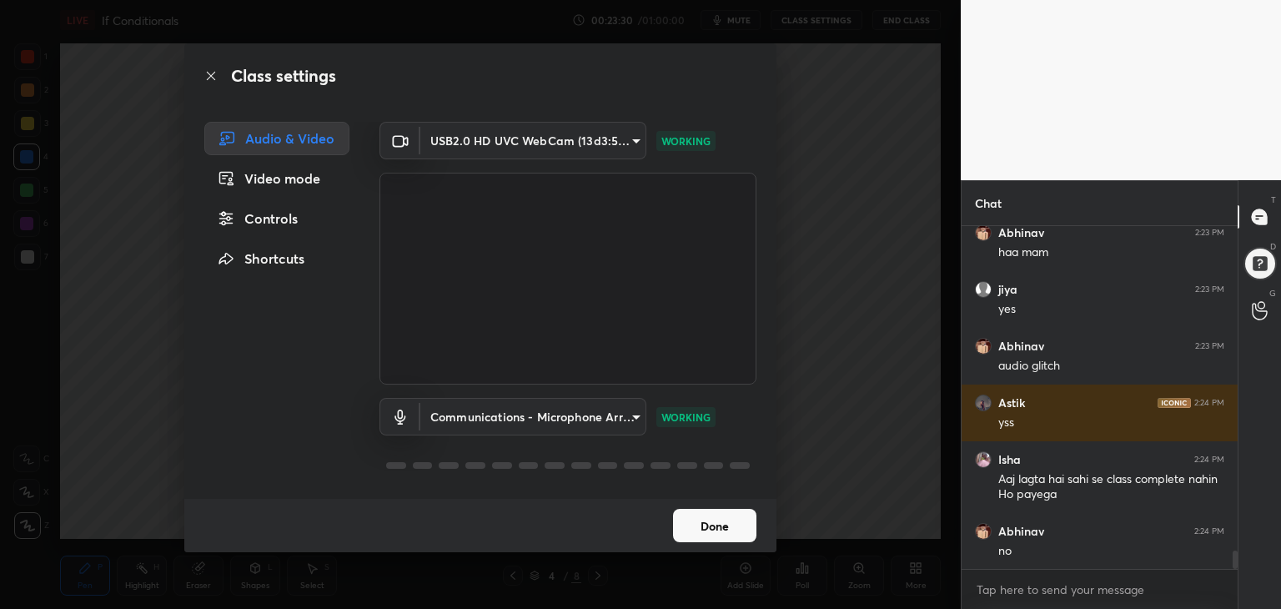
scroll to position [6109, 0]
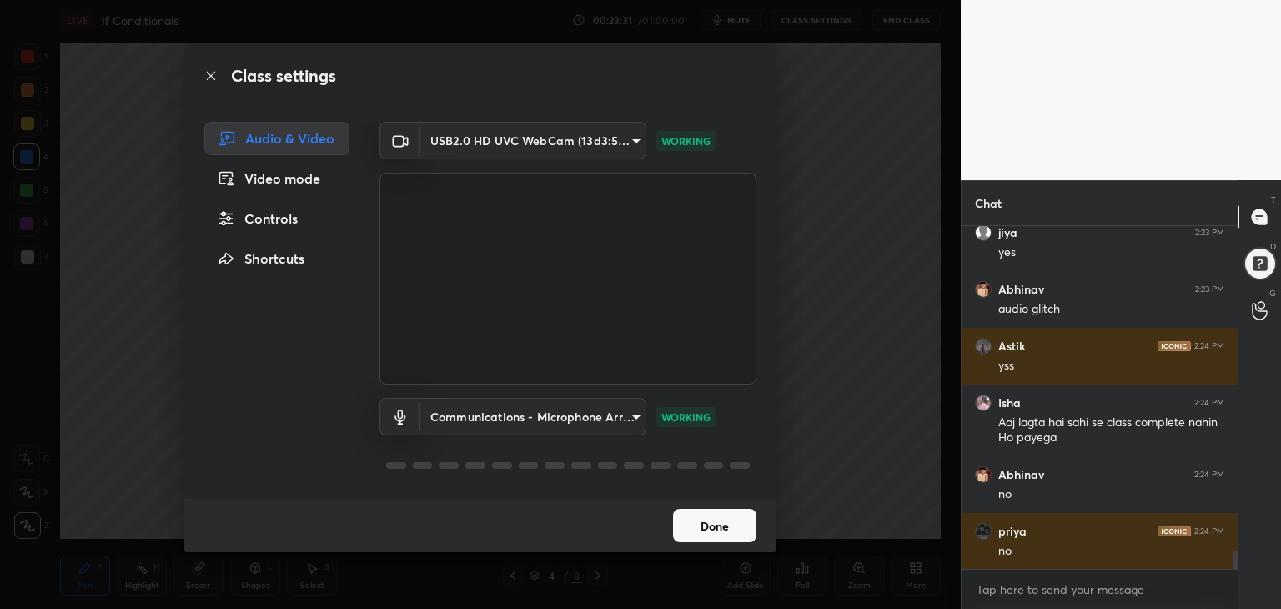
click at [707, 528] on button "Done" at bounding box center [714, 525] width 83 height 33
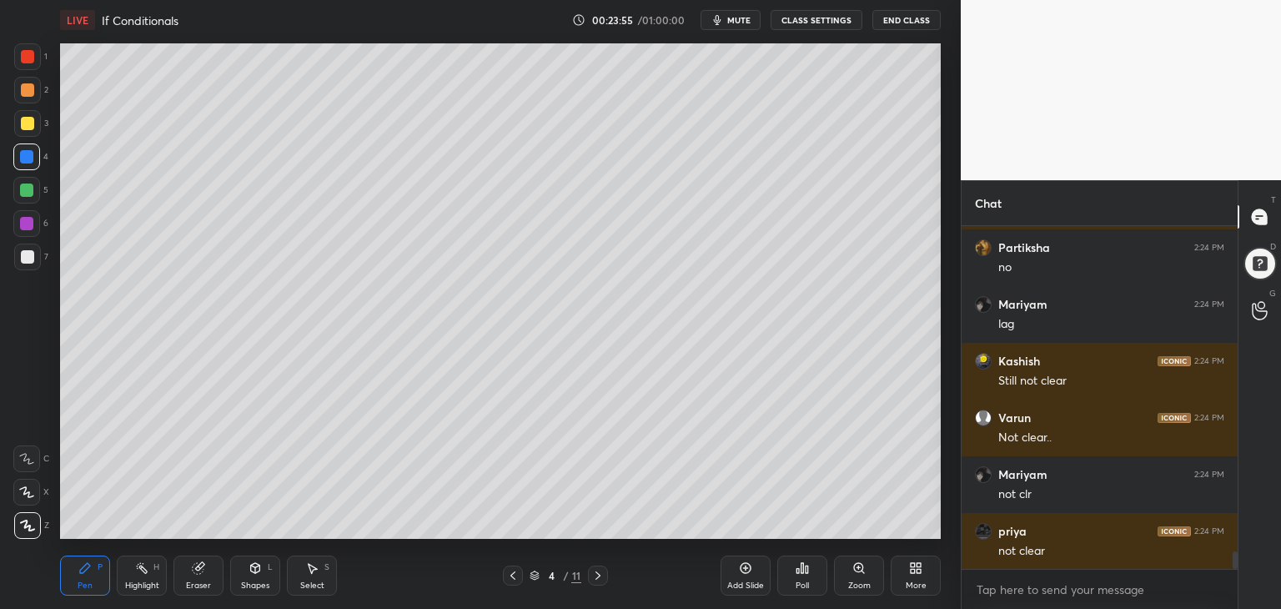
scroll to position [6593, 0]
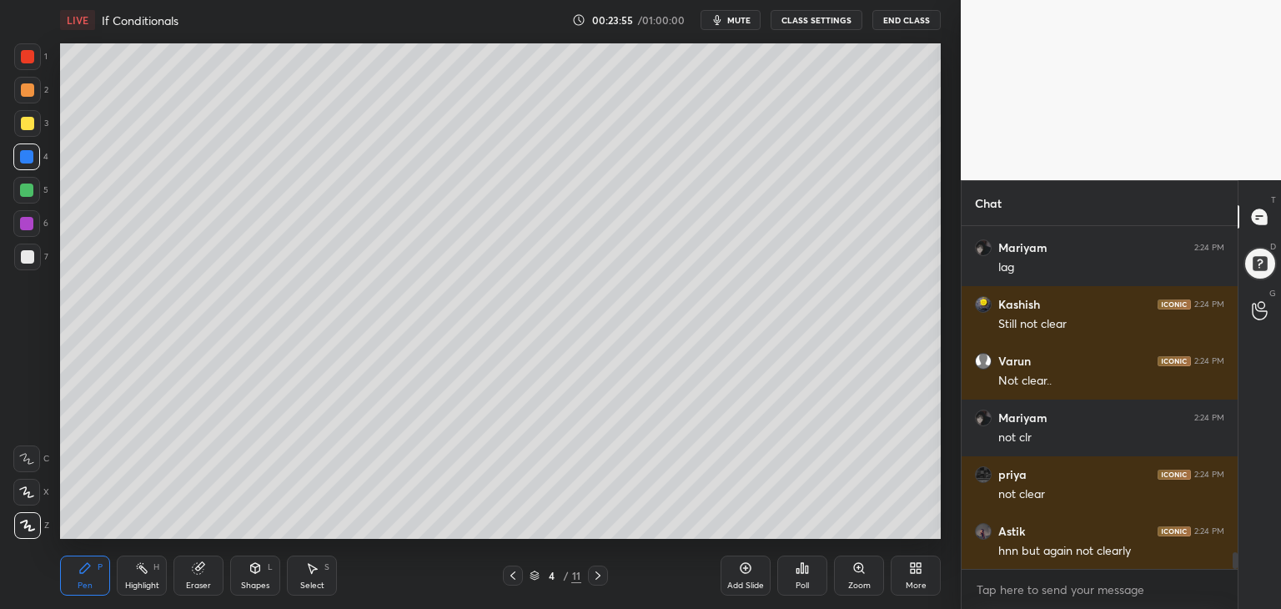
click at [801, 17] on button "CLASS SETTINGS" at bounding box center [817, 20] width 92 height 20
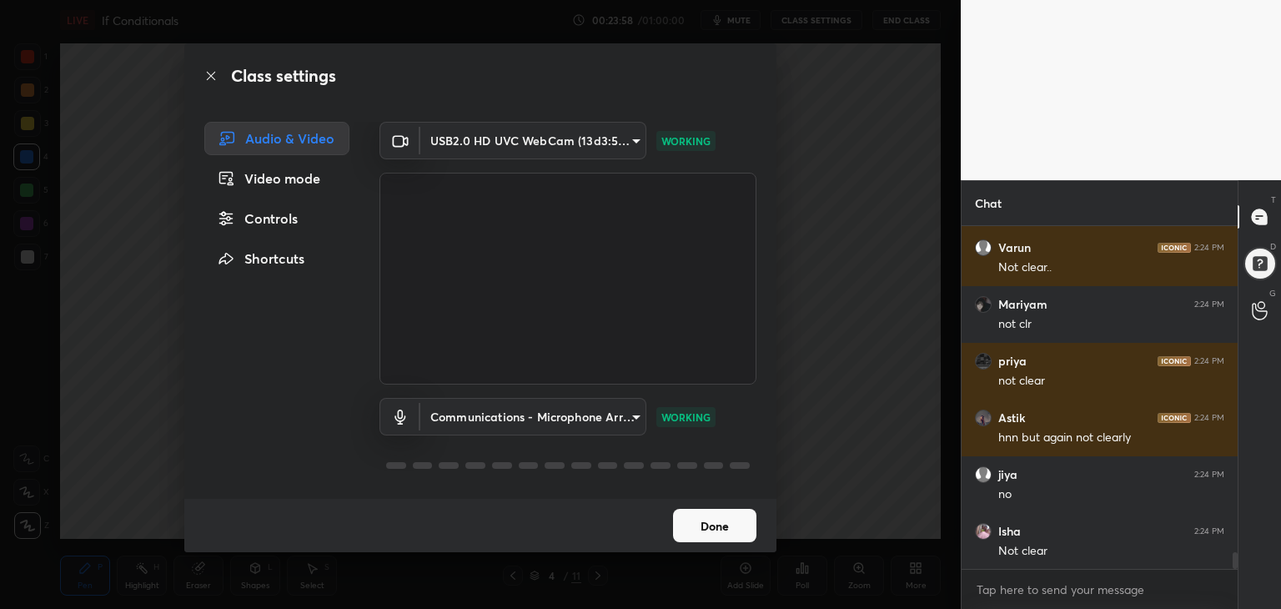
scroll to position [6763, 0]
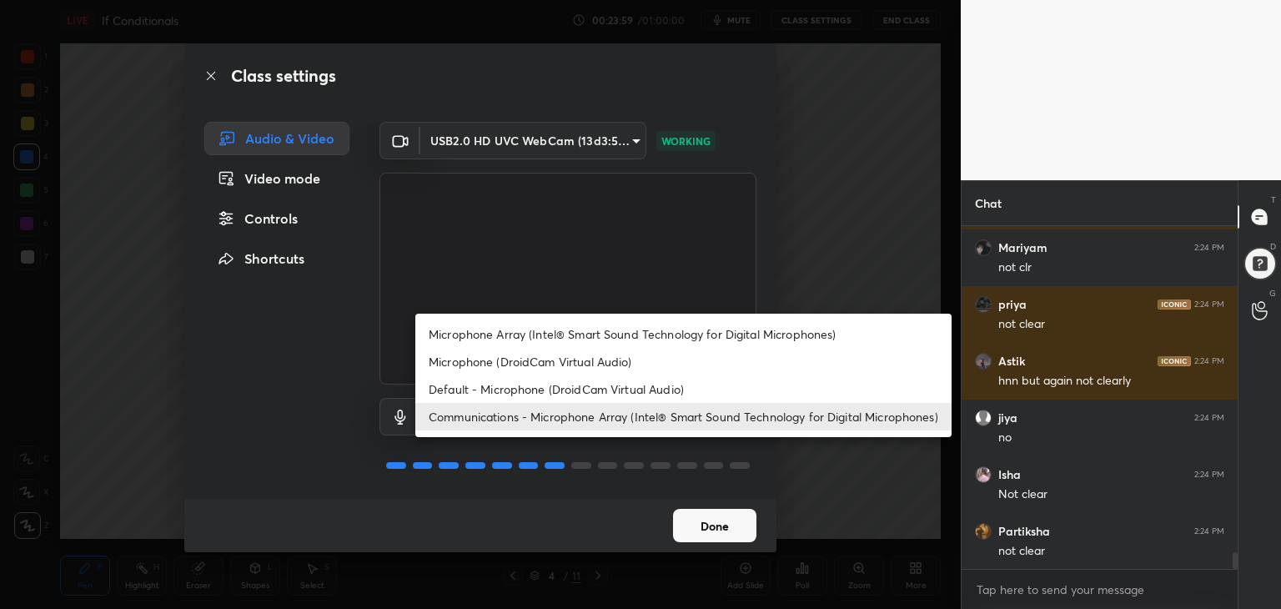
click at [633, 414] on body "1 2 3 4 5 6 7 C X Z C X Z E E Erase all H H LIVE If Conditionals 00:23:59 / 01:…" at bounding box center [640, 304] width 1281 height 609
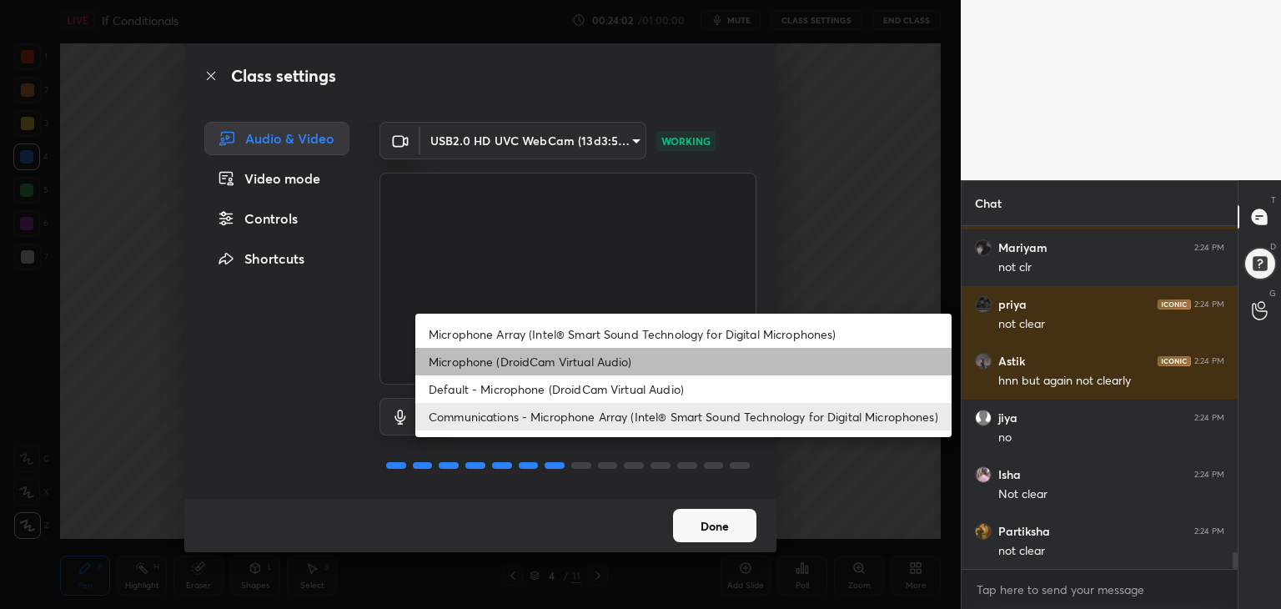
click at [605, 365] on li "Microphone (DroidCam Virtual Audio)" at bounding box center [683, 362] width 536 height 28
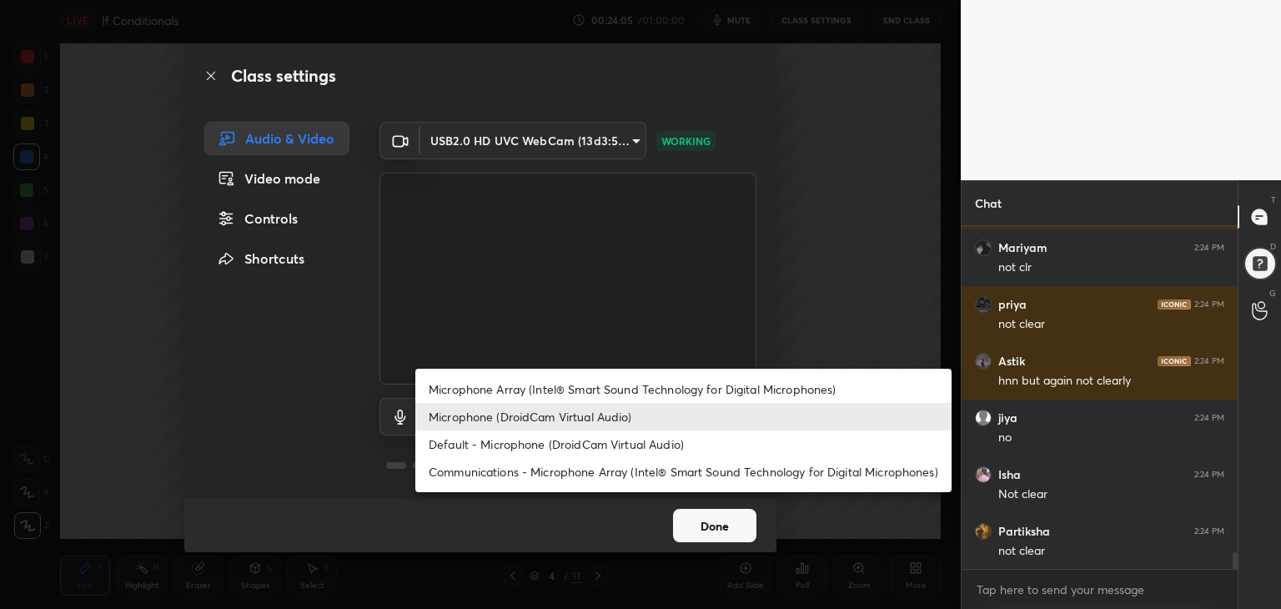
click at [630, 420] on body "1 2 3 4 5 6 7 C X Z C X Z E E Erase all H H LIVE If Conditionals 00:24:05 / 01:…" at bounding box center [640, 304] width 1281 height 609
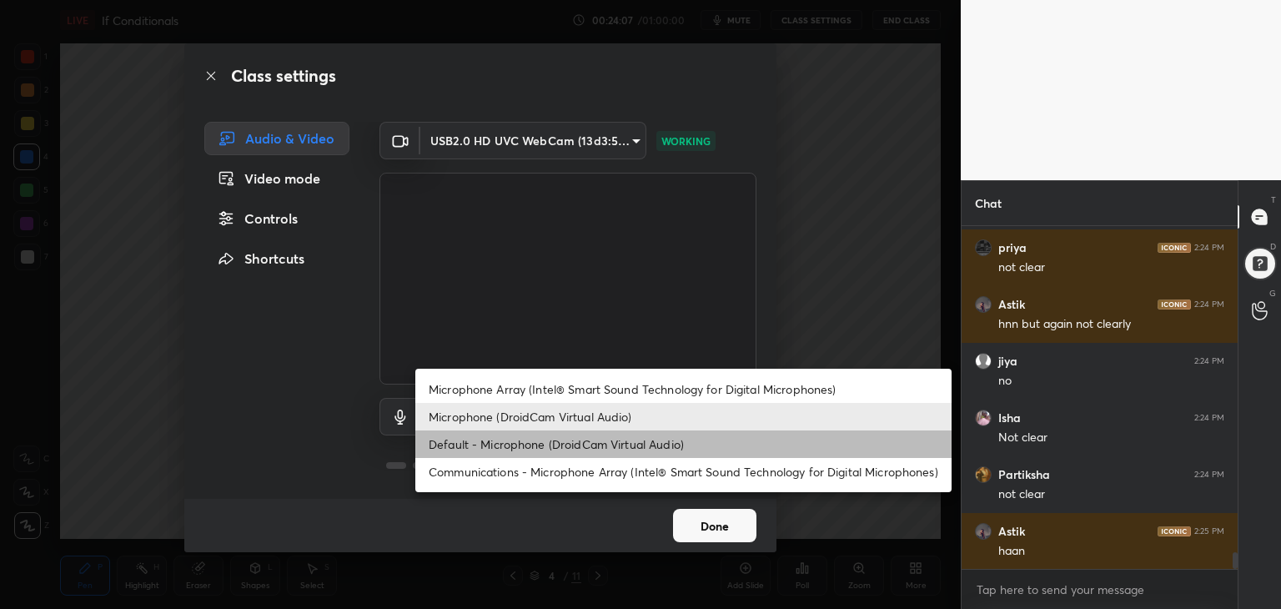
click at [630, 448] on li "Default - Microphone (DroidCam Virtual Audio)" at bounding box center [683, 444] width 536 height 28
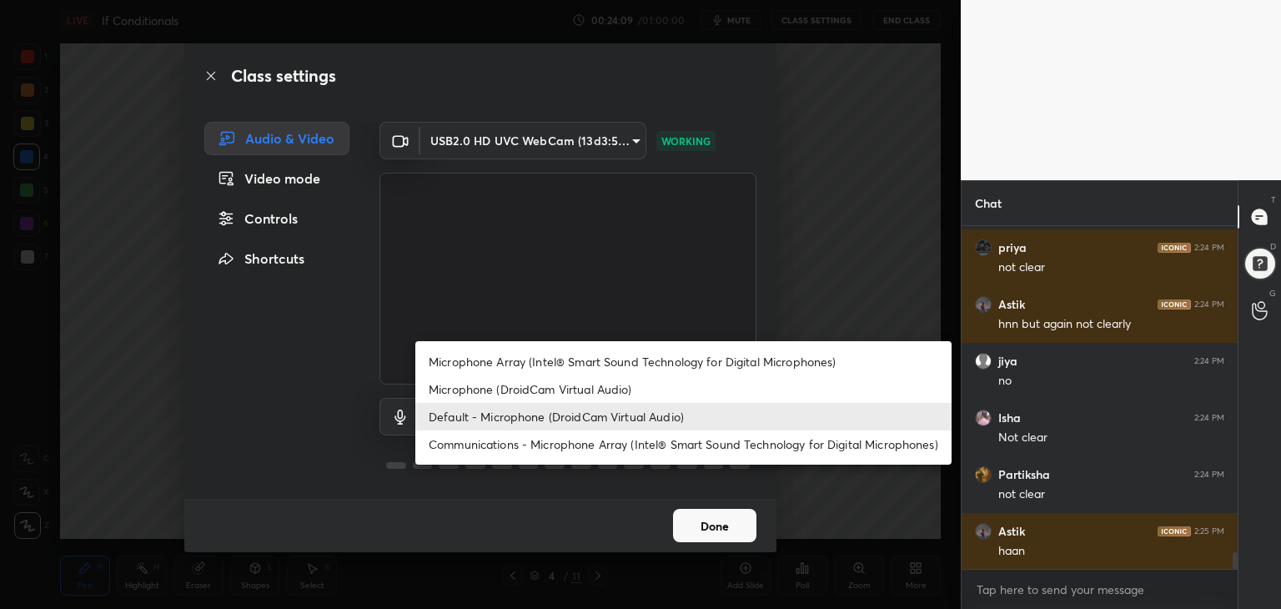
click at [631, 422] on body "1 2 3 4 5 6 7 C X Z C X Z E E Erase all H H LIVE If Conditionals 00:24:09 / 01:…" at bounding box center [640, 304] width 1281 height 609
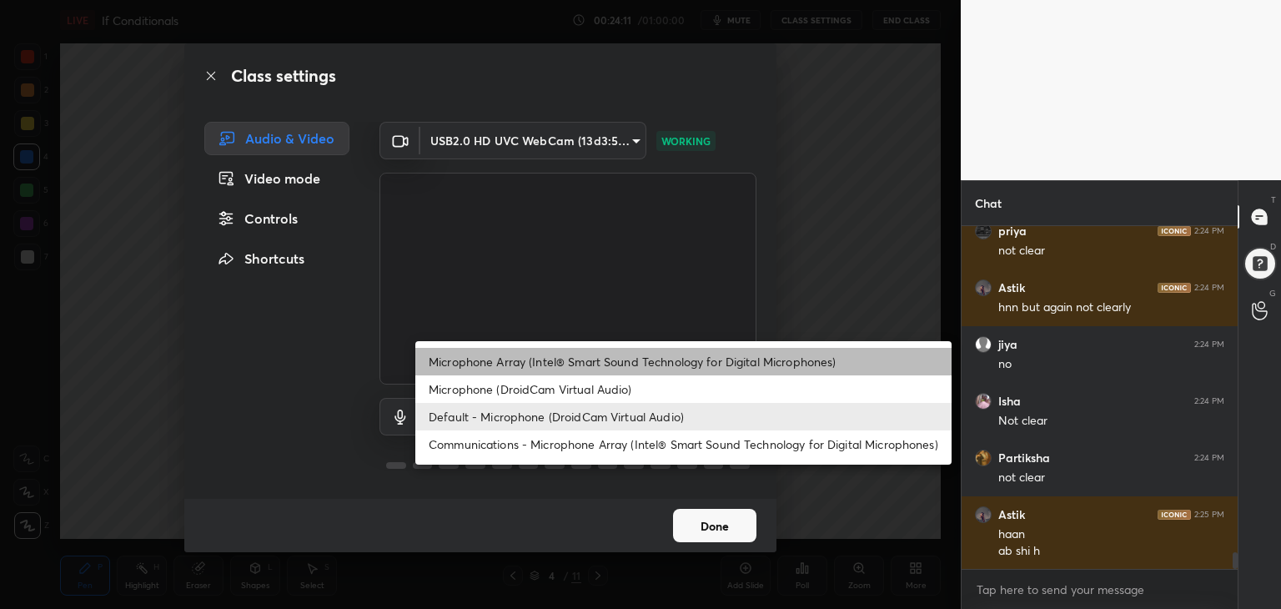
click at [617, 366] on li "Microphone Array (Intel® Smart Sound Technology for Digital Microphones)" at bounding box center [683, 362] width 536 height 28
type input "d3b3f5dff4a9cc868e5ae36c5cc3e4d1244ed5f6bb8d289c01635a5f8d73801c"
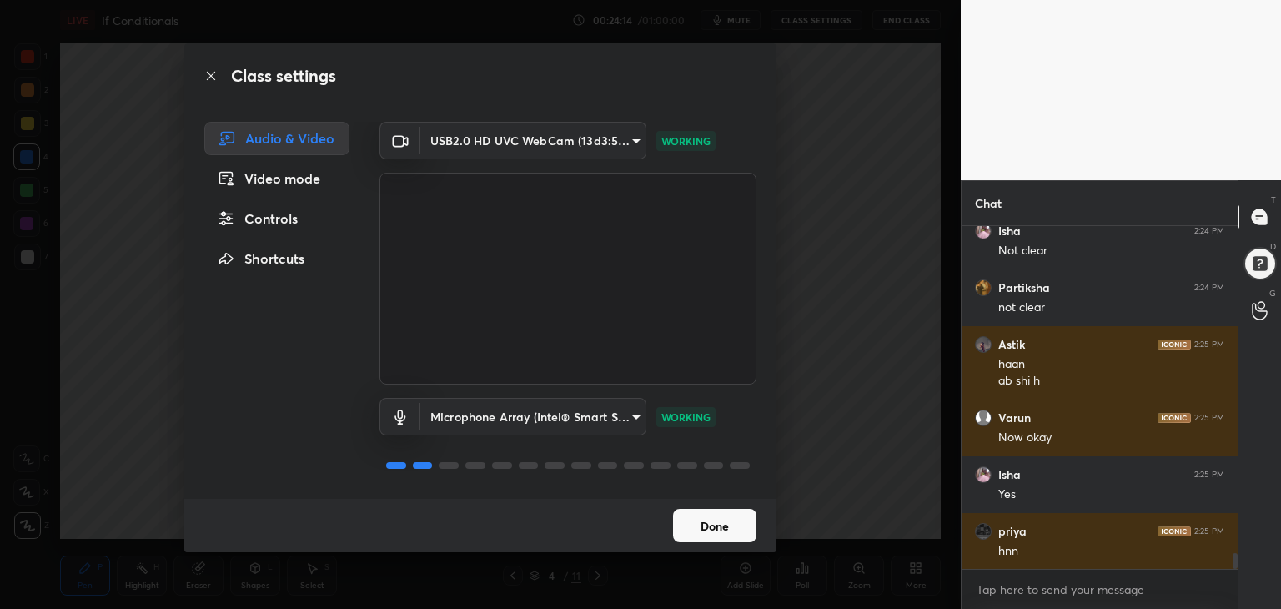
scroll to position [7063, 0]
click at [690, 531] on button "Done" at bounding box center [714, 525] width 83 height 33
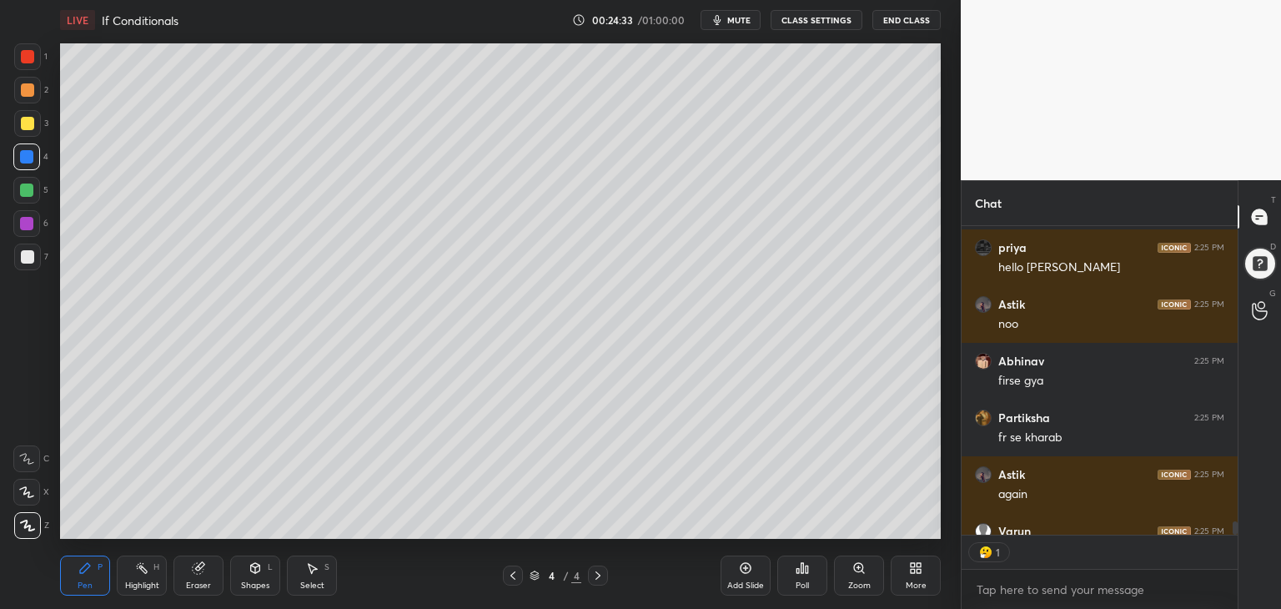
scroll to position [304, 271]
click at [831, 21] on button "CLASS SETTINGS" at bounding box center [817, 20] width 92 height 20
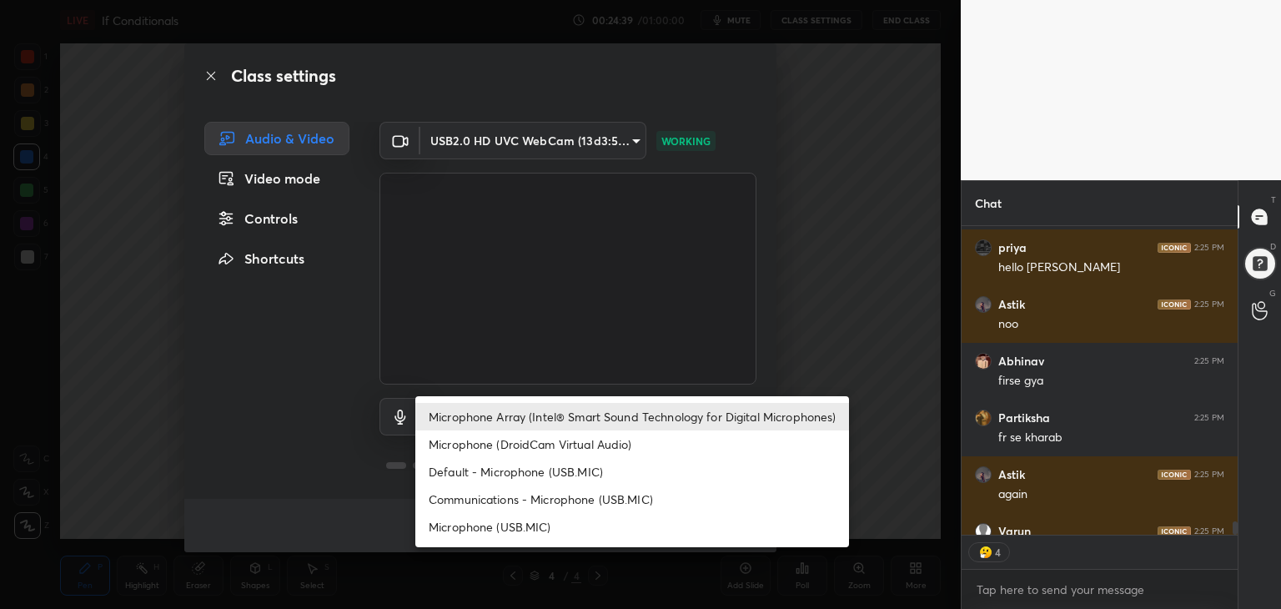
click at [626, 412] on body "1 2 3 4 5 6 7 C X Z C X Z E E Erase all H H LIVE If Conditionals 00:24:39 / 01:…" at bounding box center [640, 304] width 1281 height 609
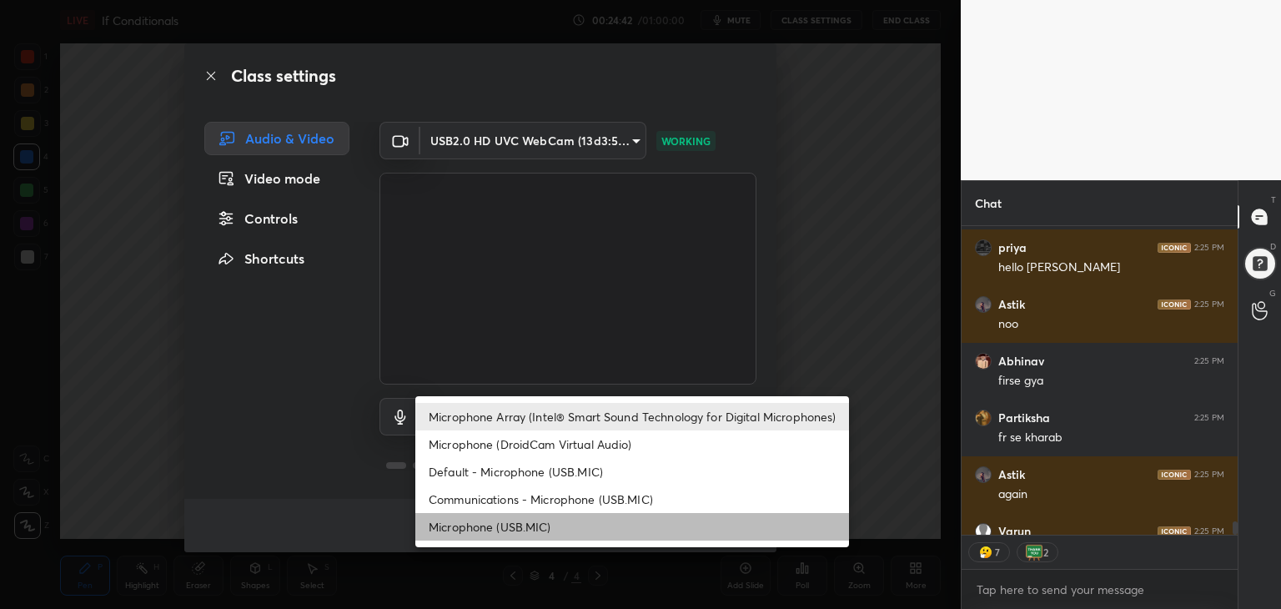
click at [580, 525] on li "Microphone (USB.MIC)" at bounding box center [632, 527] width 434 height 28
type input "f73c8d046a2301114d5f20e0e758b63cc6d9228815ff42b64d47bcfd1e571357"
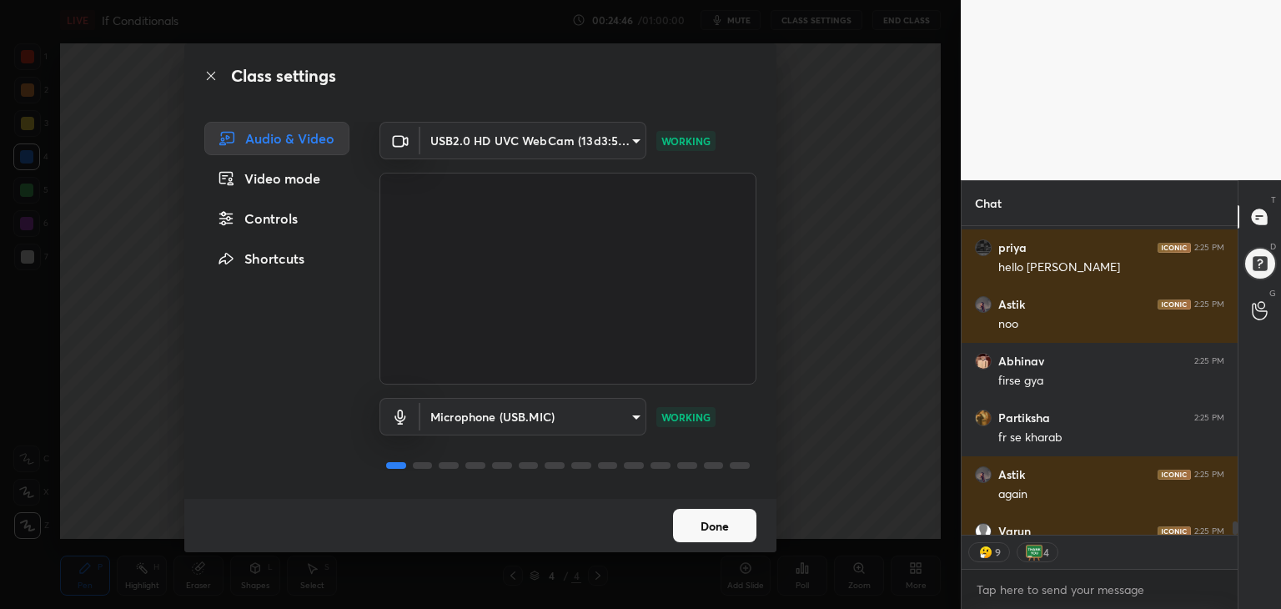
click at [706, 525] on button "Done" at bounding box center [714, 525] width 83 height 33
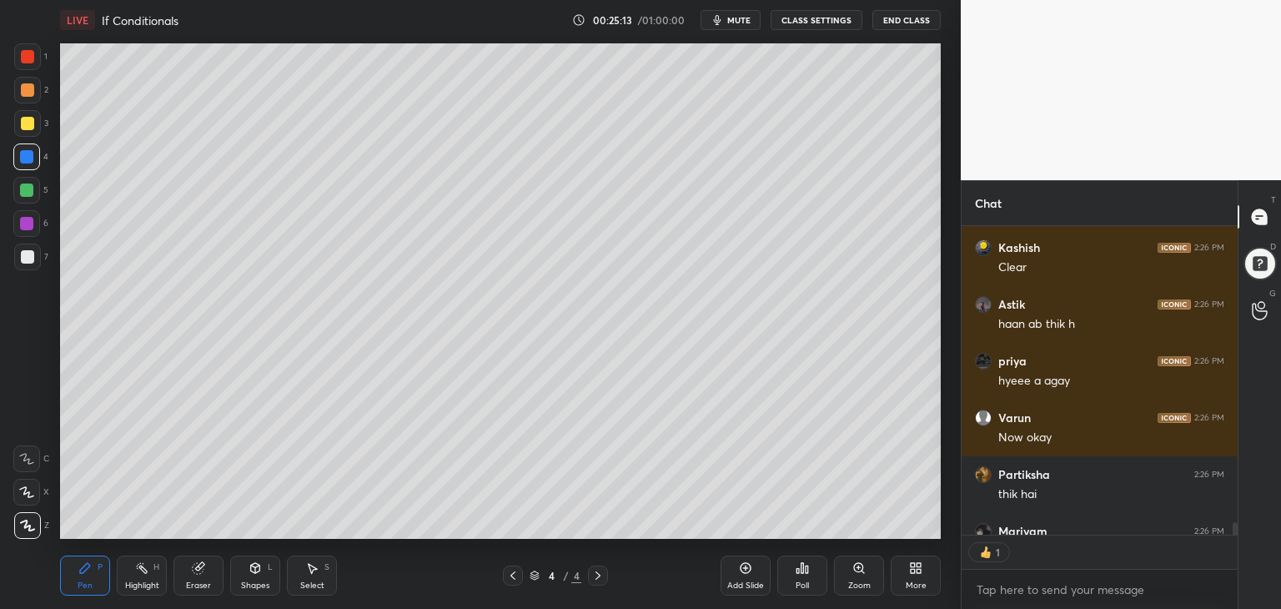
scroll to position [6, 5]
click at [736, 571] on div "Add Slide" at bounding box center [746, 575] width 50 height 40
click at [741, 11] on button "mute" at bounding box center [731, 20] width 60 height 20
click at [25, 123] on div at bounding box center [27, 123] width 13 height 13
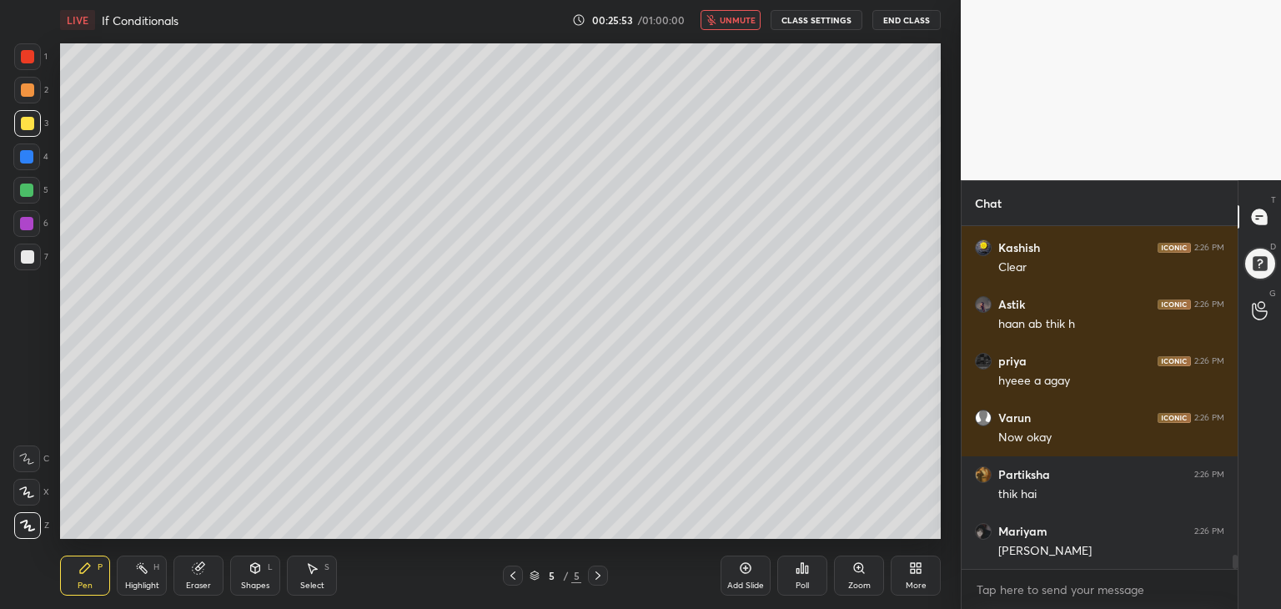
click at [15, 158] on div at bounding box center [26, 156] width 27 height 27
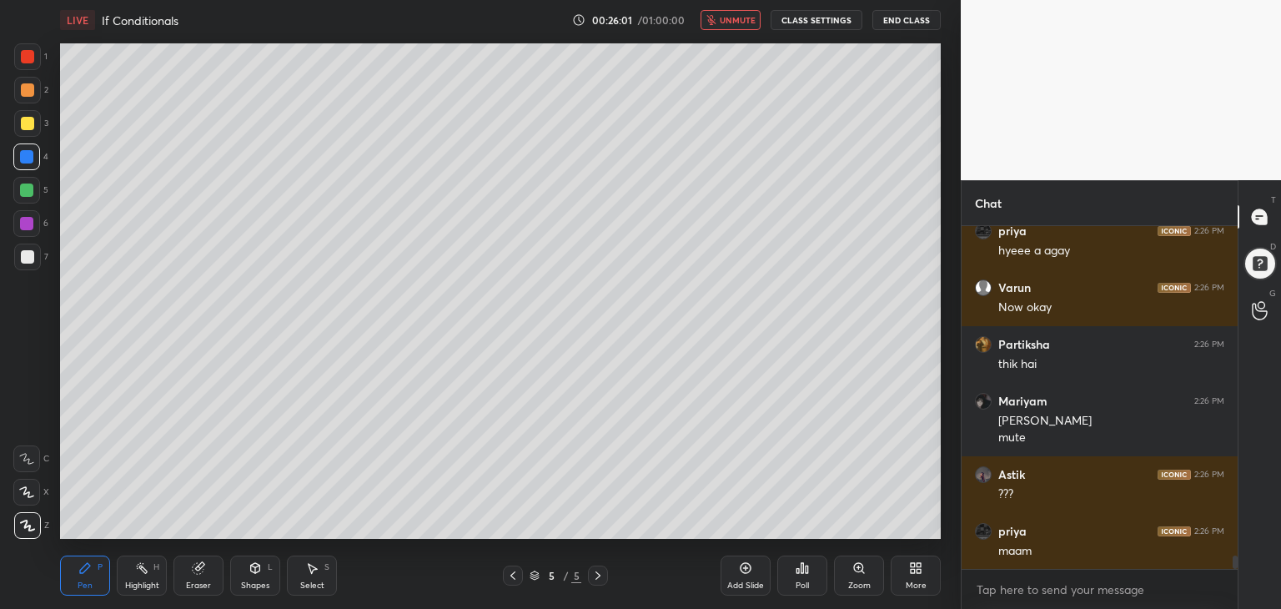
scroll to position [8214, 0]
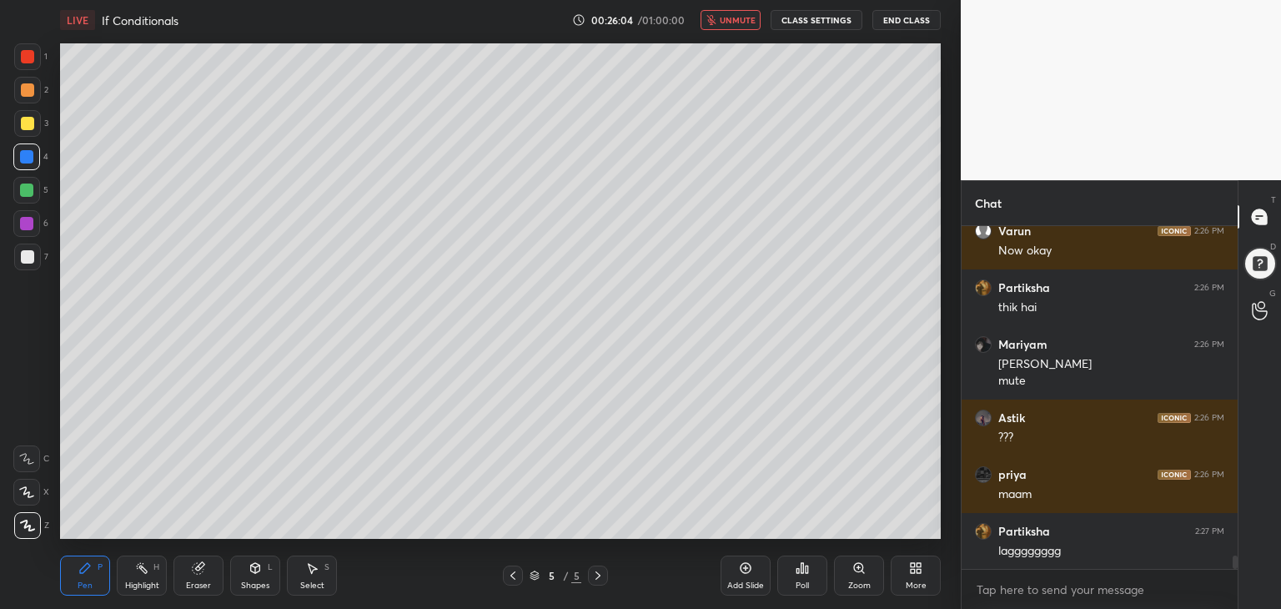
drag, startPoint x: 728, startPoint y: 15, endPoint x: 731, endPoint y: 24, distance: 9.8
click at [728, 17] on span "unmute" at bounding box center [738, 20] width 36 height 12
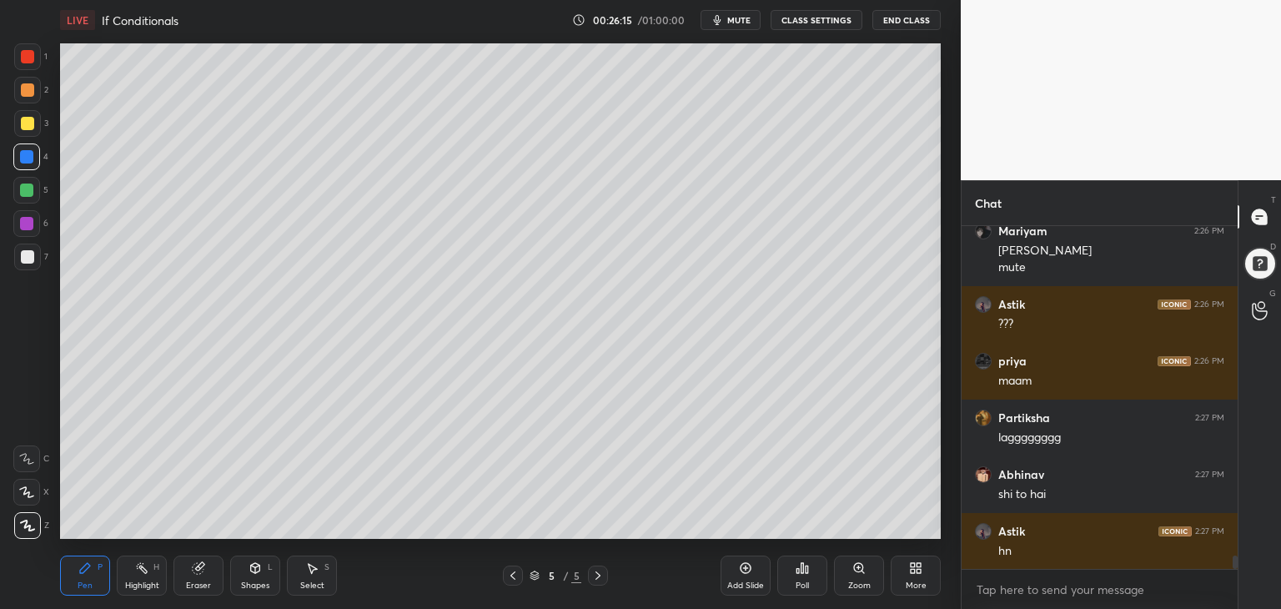
scroll to position [8384, 0]
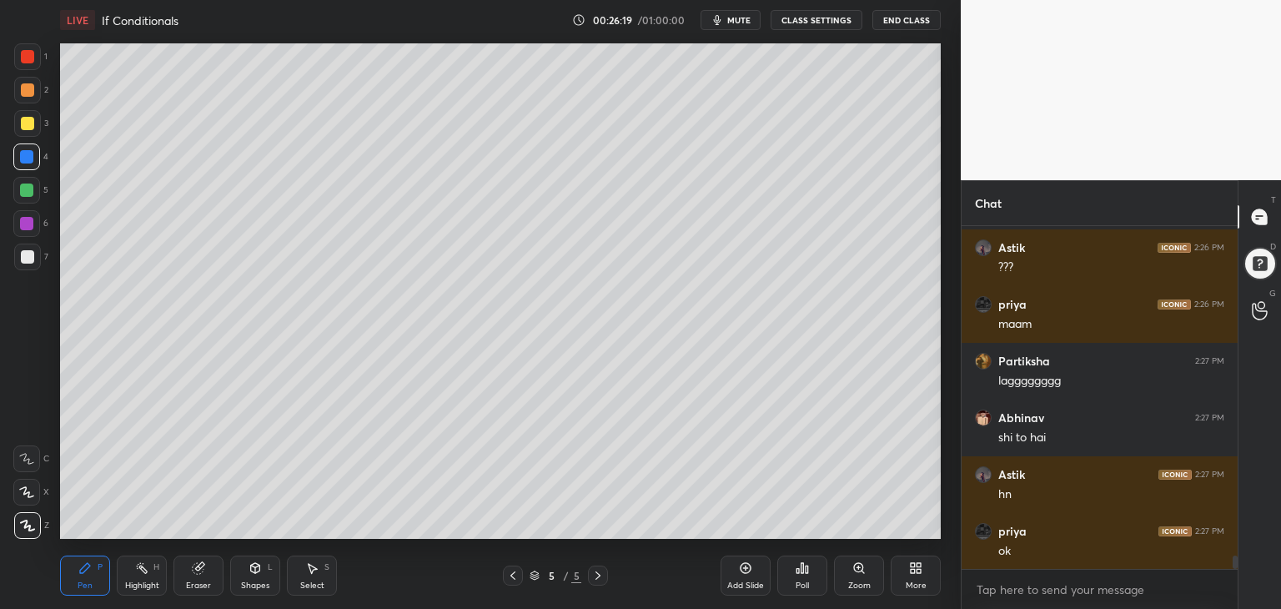
click at [731, 21] on span "mute" at bounding box center [738, 20] width 23 height 12
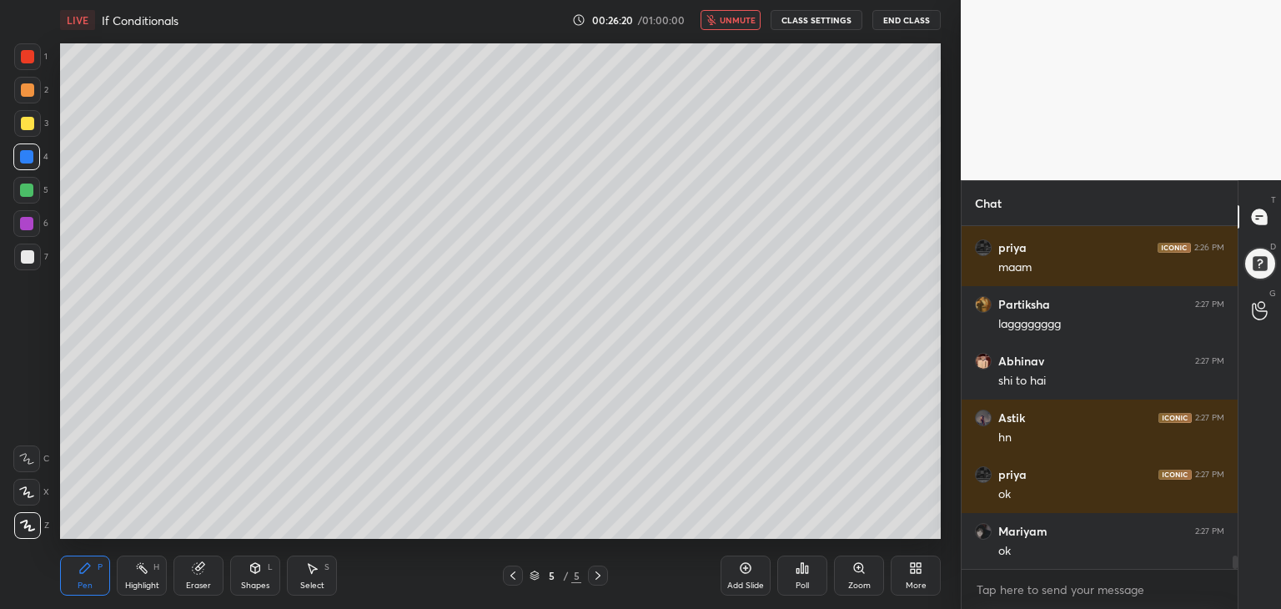
scroll to position [8498, 0]
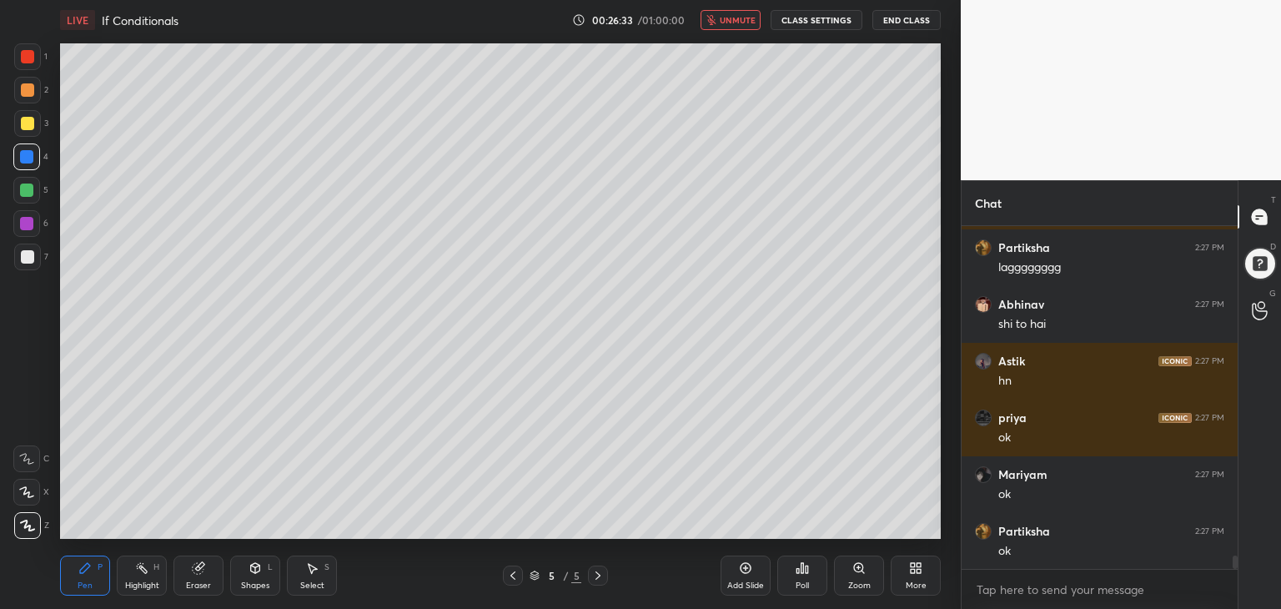
click at [734, 15] on span "unmute" at bounding box center [738, 20] width 36 height 12
click at [15, 123] on div at bounding box center [27, 123] width 27 height 27
drag, startPoint x: 19, startPoint y: 153, endPoint x: 47, endPoint y: 222, distance: 73.7
click at [28, 155] on div at bounding box center [26, 156] width 13 height 13
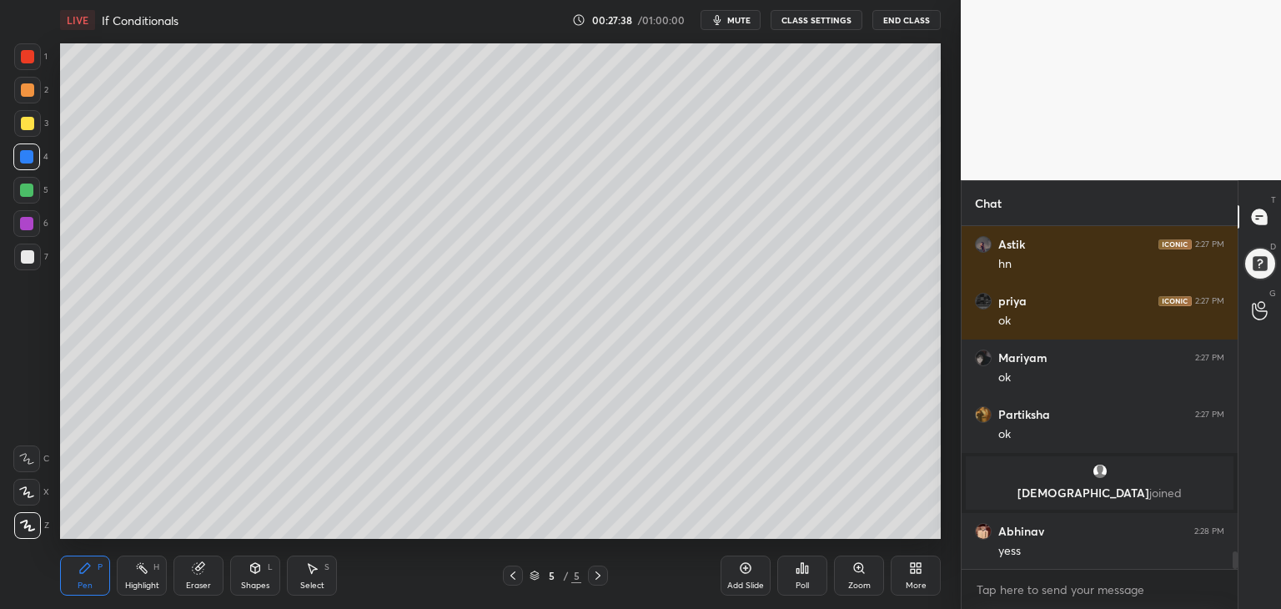
scroll to position [6341, 0]
click at [747, 570] on icon at bounding box center [745, 567] width 13 height 13
click at [26, 118] on div at bounding box center [27, 123] width 13 height 13
drag, startPoint x: 21, startPoint y: 159, endPoint x: 37, endPoint y: 151, distance: 17.9
click at [23, 155] on div at bounding box center [26, 156] width 13 height 13
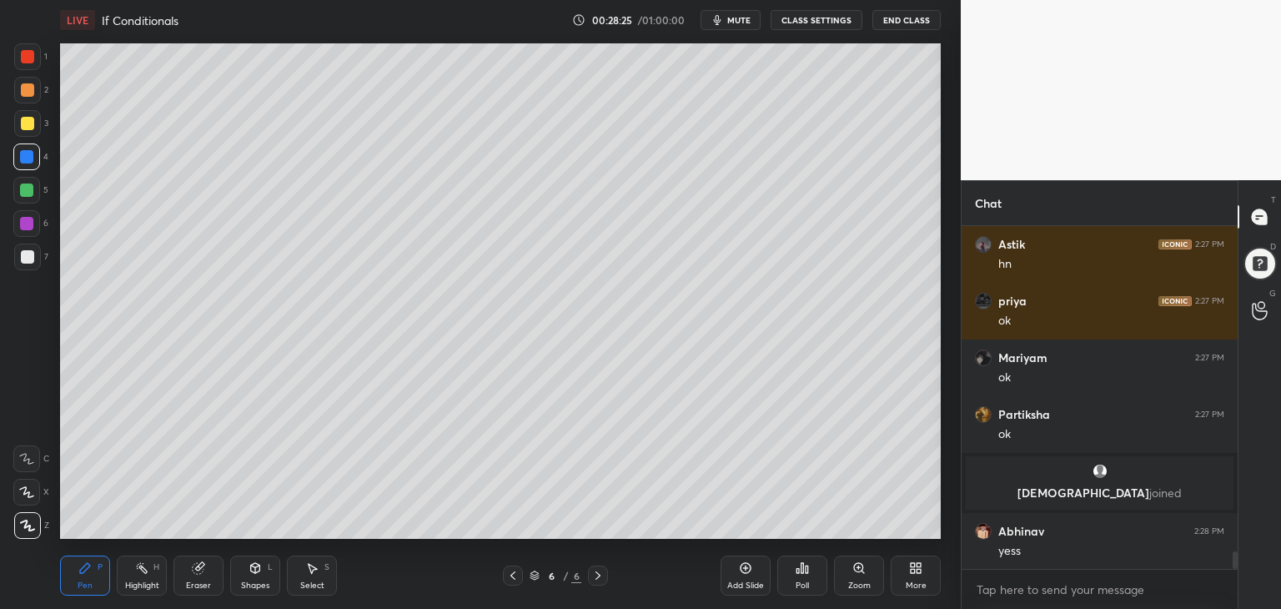
click at [31, 113] on div at bounding box center [27, 123] width 27 height 27
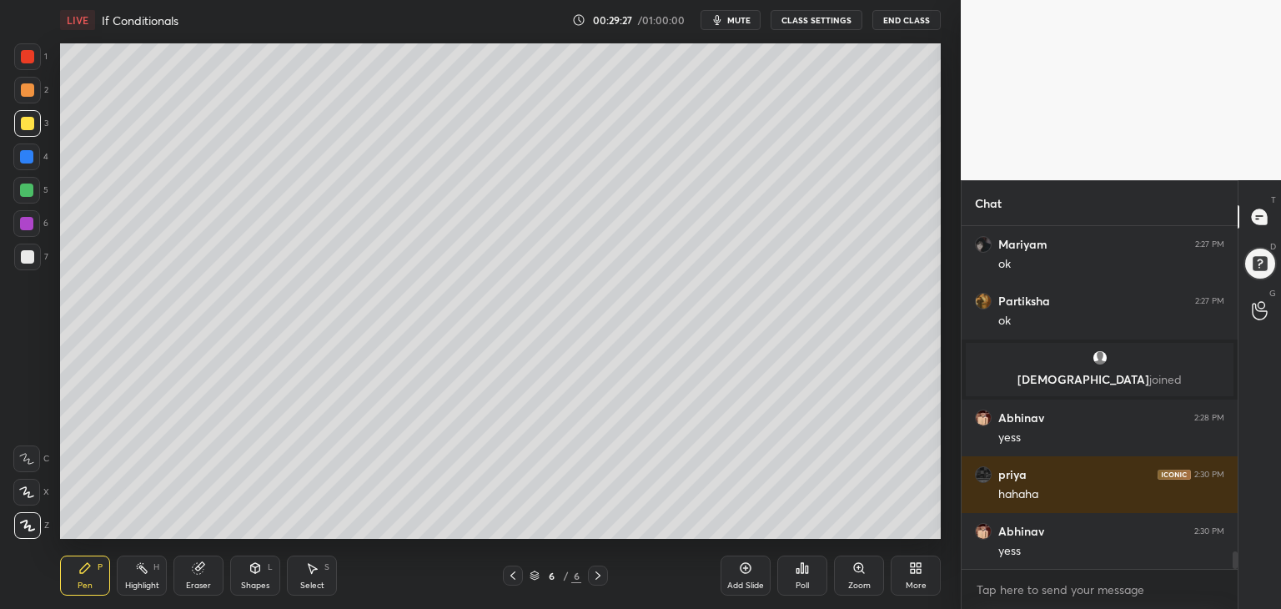
scroll to position [6511, 0]
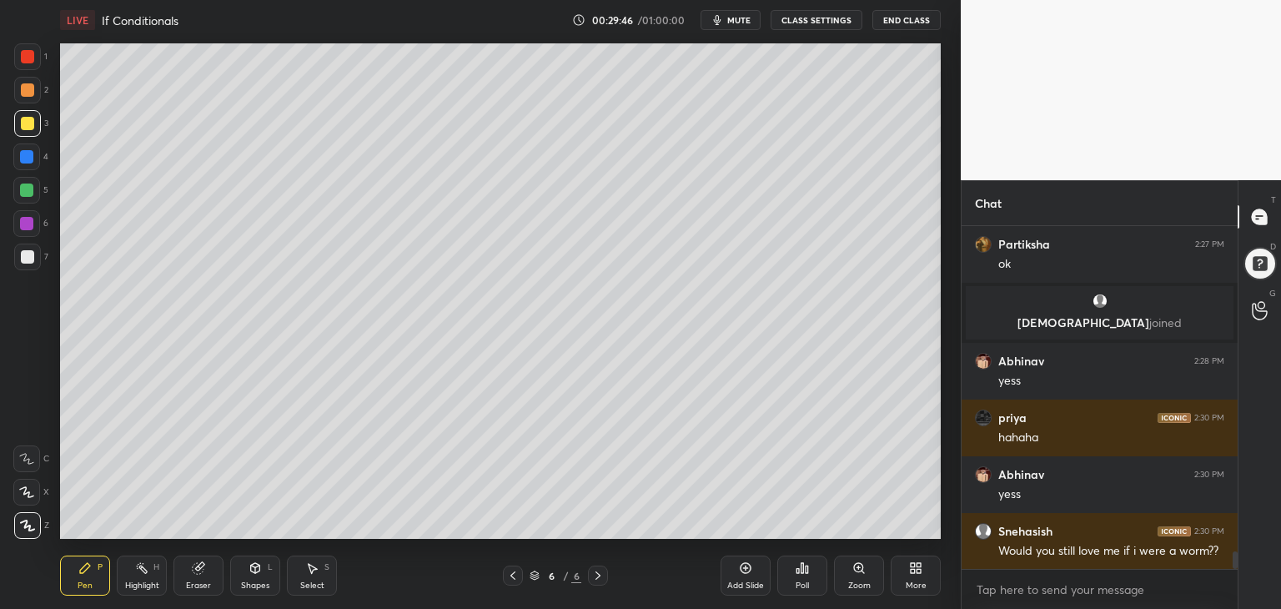
click at [19, 158] on div at bounding box center [26, 156] width 27 height 27
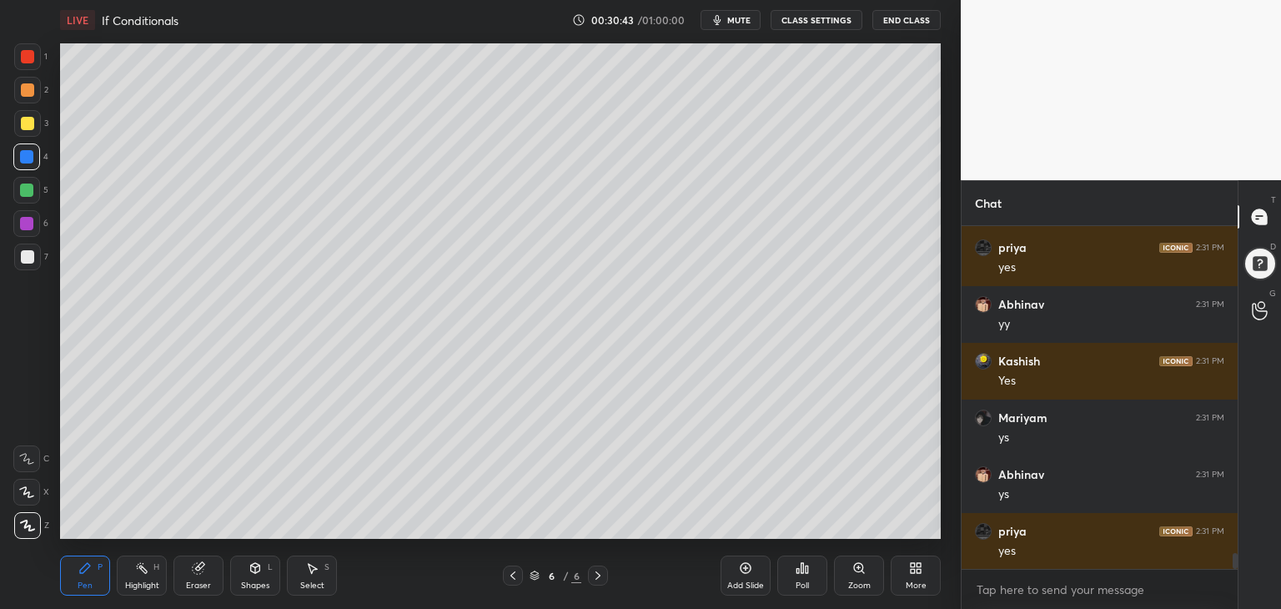
scroll to position [6965, 0]
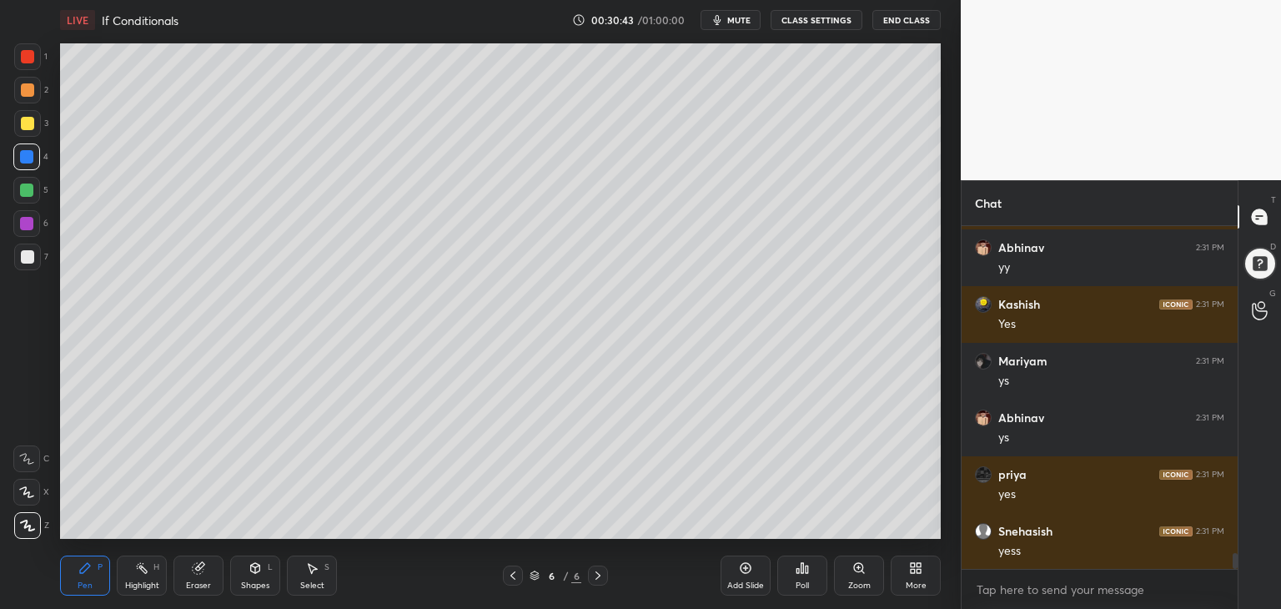
drag, startPoint x: 739, startPoint y: 575, endPoint x: 714, endPoint y: 571, distance: 25.2
click at [736, 574] on div "Add Slide" at bounding box center [746, 575] width 50 height 40
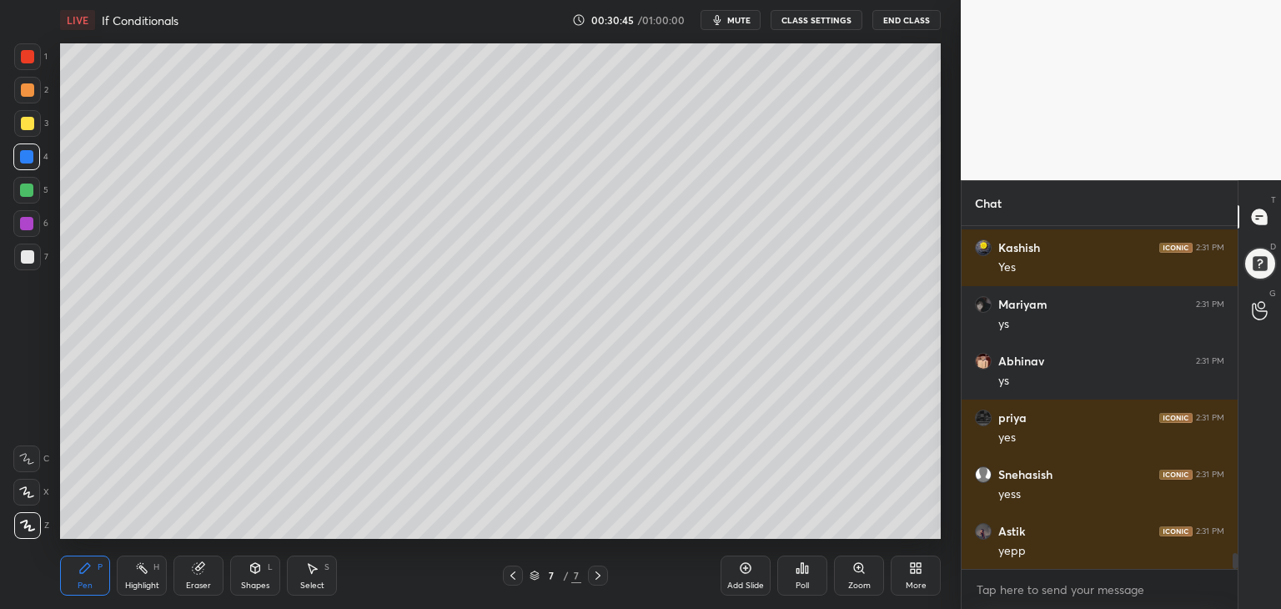
click at [23, 119] on div at bounding box center [27, 123] width 13 height 13
click at [23, 156] on div at bounding box center [26, 156] width 13 height 13
click at [25, 123] on div at bounding box center [27, 123] width 13 height 13
click at [21, 158] on div at bounding box center [26, 156] width 13 height 13
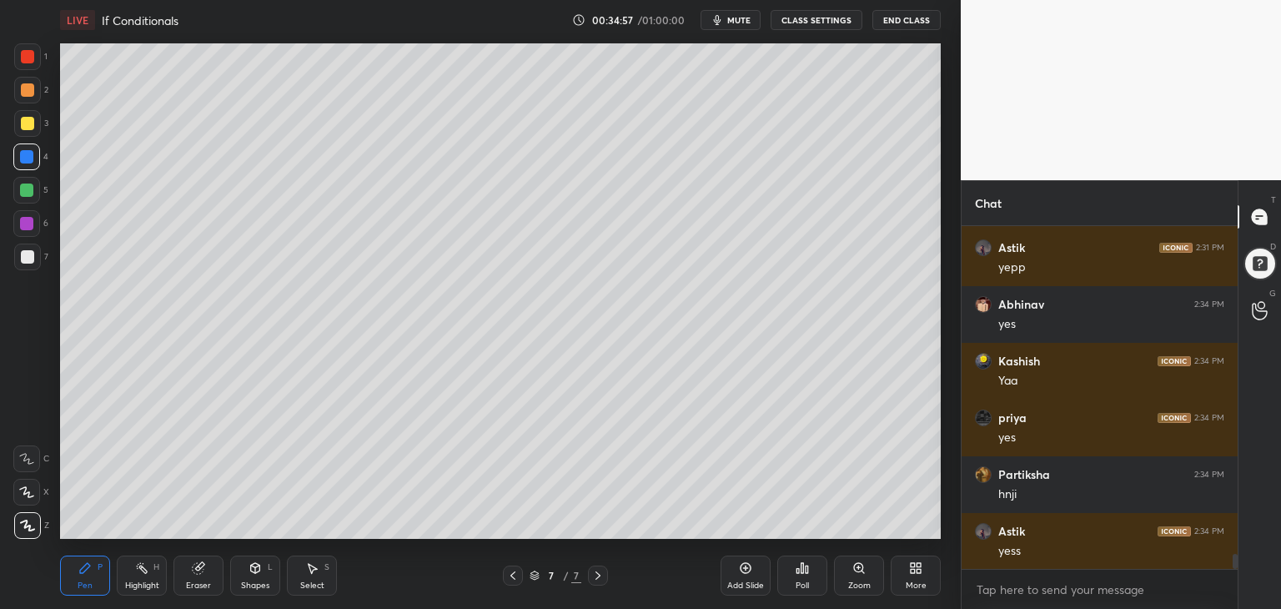
scroll to position [6, 5]
click at [741, 585] on div "Add Slide" at bounding box center [745, 585] width 37 height 8
click at [247, 578] on div "Shapes L" at bounding box center [255, 575] width 50 height 40
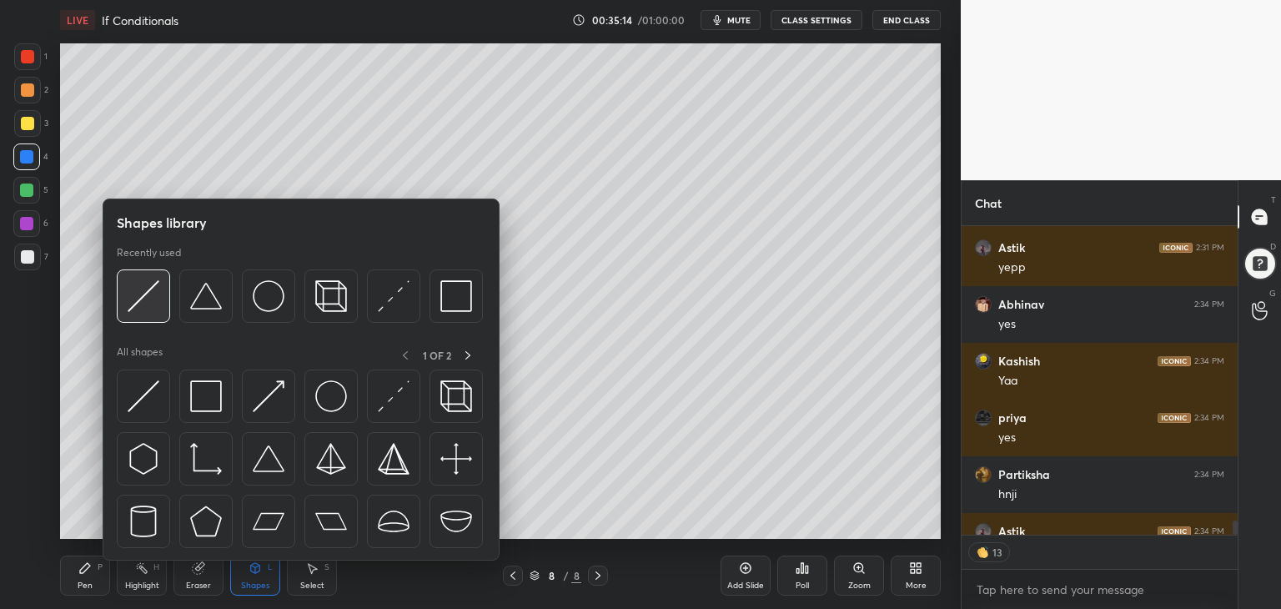
click at [146, 301] on img at bounding box center [144, 296] width 32 height 32
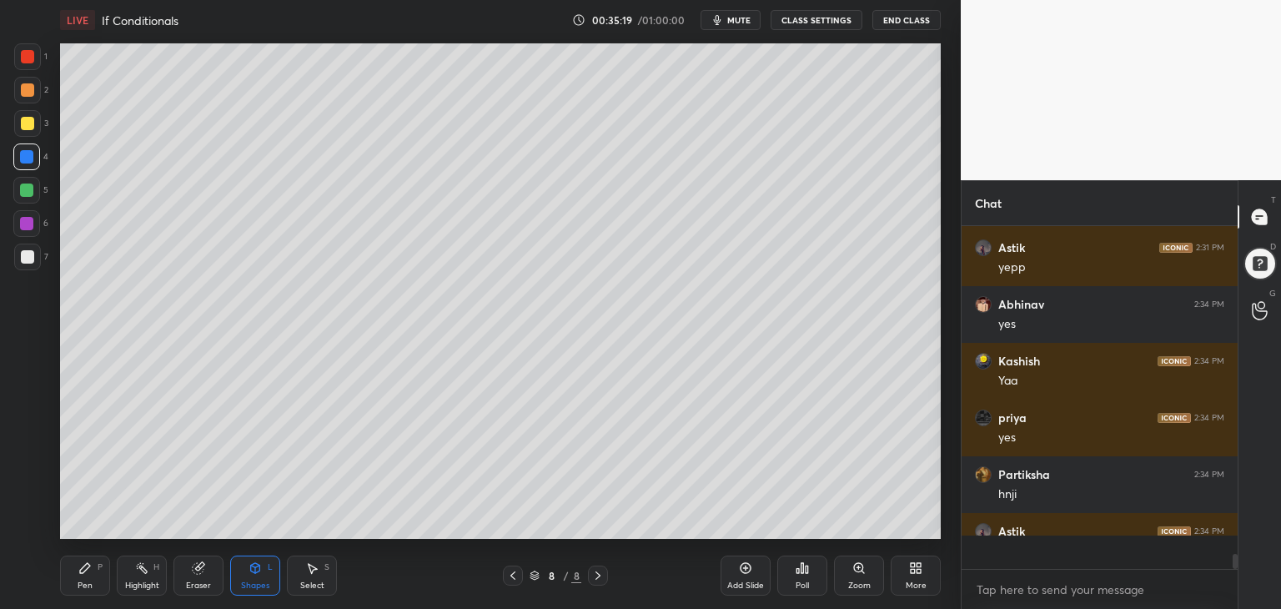
scroll to position [338, 271]
click at [247, 573] on div "Shapes L" at bounding box center [255, 575] width 50 height 40
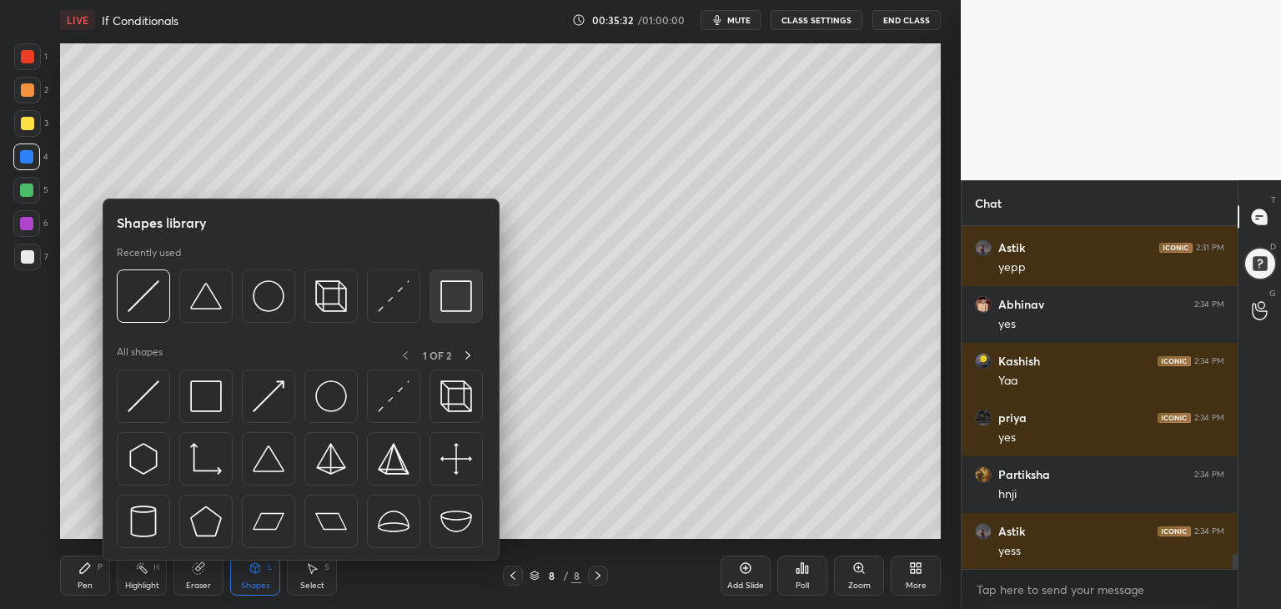
click at [454, 295] on img at bounding box center [456, 296] width 32 height 32
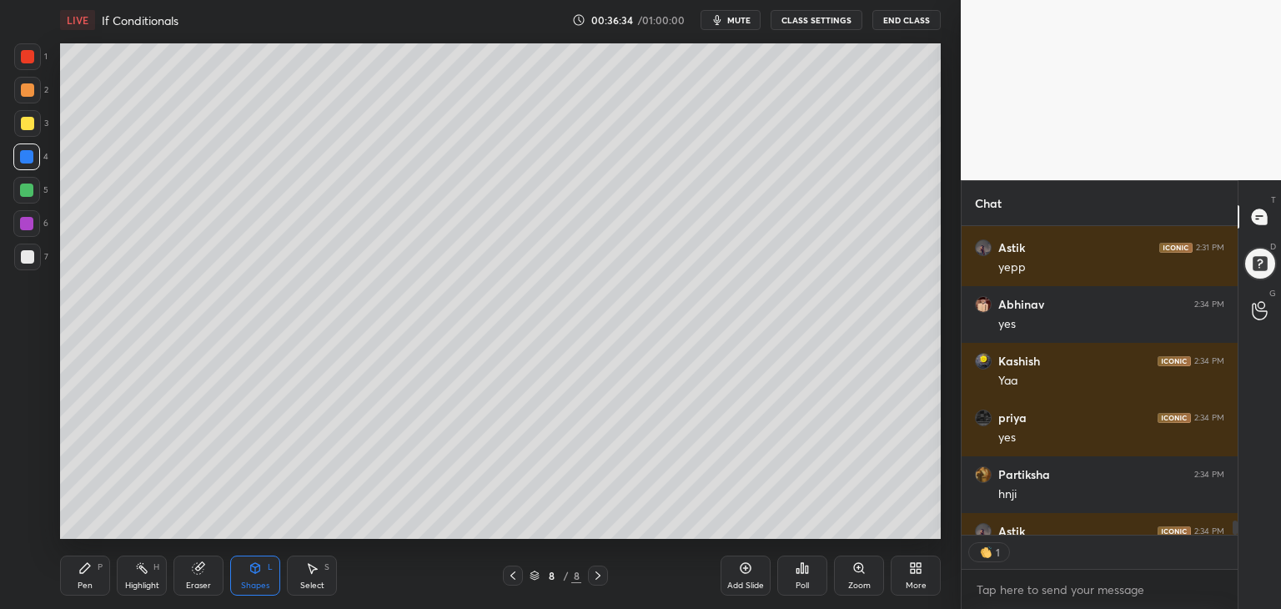
scroll to position [6, 5]
click at [248, 575] on div "Shapes L" at bounding box center [255, 575] width 50 height 40
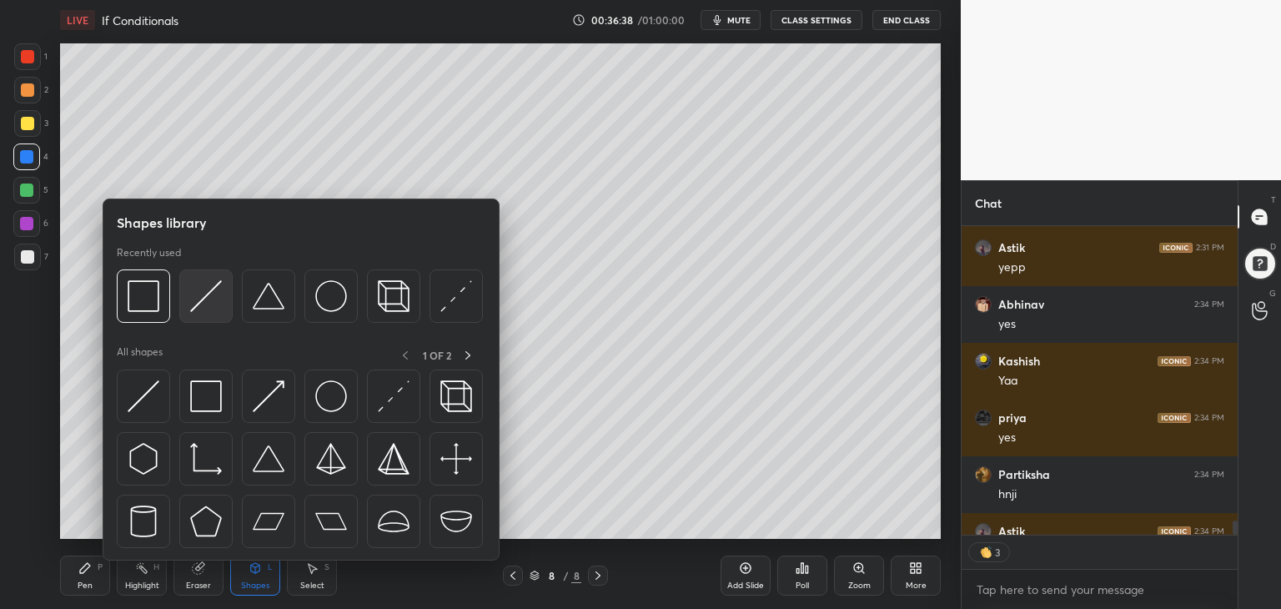
click at [201, 309] on img at bounding box center [206, 296] width 32 height 32
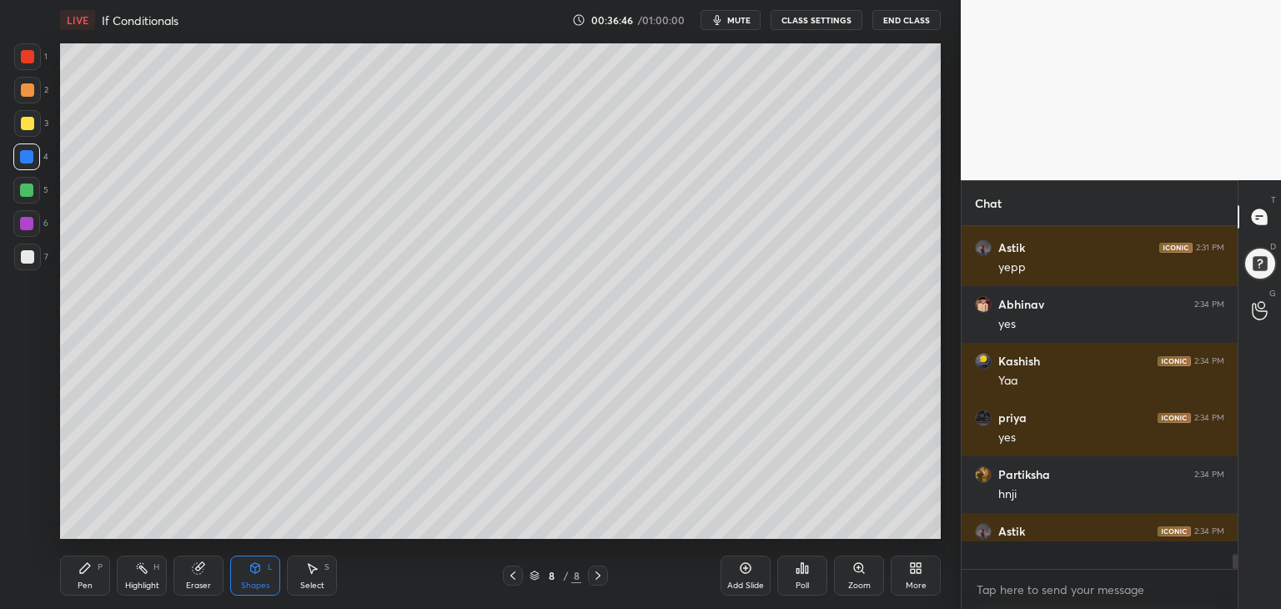
scroll to position [338, 271]
drag, startPoint x: 26, startPoint y: 123, endPoint x: 42, endPoint y: 124, distance: 15.9
click at [25, 127] on div at bounding box center [27, 123] width 13 height 13
drag, startPoint x: 86, startPoint y: 576, endPoint x: 88, endPoint y: 547, distance: 29.2
click at [86, 580] on div "Pen P" at bounding box center [85, 575] width 50 height 40
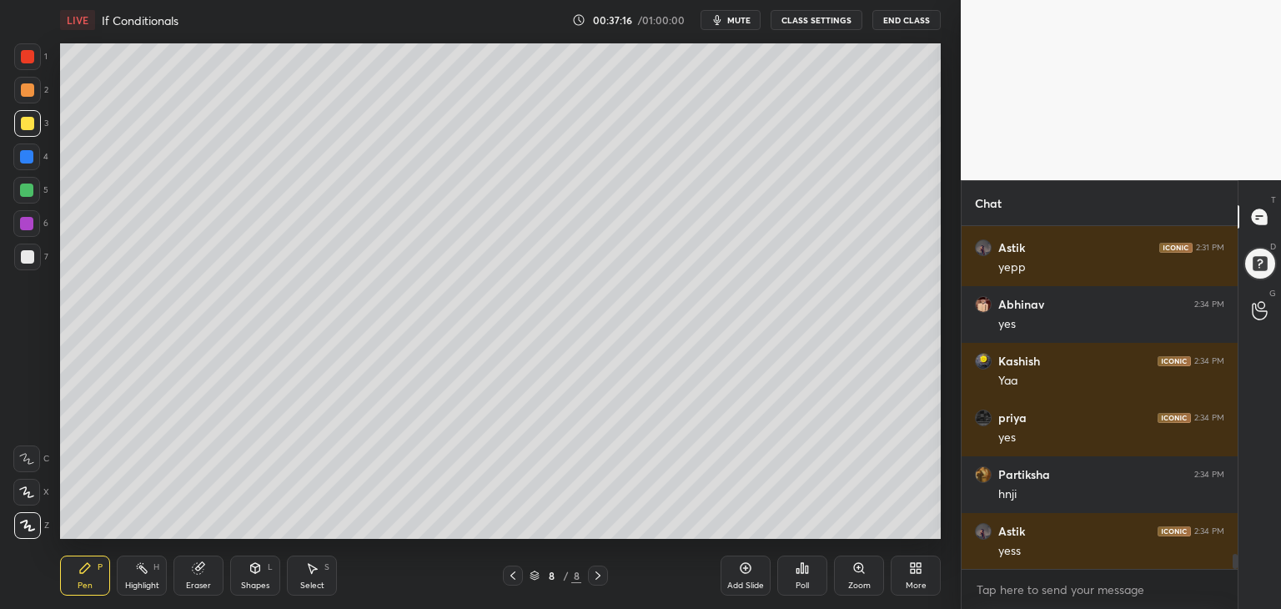
drag, startPoint x: 24, startPoint y: 187, endPoint x: 33, endPoint y: 213, distance: 28.0
click at [25, 188] on div at bounding box center [26, 189] width 13 height 13
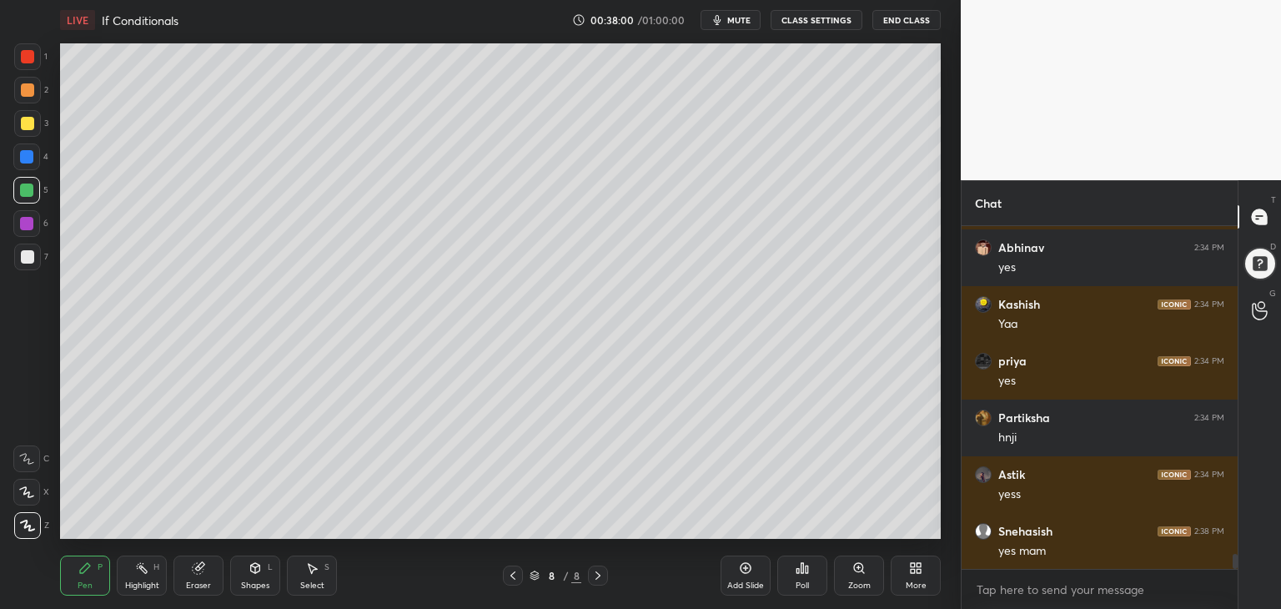
scroll to position [7419, 0]
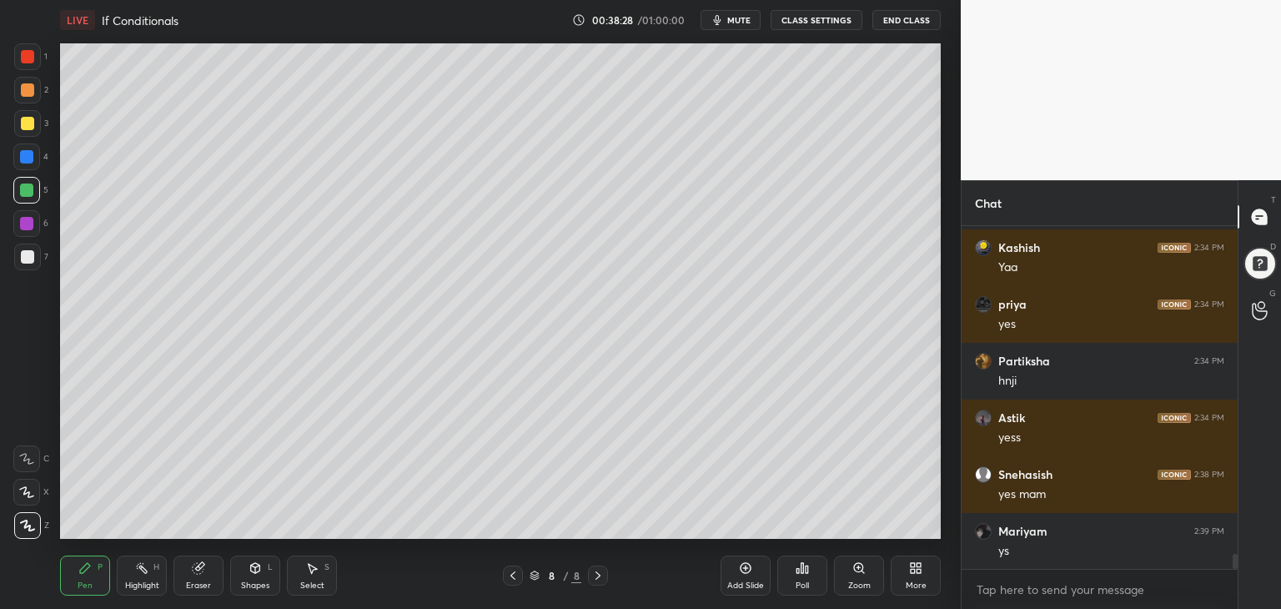
click at [33, 121] on div at bounding box center [27, 123] width 13 height 13
click at [25, 189] on div at bounding box center [26, 189] width 13 height 13
drag, startPoint x: 26, startPoint y: 157, endPoint x: 15, endPoint y: 188, distance: 33.5
click at [24, 156] on div at bounding box center [26, 156] width 13 height 13
click at [24, 223] on div at bounding box center [26, 223] width 13 height 13
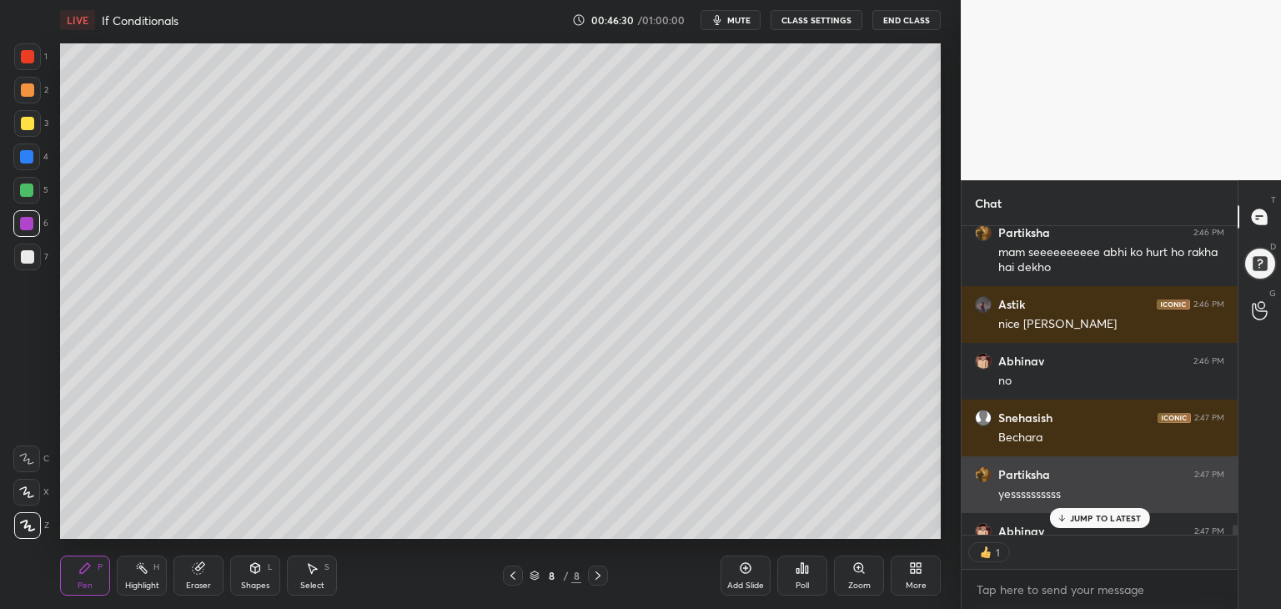
scroll to position [9367, 0]
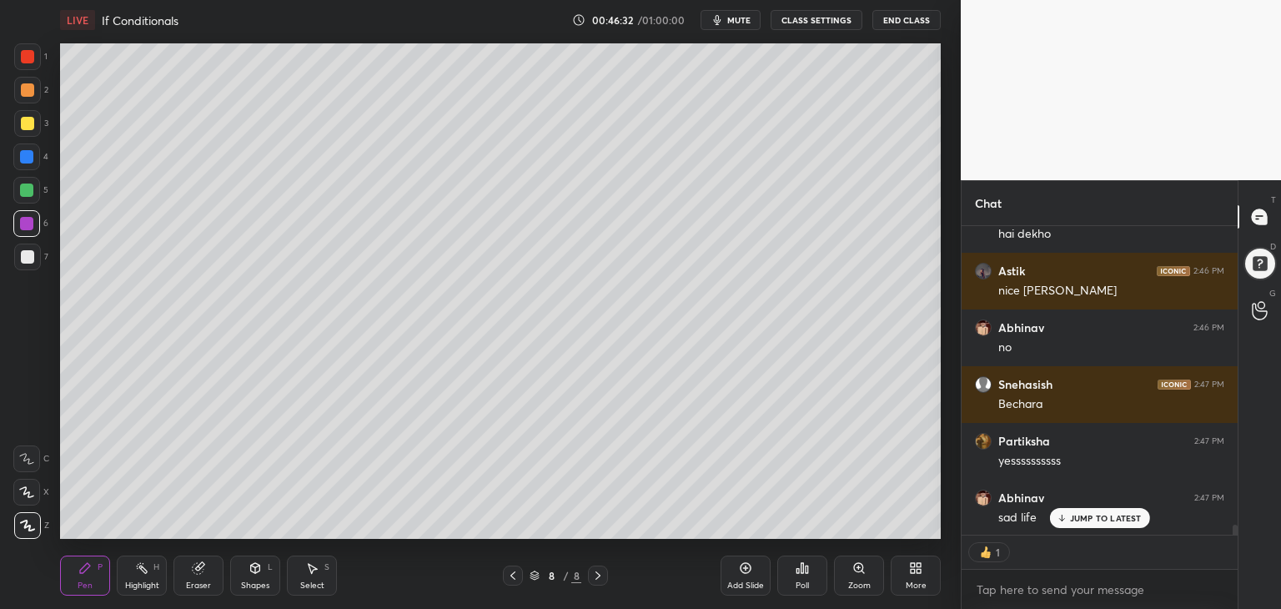
click at [1072, 518] on p "JUMP TO LATEST" at bounding box center [1106, 518] width 72 height 10
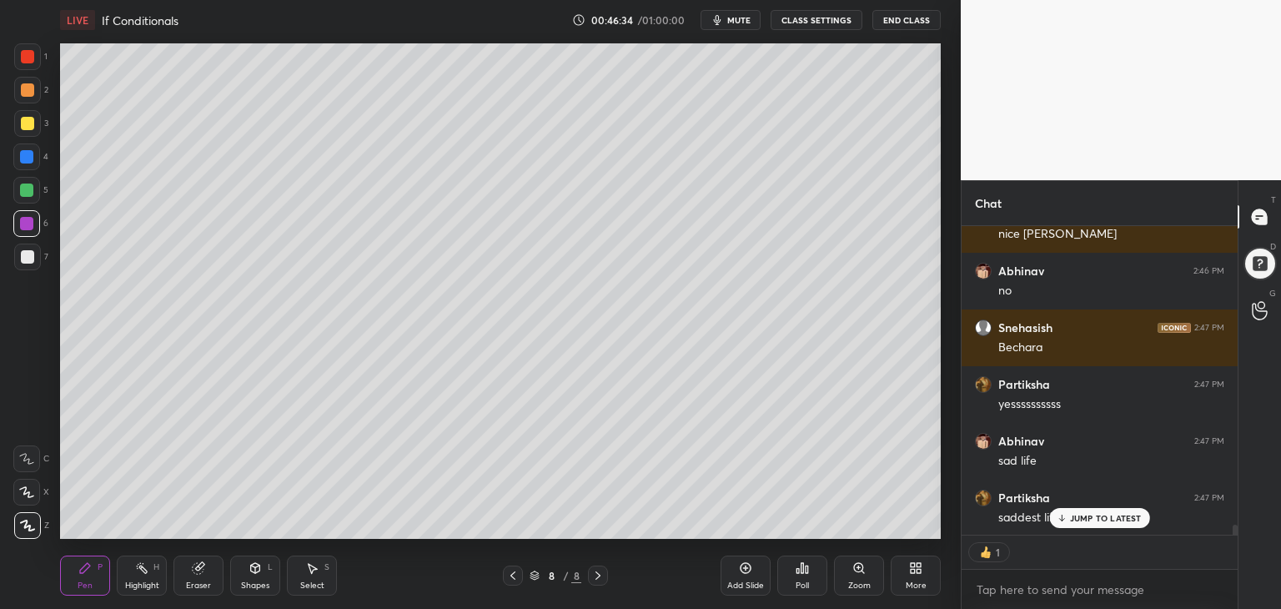
click at [1104, 519] on p "JUMP TO LATEST" at bounding box center [1106, 518] width 72 height 10
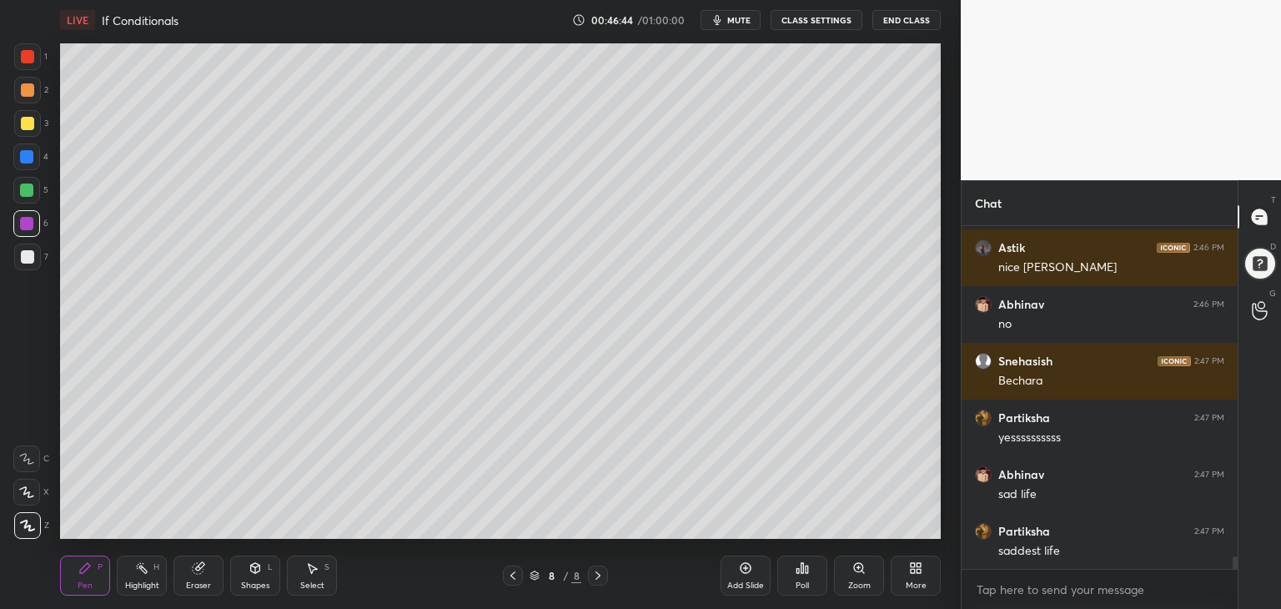
click at [18, 128] on div at bounding box center [27, 123] width 27 height 27
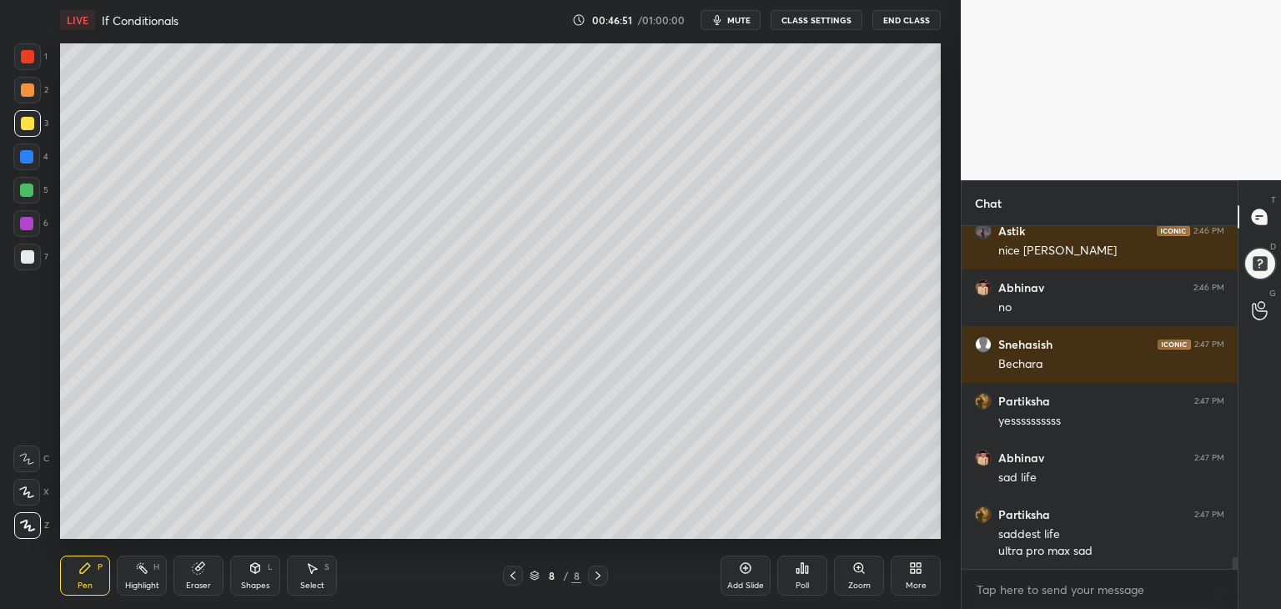
drag, startPoint x: 193, startPoint y: 580, endPoint x: 183, endPoint y: 560, distance: 23.1
click at [191, 579] on div "Eraser" at bounding box center [198, 575] width 50 height 40
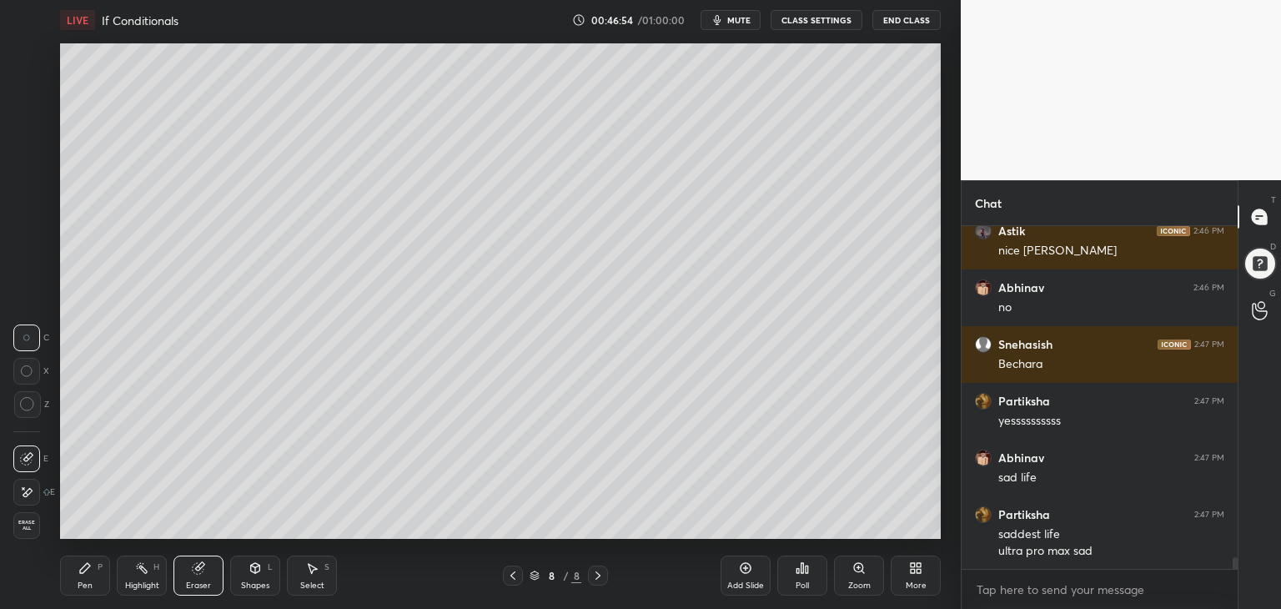
drag, startPoint x: 78, startPoint y: 584, endPoint x: 79, endPoint y: 558, distance: 25.9
click at [78, 583] on div "Pen" at bounding box center [85, 585] width 15 height 8
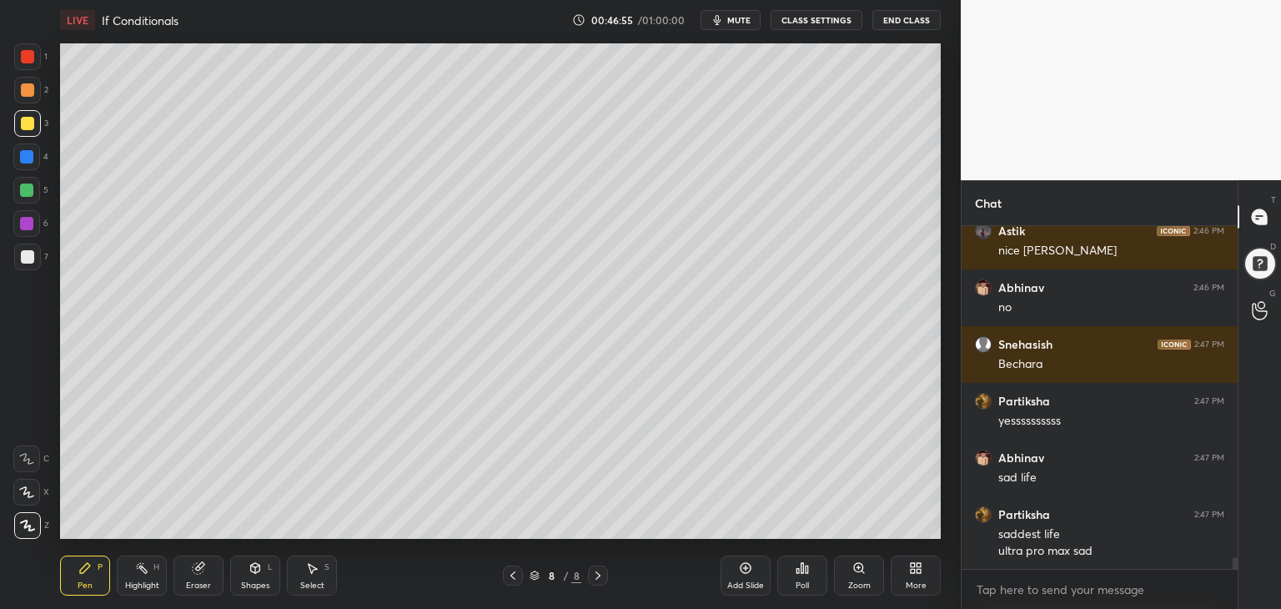
scroll to position [9479, 0]
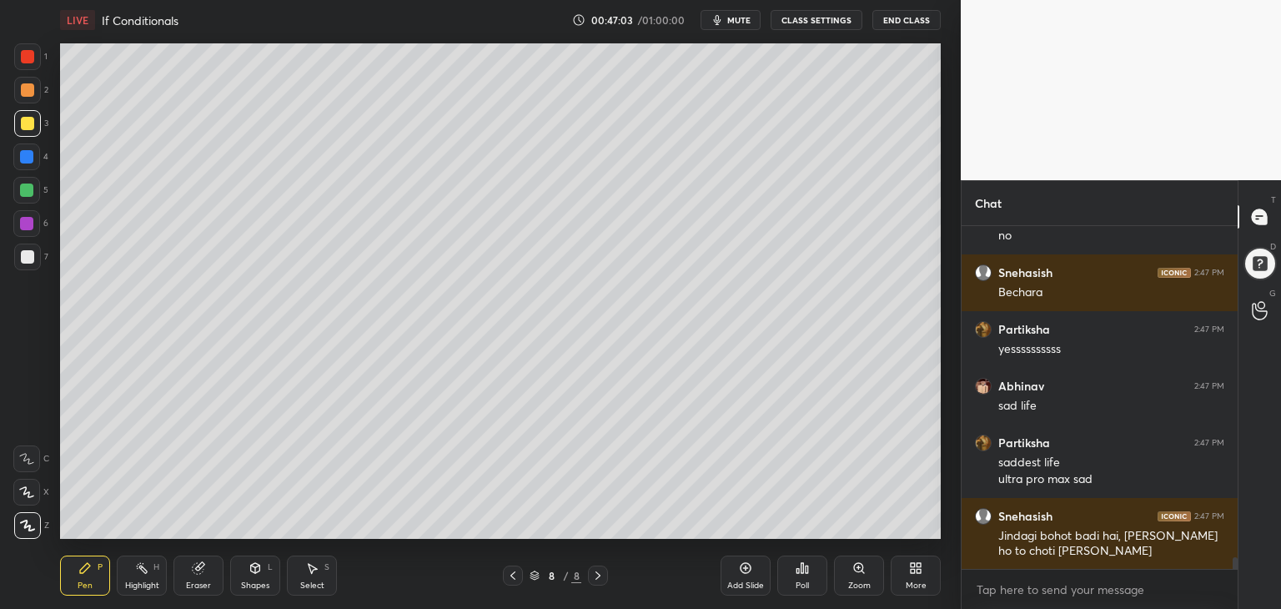
click at [28, 188] on div at bounding box center [26, 189] width 13 height 13
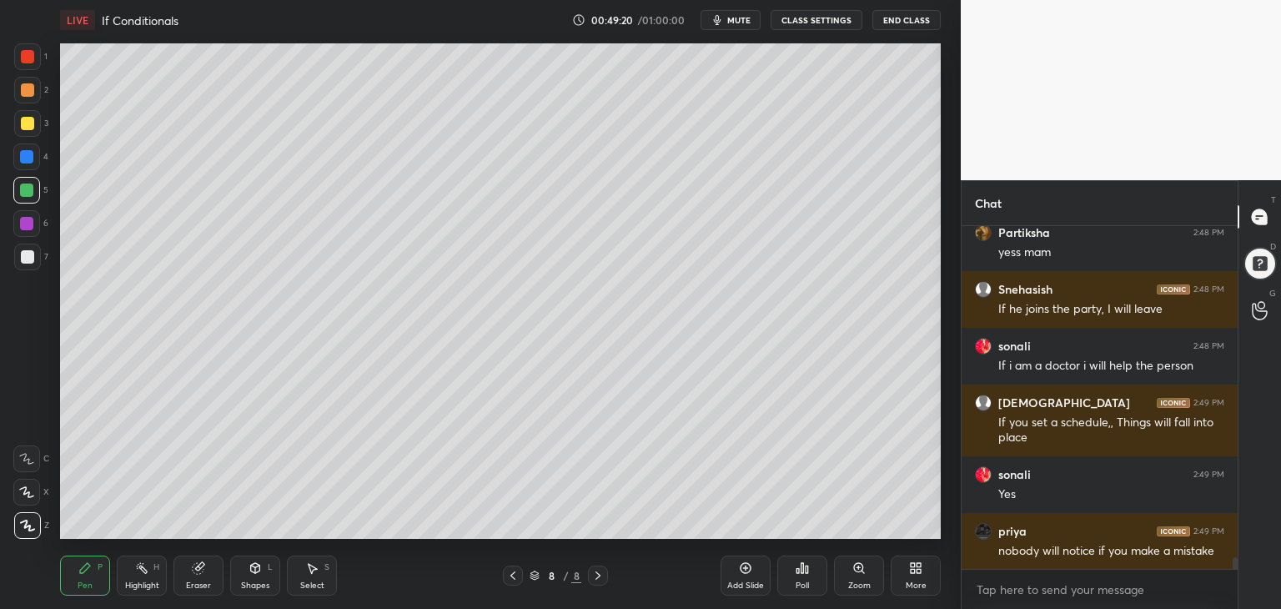
scroll to position [9891, 0]
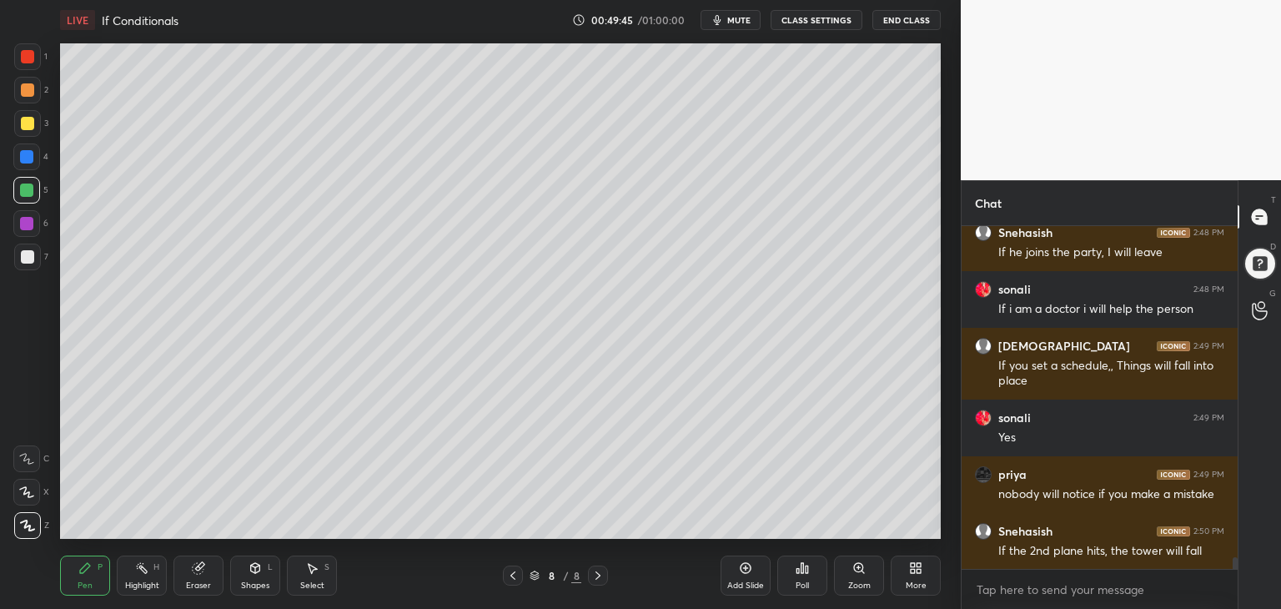
drag, startPoint x: 199, startPoint y: 563, endPoint x: 213, endPoint y: 558, distance: 15.0
click at [212, 555] on div "Pen P Highlight H Eraser Shapes L Select S 8 / 8 Add Slide Poll Zoom More" at bounding box center [500, 575] width 881 height 67
click at [203, 588] on div "Eraser" at bounding box center [198, 585] width 25 height 8
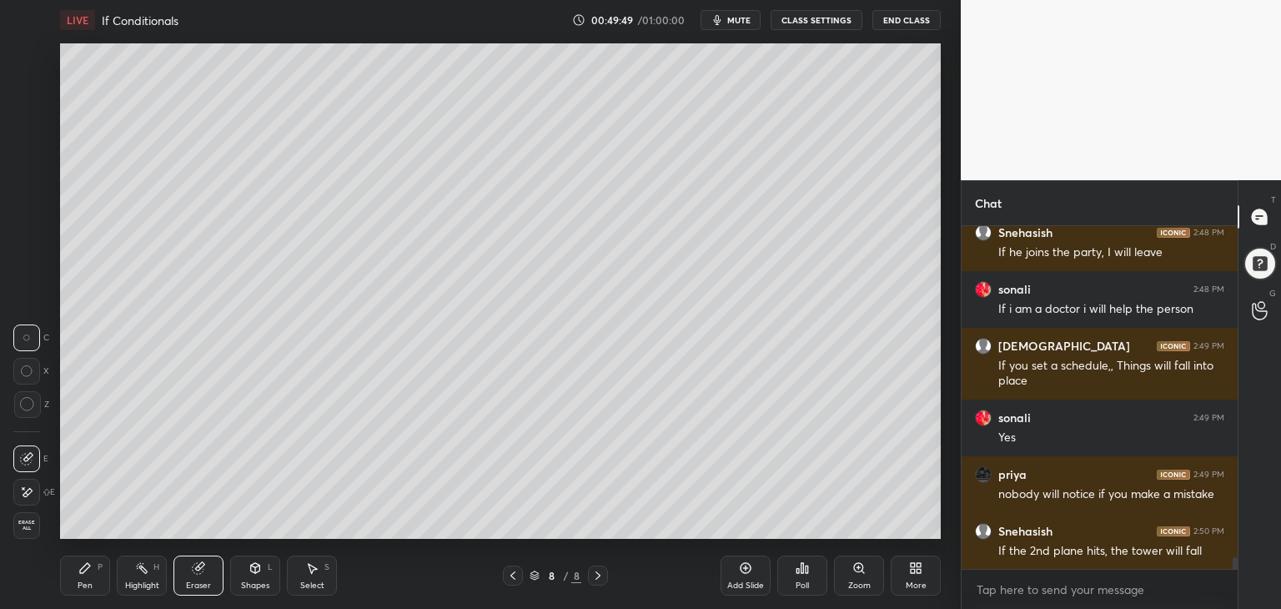
drag, startPoint x: 79, startPoint y: 580, endPoint x: 113, endPoint y: 570, distance: 34.6
click at [73, 578] on div "Pen P" at bounding box center [85, 575] width 50 height 40
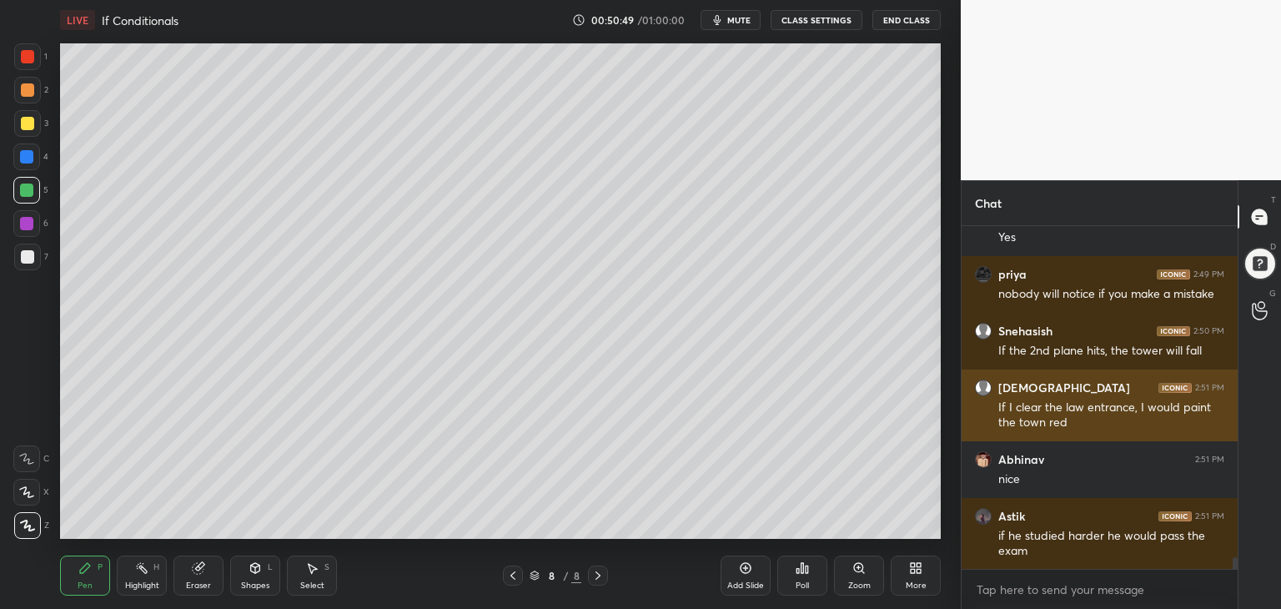
scroll to position [10151, 0]
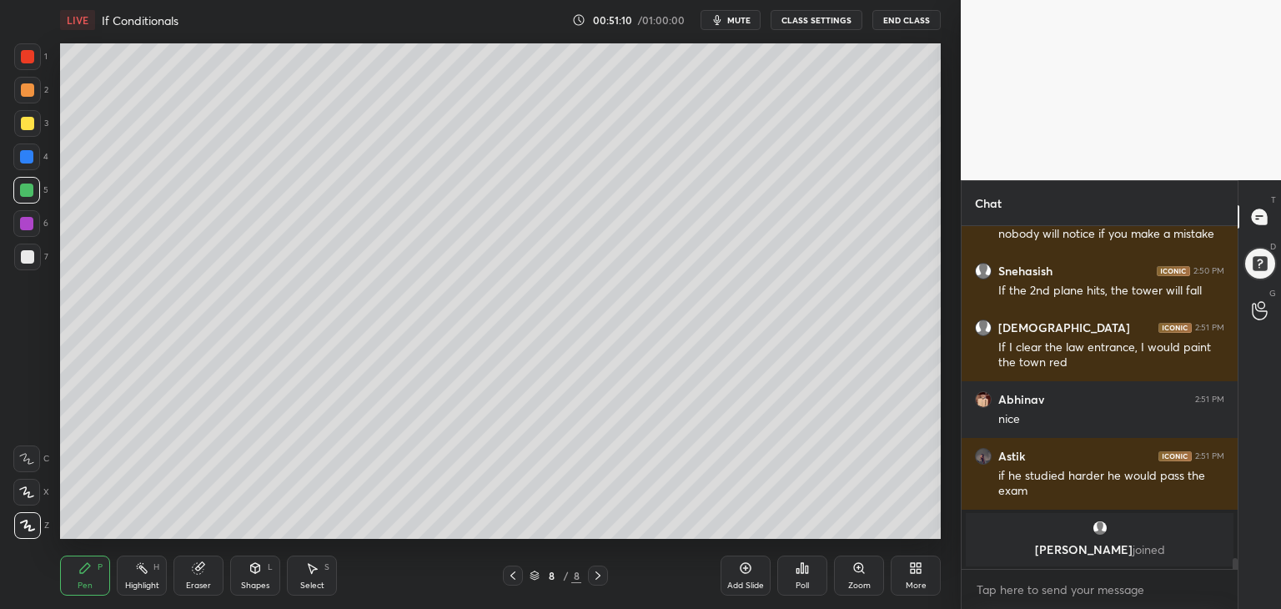
drag, startPoint x: 25, startPoint y: 121, endPoint x: 40, endPoint y: 154, distance: 36.6
click at [28, 122] on div at bounding box center [27, 123] width 13 height 13
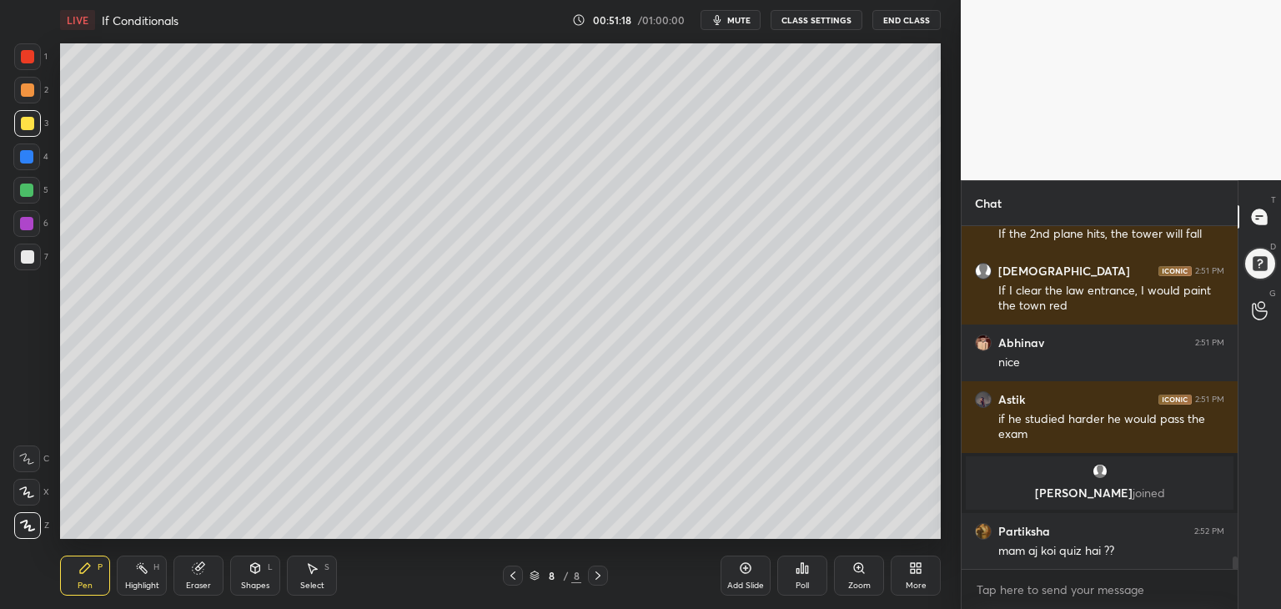
drag, startPoint x: 23, startPoint y: 227, endPoint x: 47, endPoint y: 224, distance: 23.5
click at [27, 218] on div at bounding box center [26, 223] width 13 height 13
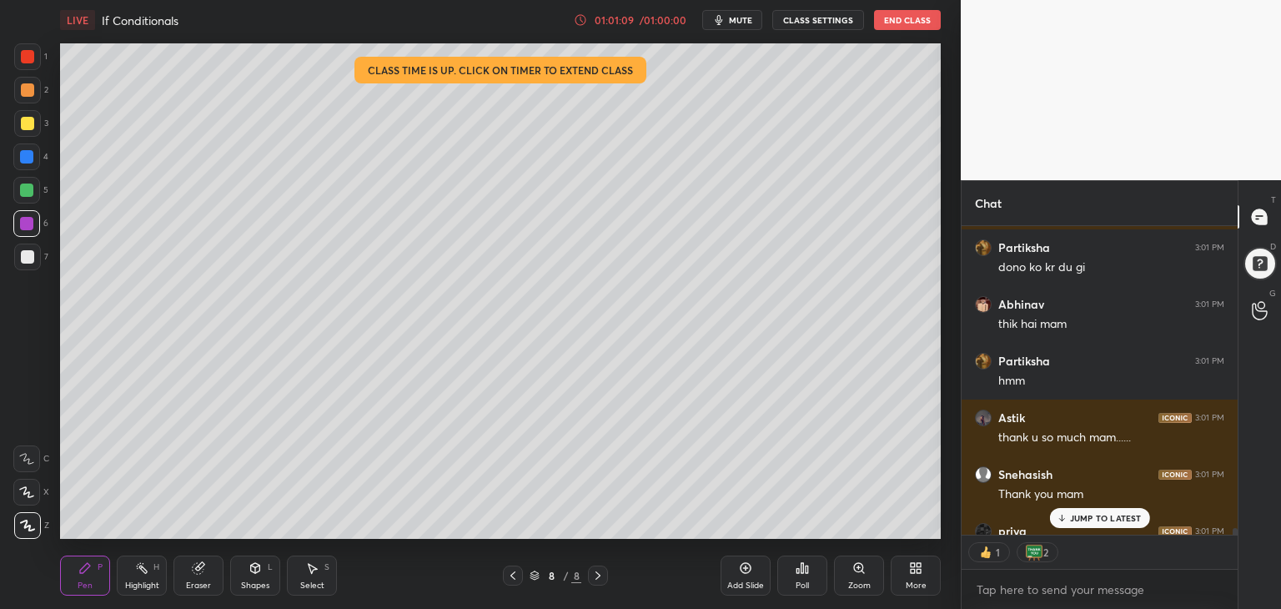
scroll to position [13587, 0]
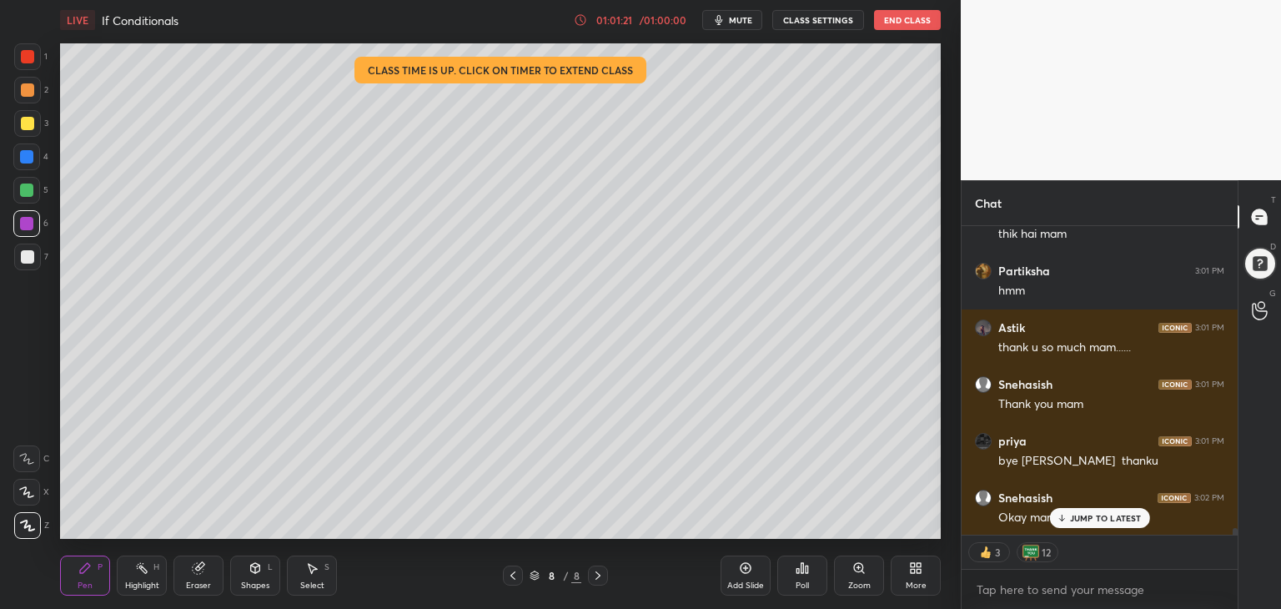
click at [1106, 519] on p "JUMP TO LATEST" at bounding box center [1106, 518] width 72 height 10
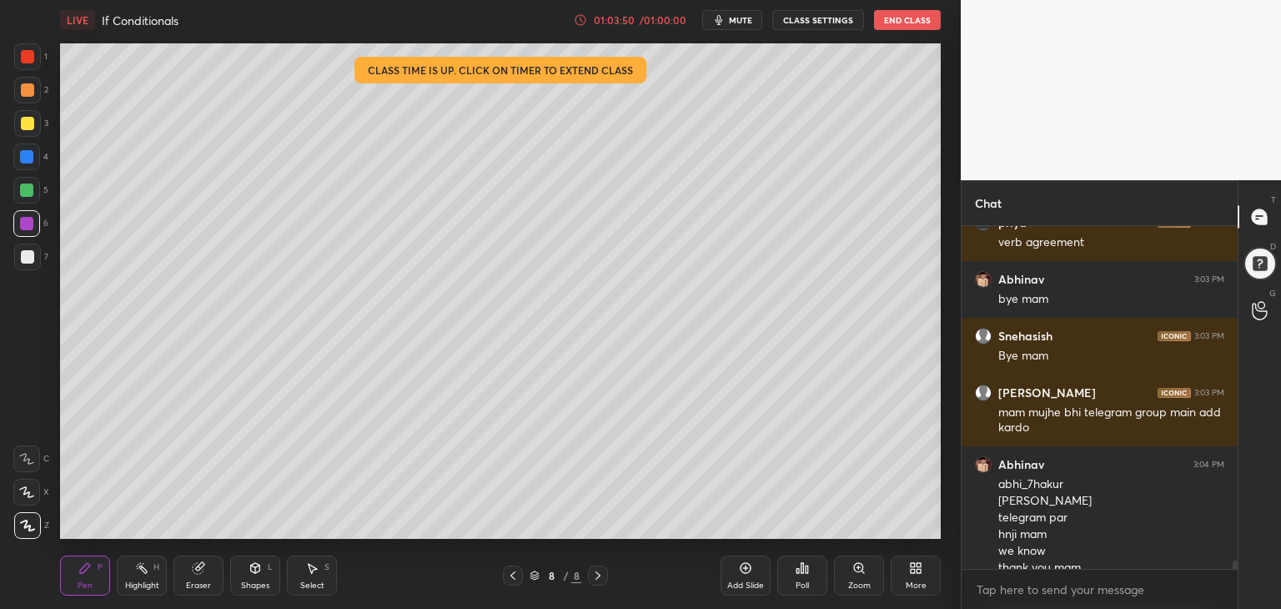
scroll to position [14105, 0]
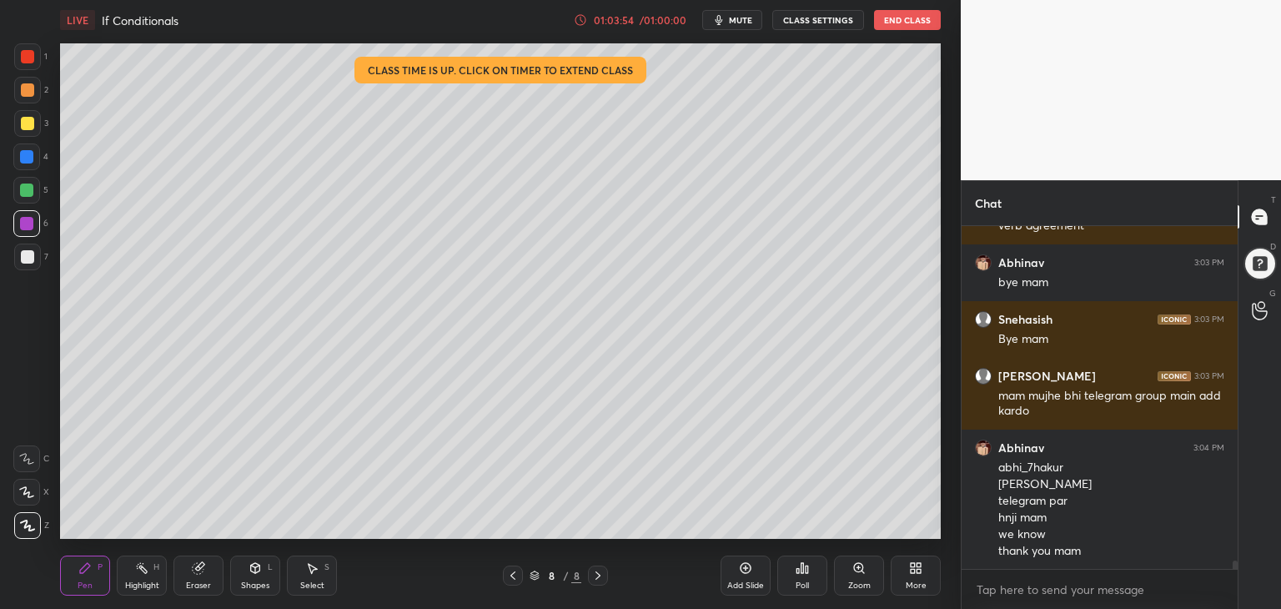
click at [914, 22] on button "End Class" at bounding box center [907, 20] width 67 height 20
